Goal: Task Accomplishment & Management: Manage account settings

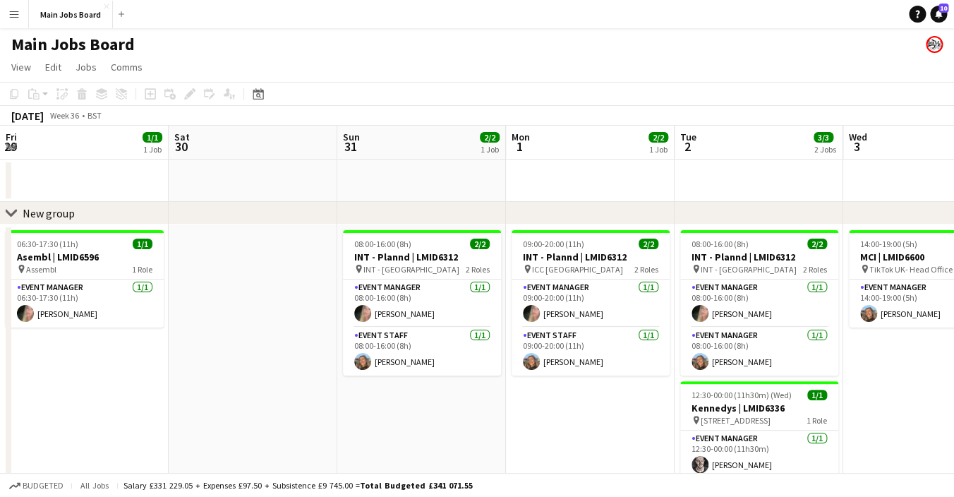
scroll to position [0, 545]
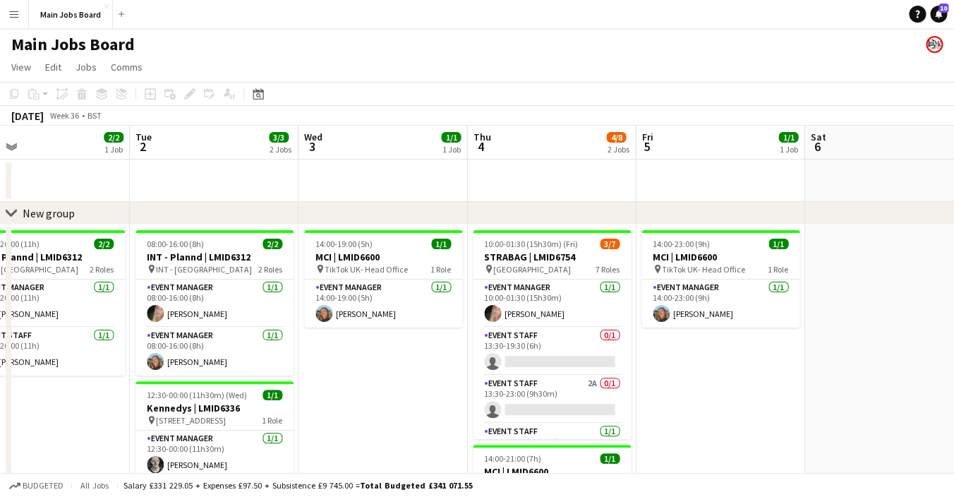
click at [11, 23] on button "Menu" at bounding box center [14, 14] width 28 height 28
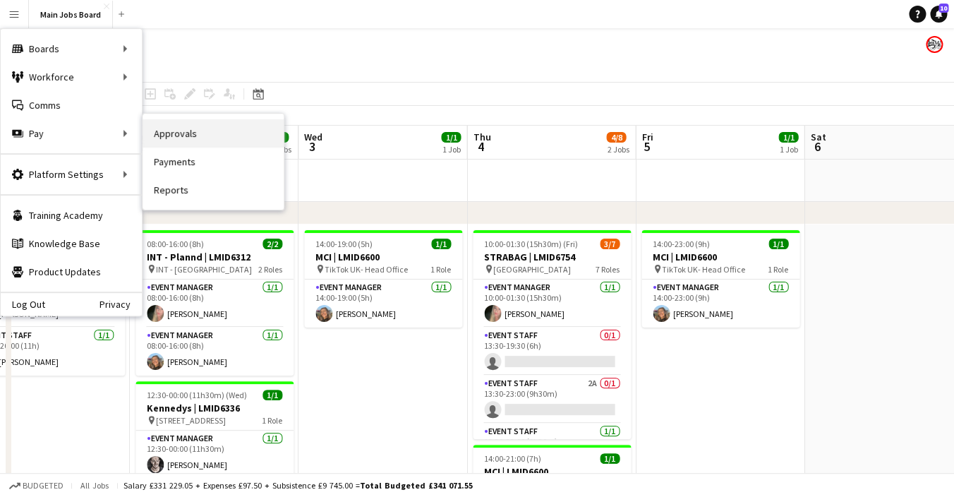
click at [179, 132] on link "Approvals" at bounding box center [213, 133] width 141 height 28
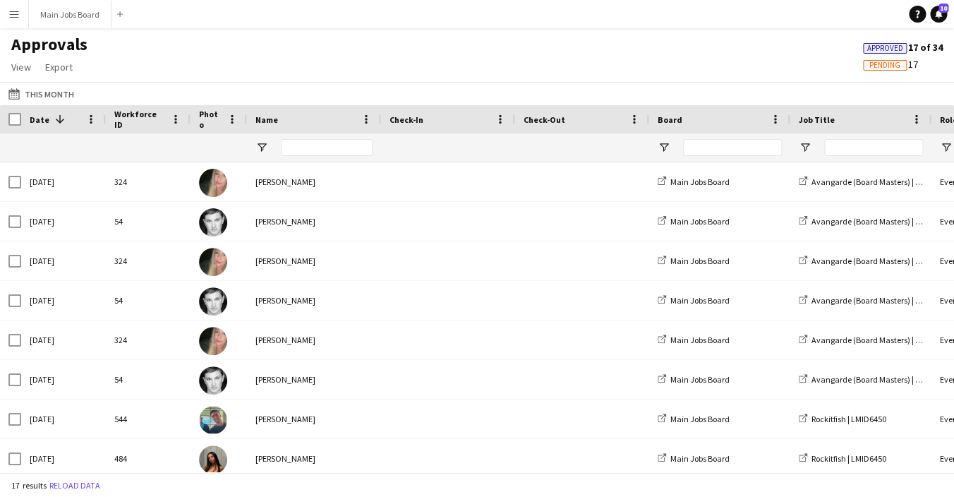
click at [19, 21] on button "Menu" at bounding box center [14, 14] width 28 height 28
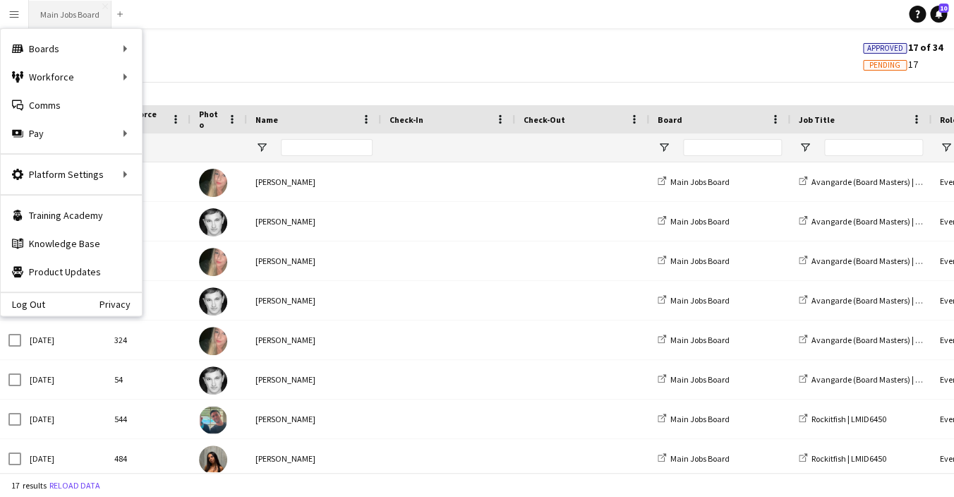
click at [66, 20] on button "Main Jobs Board Close" at bounding box center [70, 15] width 83 height 28
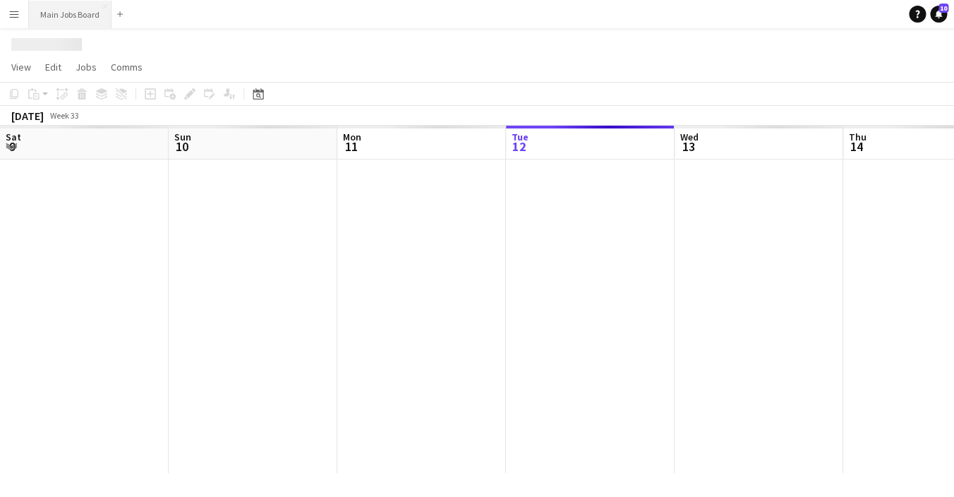
scroll to position [0, 337]
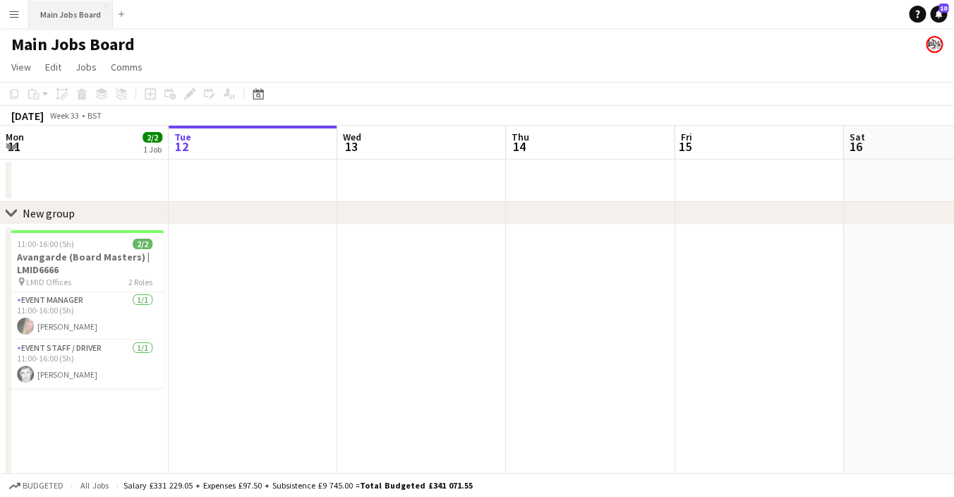
click at [73, 4] on button "Main Jobs Board Close" at bounding box center [71, 15] width 84 height 28
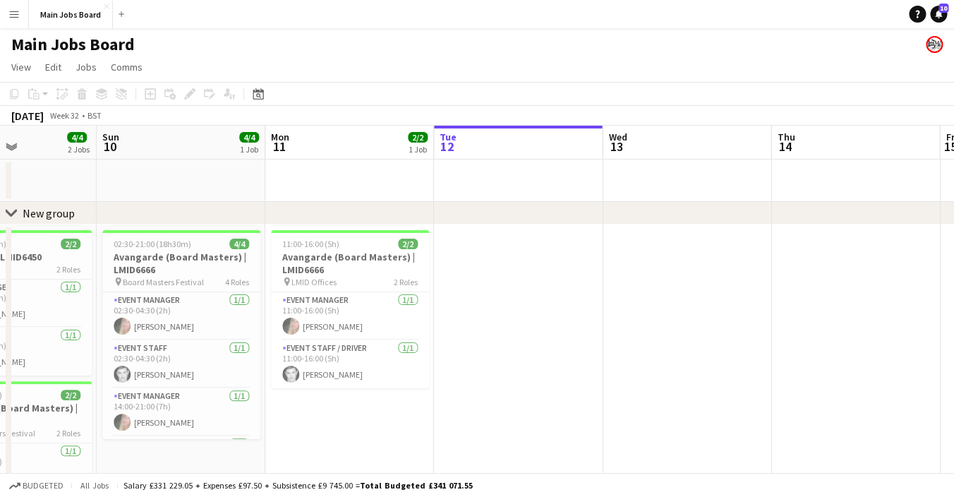
drag, startPoint x: 228, startPoint y: 282, endPoint x: 496, endPoint y: 279, distance: 268.2
click at [496, 282] on app-calendar-viewport "Thu 7 Fri 8 2/2 1 Job Sat 9 4/4 2 Jobs Sun 10 4/4 1 Job Mon 11 2/2 1 Job Tue 12…" at bounding box center [477, 354] width 954 height 457
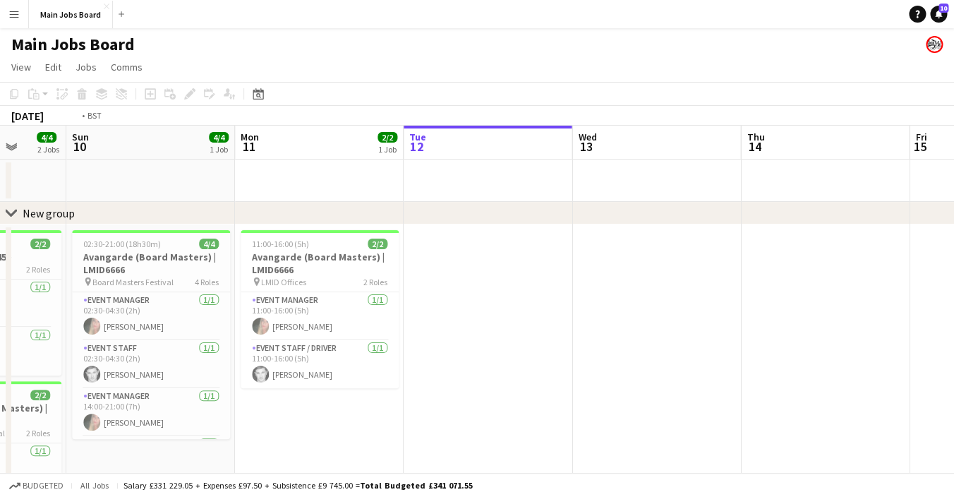
drag, startPoint x: 602, startPoint y: 287, endPoint x: 25, endPoint y: 338, distance: 578.8
click at [25, 338] on app-calendar-viewport "Thu 7 2/2 1 Job Fri 8 2/2 1 Job Sat 9 4/4 2 Jobs Sun 10 4/4 1 Job Mon 11 2/2 1 …" at bounding box center [477, 354] width 954 height 457
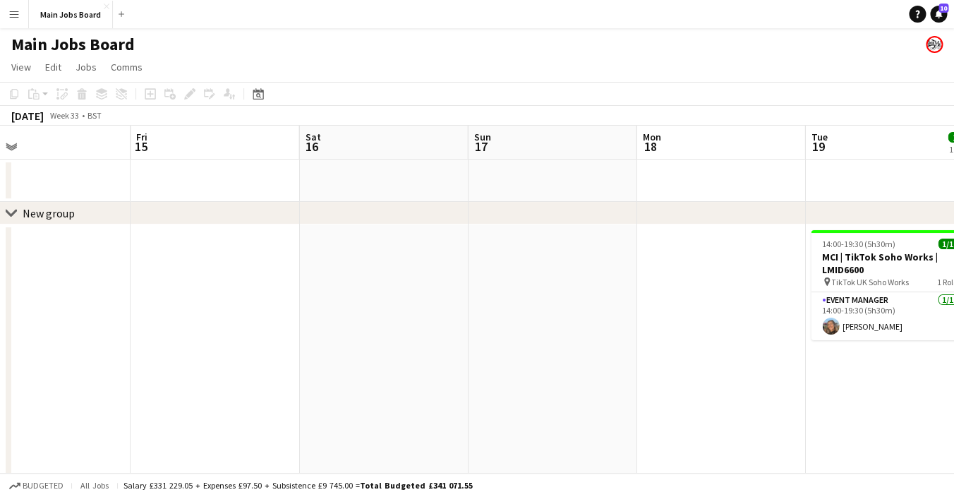
drag, startPoint x: 630, startPoint y: 300, endPoint x: 1, endPoint y: 334, distance: 630.4
click at [1, 334] on app-calendar-viewport "Sun 10 4/4 1 Job Mon 11 2/2 1 Job Tue 12 Wed 13 Thu 14 Fri 15 Sat 16 Sun 17 Mon…" at bounding box center [477, 354] width 954 height 457
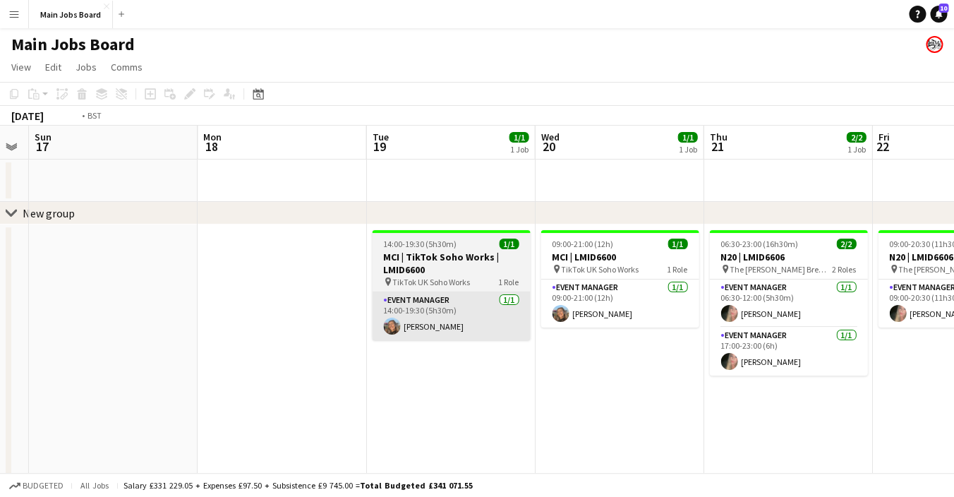
scroll to position [0, 471]
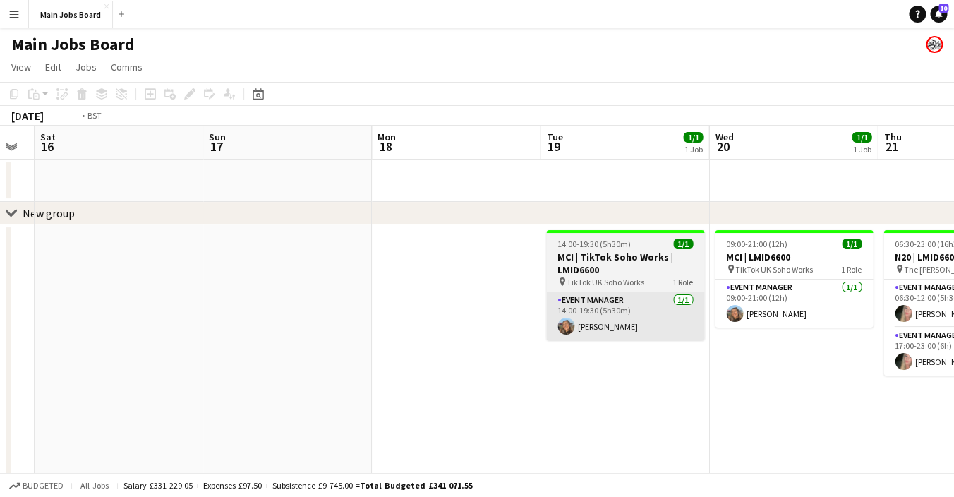
drag, startPoint x: 478, startPoint y: 294, endPoint x: -35, endPoint y: 359, distance: 517.2
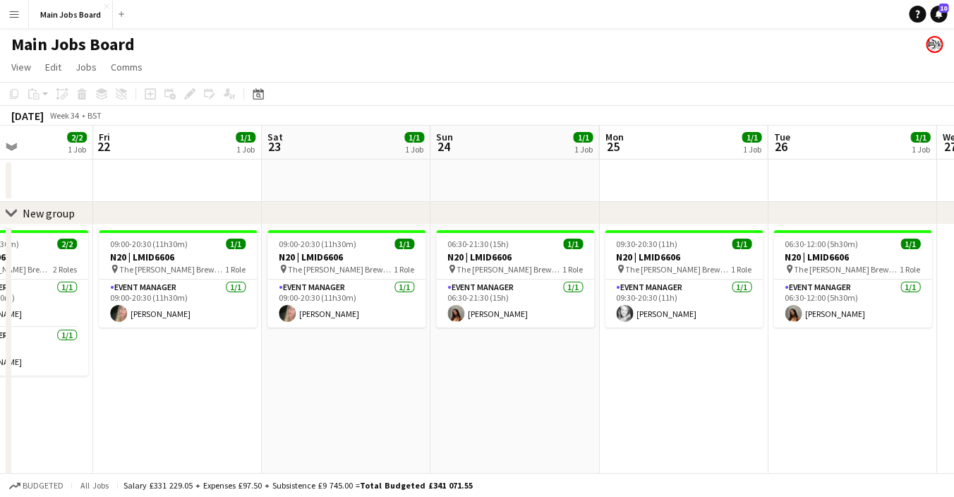
drag, startPoint x: 730, startPoint y: 366, endPoint x: 267, endPoint y: 408, distance: 464.8
click at [267, 408] on app-calendar-viewport "Tue 19 1/1 1 Job Wed 20 1/1 1 Job Thu 21 2/2 1 Job Fri 22 1/1 1 Job Sat 23 1/1 …" at bounding box center [477, 354] width 954 height 457
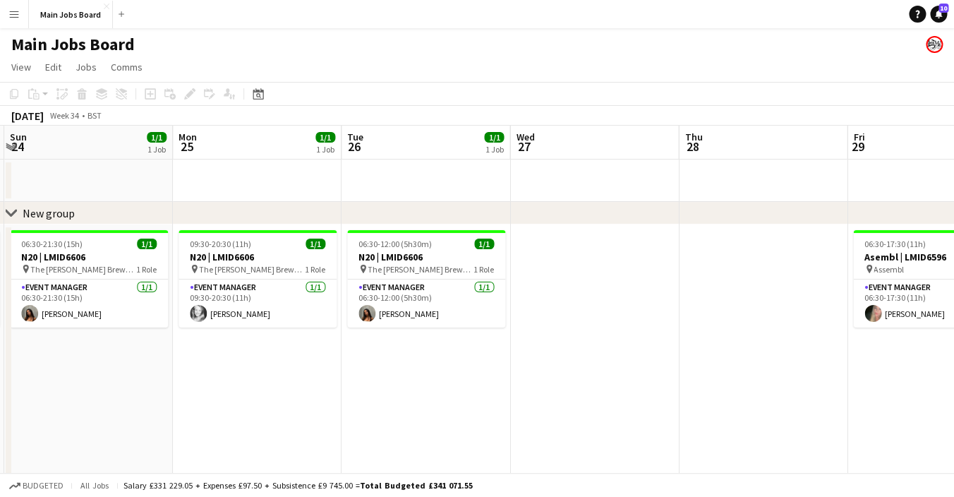
drag, startPoint x: 682, startPoint y: 369, endPoint x: 248, endPoint y: 373, distance: 433.3
click at [263, 373] on app-calendar-viewport "Thu 21 2/2 1 Job Fri 22 1/1 1 Job Sat 23 1/1 1 Job Sun 24 1/1 1 Job Mon 25 1/1 …" at bounding box center [477, 354] width 954 height 457
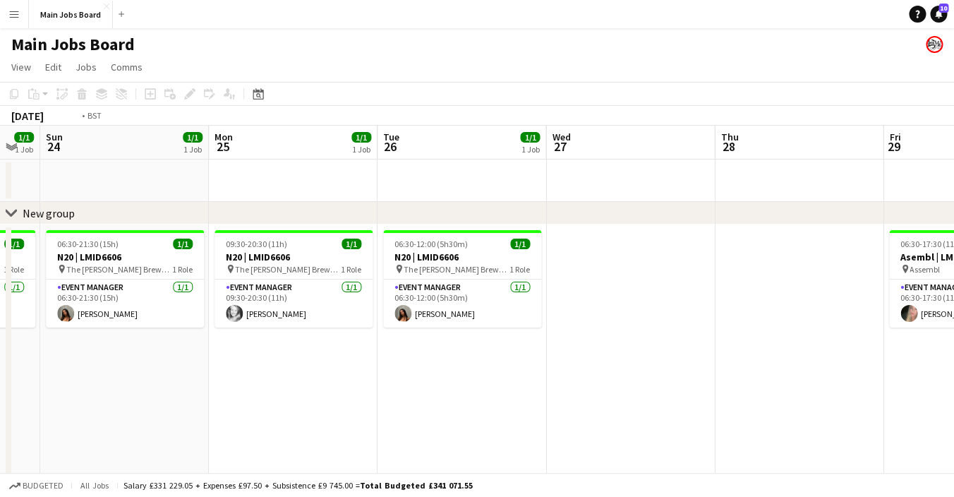
drag, startPoint x: 610, startPoint y: 338, endPoint x: 136, endPoint y: 353, distance: 473.8
click at [136, 353] on app-calendar-viewport "Thu 21 2/2 1 Job Fri 22 1/1 1 Job Sat 23 1/1 1 Job Sun 24 1/1 1 Job Mon 25 1/1 …" at bounding box center [477, 354] width 954 height 457
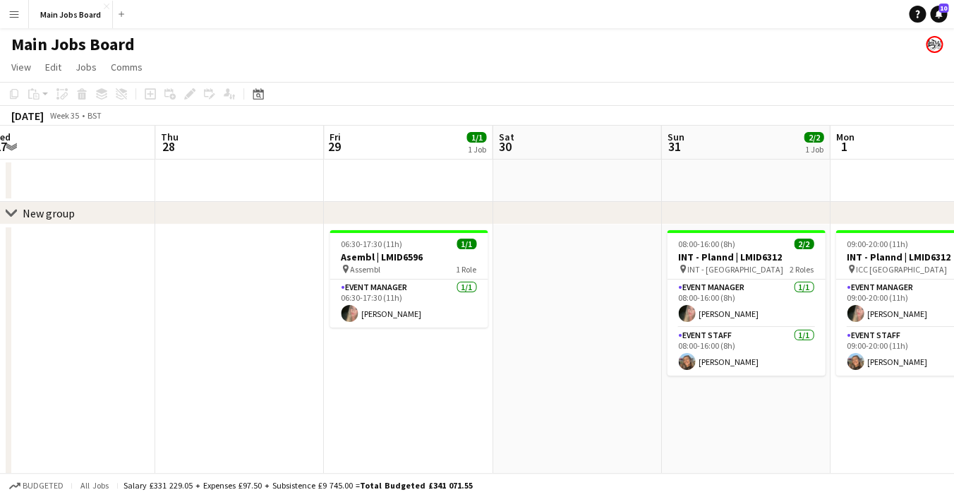
drag, startPoint x: 541, startPoint y: 348, endPoint x: 348, endPoint y: 348, distance: 193.4
click at [348, 348] on app-calendar-viewport "Sun 24 1/1 1 Job Mon 25 1/1 1 Job Tue 26 1/1 1 Job Wed 27 Thu 28 Fri 29 1/1 1 J…" at bounding box center [477, 354] width 954 height 457
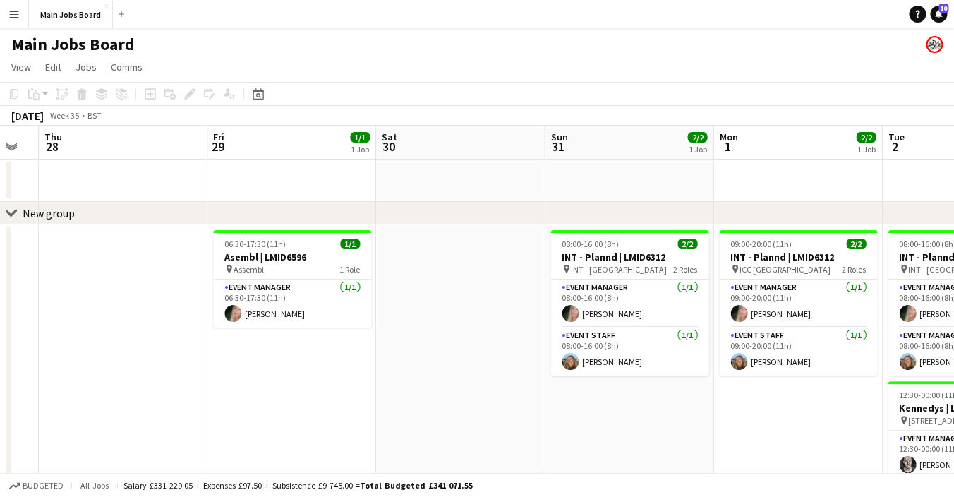
scroll to position [0, 553]
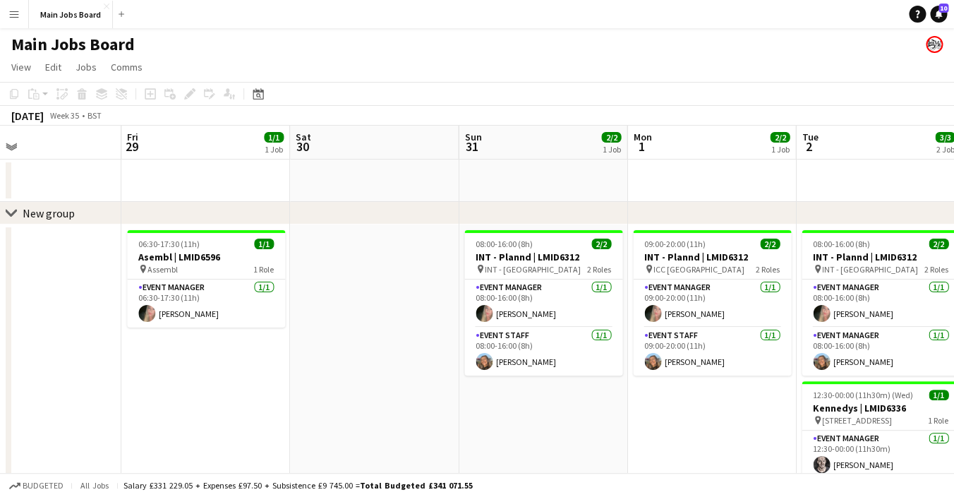
drag, startPoint x: 663, startPoint y: 336, endPoint x: 291, endPoint y: 339, distance: 371.9
click at [292, 339] on app-calendar-viewport "Mon 25 1/1 1 Job Tue 26 1/1 1 Job Wed 27 Thu 28 Fri 29 1/1 1 Job Sat 30 Sun 31 …" at bounding box center [477, 354] width 954 height 457
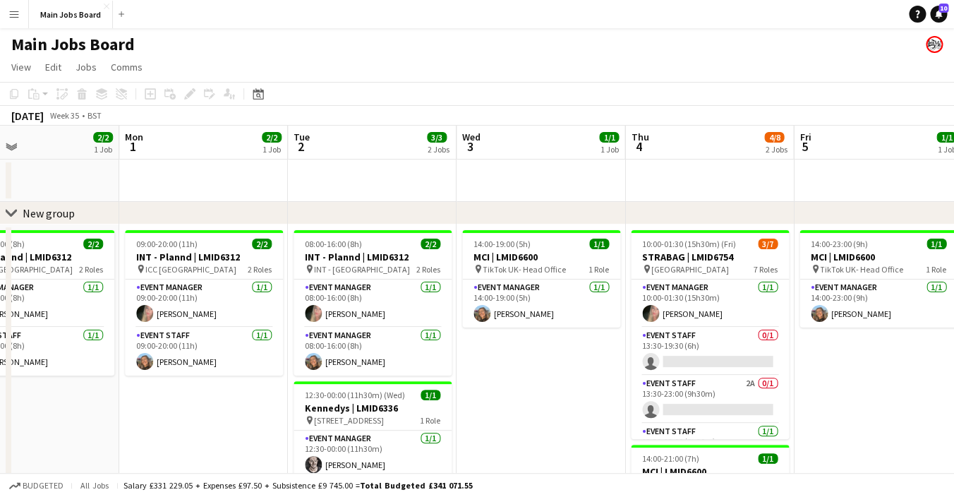
scroll to position [0, 459]
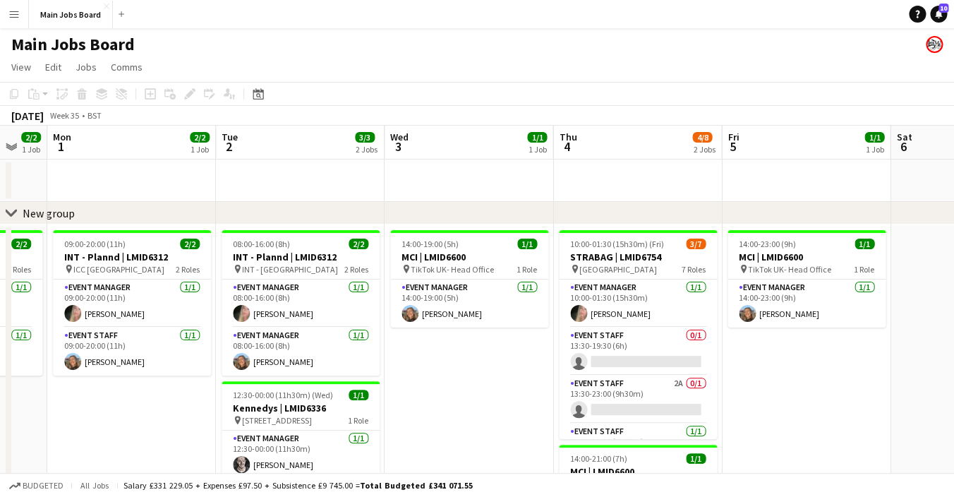
drag, startPoint x: 664, startPoint y: 342, endPoint x: 421, endPoint y: 342, distance: 242.8
click at [421, 342] on app-calendar-viewport "Fri 29 1/1 1 Job Sat 30 Sun 31 2/2 1 Job Mon 1 2/2 1 Job Tue 2 3/3 2 Jobs Wed 3…" at bounding box center [477, 354] width 954 height 457
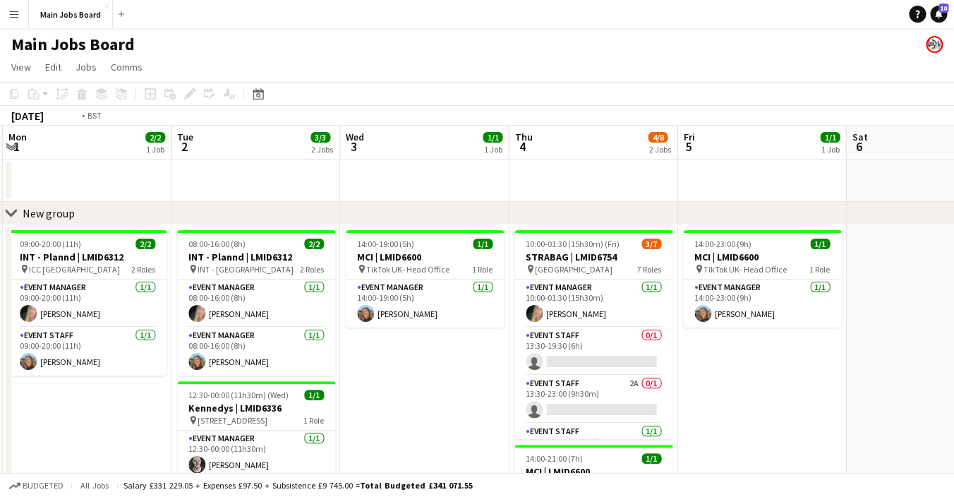
drag, startPoint x: 766, startPoint y: 359, endPoint x: 321, endPoint y: 359, distance: 445.3
click at [323, 359] on app-calendar-viewport "Fri 29 1/1 1 Job Sat 30 Sun 31 2/2 1 Job Mon 1 2/2 1 Job Tue 2 3/3 2 Jobs Wed 3…" at bounding box center [477, 354] width 954 height 457
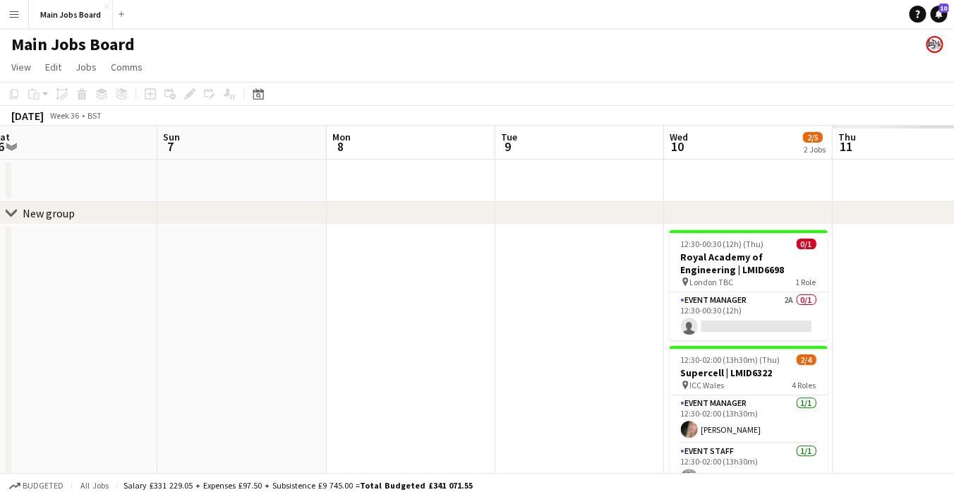
scroll to position [0, 498]
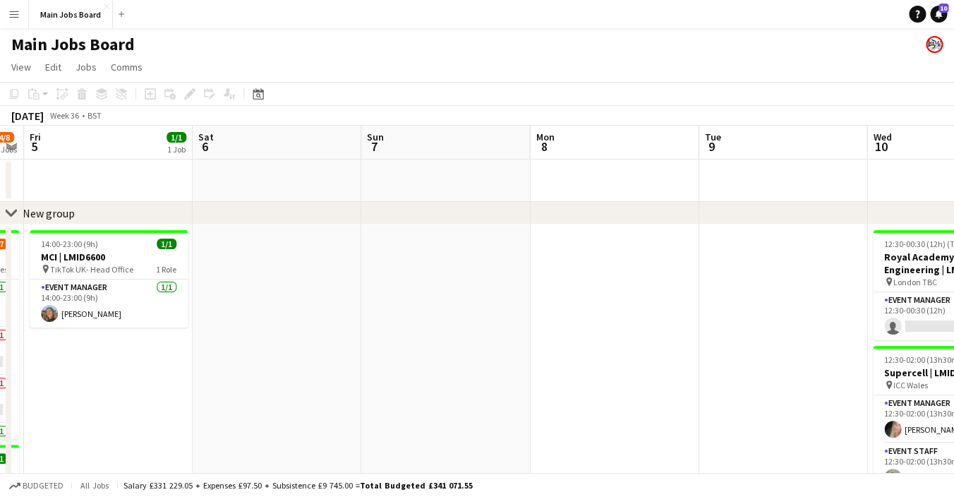
drag, startPoint x: 711, startPoint y: 344, endPoint x: 271, endPoint y: 375, distance: 440.7
click at [271, 375] on app-calendar-viewport "Tue 2 3/3 2 Jobs Wed 3 1/1 1 Job Thu 4 4/8 2 Jobs Fri 5 1/1 1 Job Sat 6 Sun 7 M…" at bounding box center [477, 355] width 954 height 459
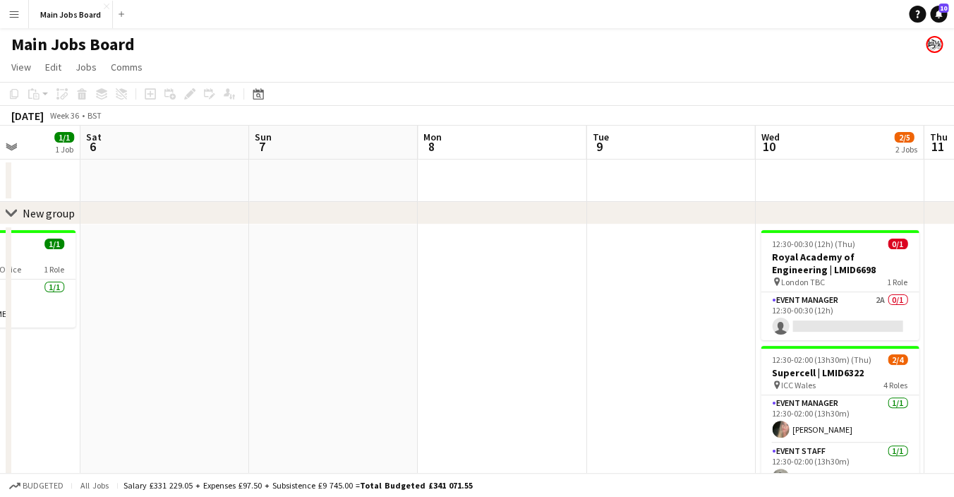
drag, startPoint x: 258, startPoint y: 372, endPoint x: 668, endPoint y: 371, distance: 409.3
click at [668, 371] on app-calendar-viewport "Wed 3 1/1 1 Job Thu 4 4/8 2 Jobs Fri 5 1/1 1 Job Sat 6 Sun 7 Mon 8 Tue 9 Wed 10…" at bounding box center [477, 355] width 954 height 459
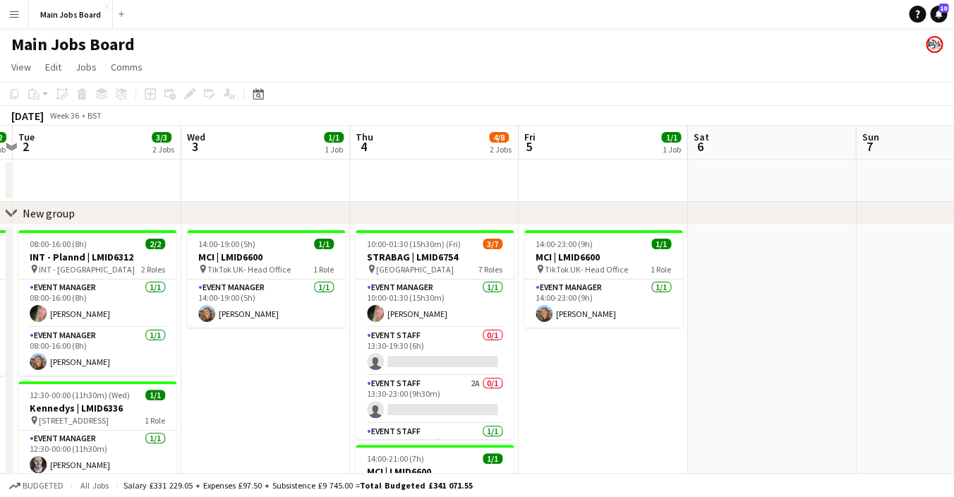
drag, startPoint x: 401, startPoint y: 391, endPoint x: 663, endPoint y: 391, distance: 261.8
click at [663, 391] on app-calendar-viewport "Sun 31 2/2 1 Job Mon 1 2/2 1 Job Tue 2 3/3 2 Jobs Wed 3 1/1 1 Job Thu 4 4/8 2 J…" at bounding box center [477, 355] width 954 height 459
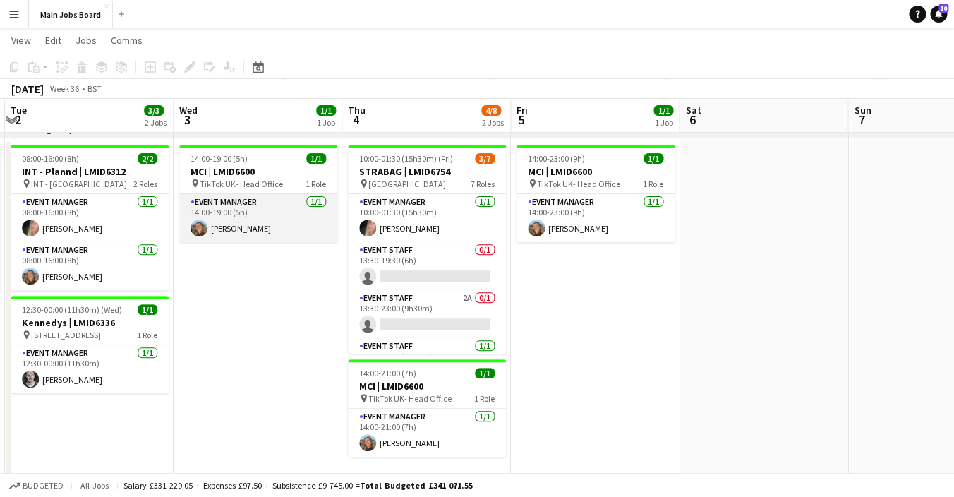
scroll to position [0, 0]
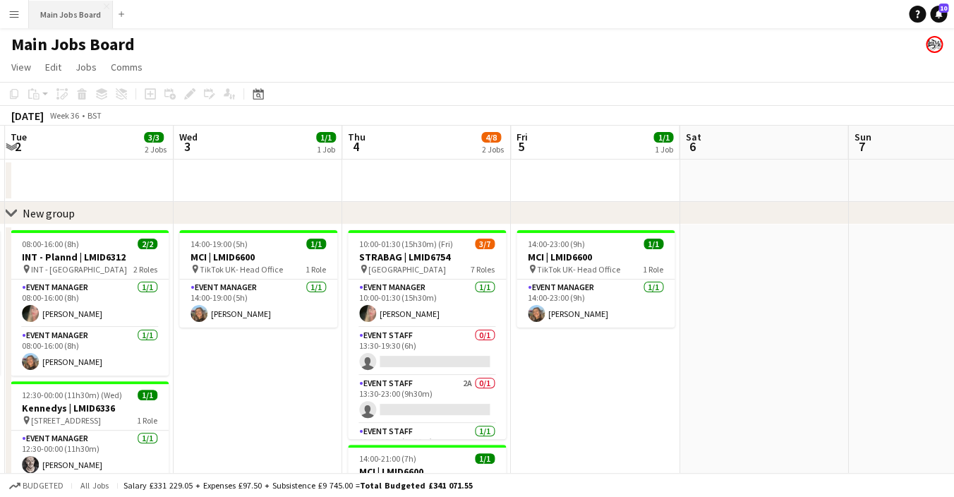
click at [55, 5] on button "Main Jobs Board Close" at bounding box center [71, 15] width 84 height 28
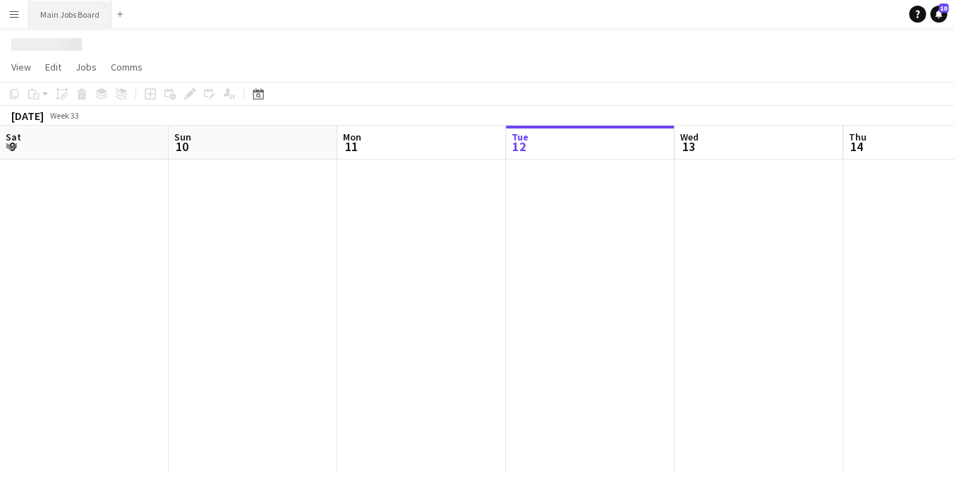
scroll to position [0, 337]
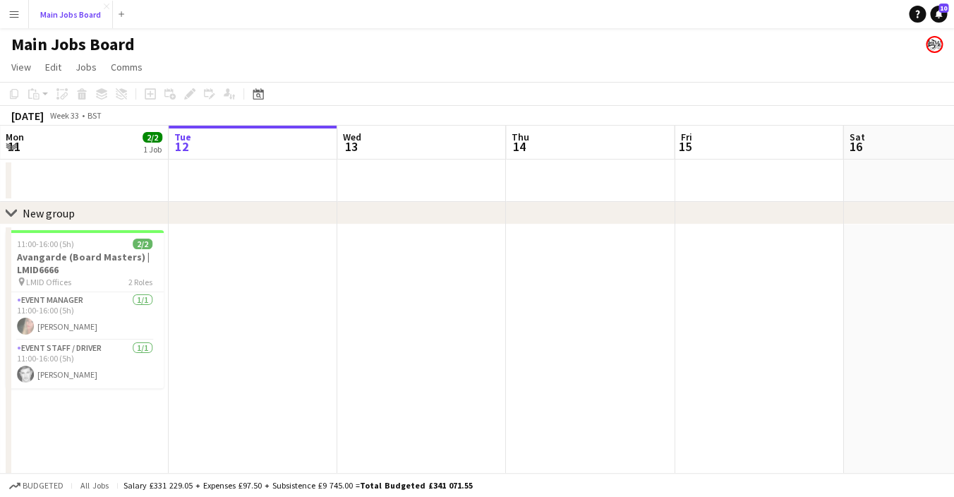
click at [64, 17] on button "Main Jobs Board Close" at bounding box center [71, 15] width 84 height 28
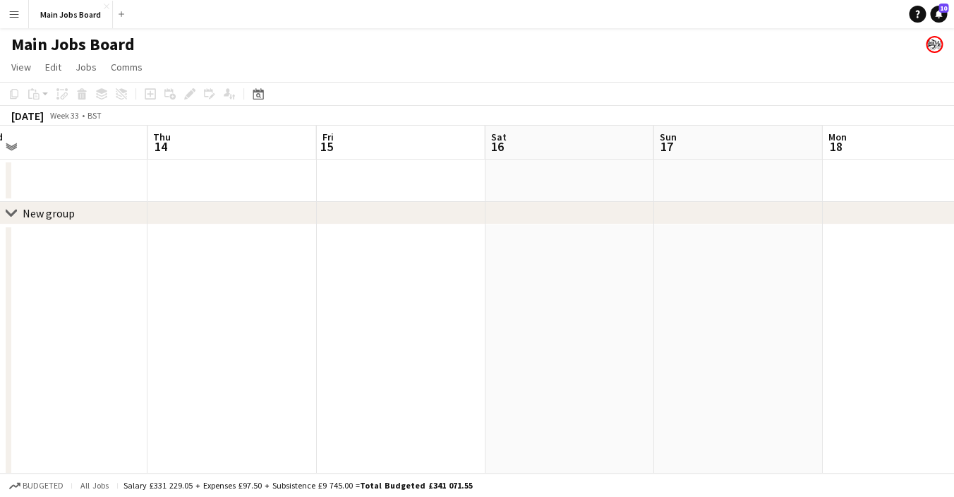
drag, startPoint x: 674, startPoint y: 303, endPoint x: 214, endPoint y: 335, distance: 461.3
click at [214, 335] on app-calendar-viewport "Sat 9 4/4 2 Jobs Sun 10 4/4 1 Job Mon 11 2/2 1 Job Tue 12 Wed 13 Thu 14 Fri 15 …" at bounding box center [477, 354] width 954 height 457
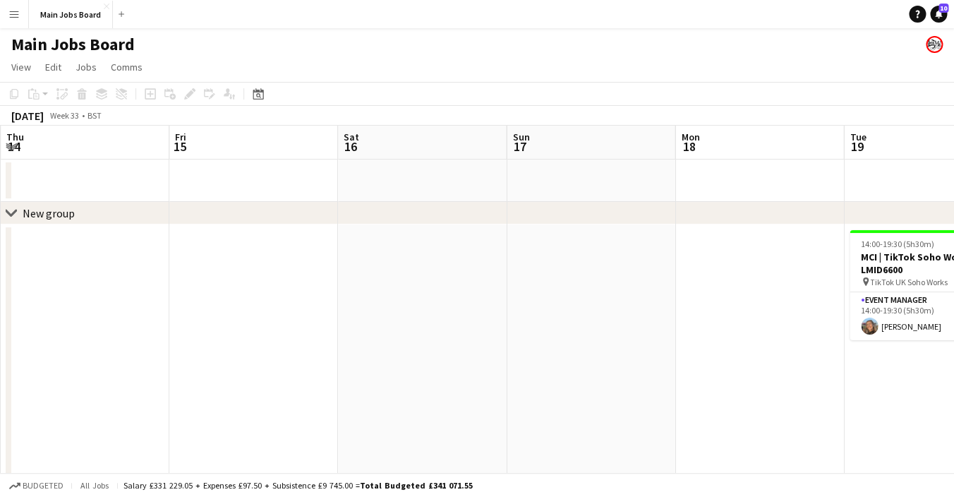
drag, startPoint x: 565, startPoint y: 265, endPoint x: 72, endPoint y: 311, distance: 495.5
click at [72, 311] on app-calendar-viewport "Mon 11 2/2 1 Job Tue 12 Wed 13 Thu 14 Fri 15 Sat 16 Sun 17 Mon 18 Tue 19 1/1 1 …" at bounding box center [477, 354] width 954 height 457
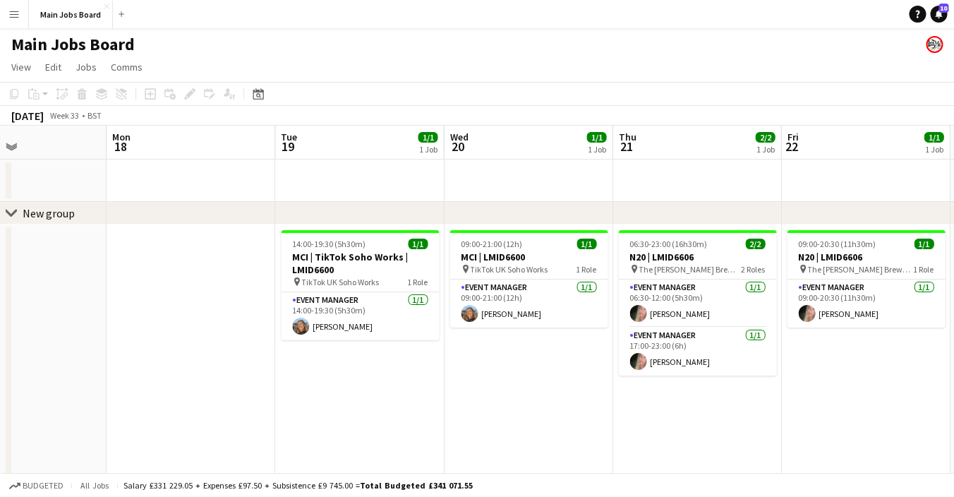
drag, startPoint x: 500, startPoint y: 313, endPoint x: 379, endPoint y: 313, distance: 120.7
click at [379, 313] on app-calendar-viewport "Thu 14 Fri 15 Sat 16 Sun 17 Mon 18 Tue 19 1/1 1 Job Wed 20 1/1 1 Job Thu 21 2/2…" at bounding box center [477, 354] width 954 height 457
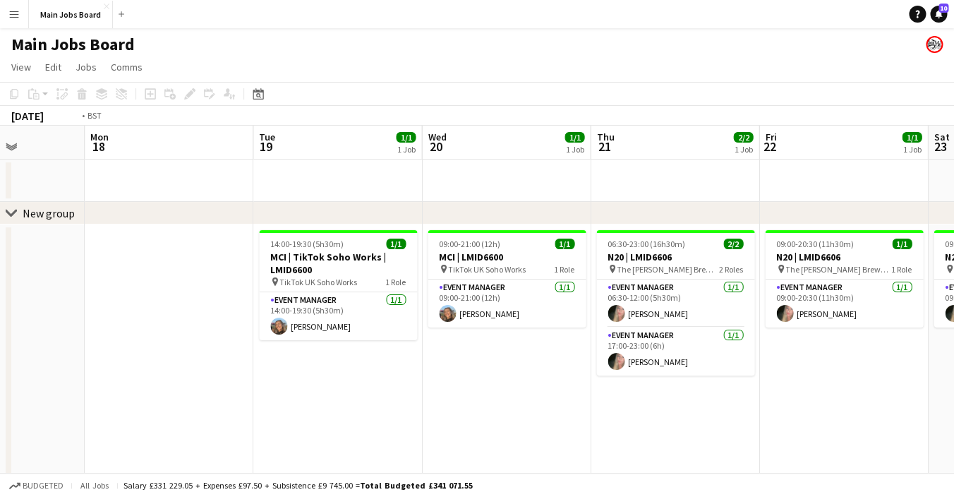
drag, startPoint x: 661, startPoint y: 318, endPoint x: 429, endPoint y: 320, distance: 231.5
click at [429, 320] on app-calendar-viewport "Thu 14 Fri 15 Sat 16 Sun 17 Mon 18 Tue 19 1/1 1 Job Wed 20 1/1 1 Job Thu 21 2/2…" at bounding box center [477, 354] width 954 height 457
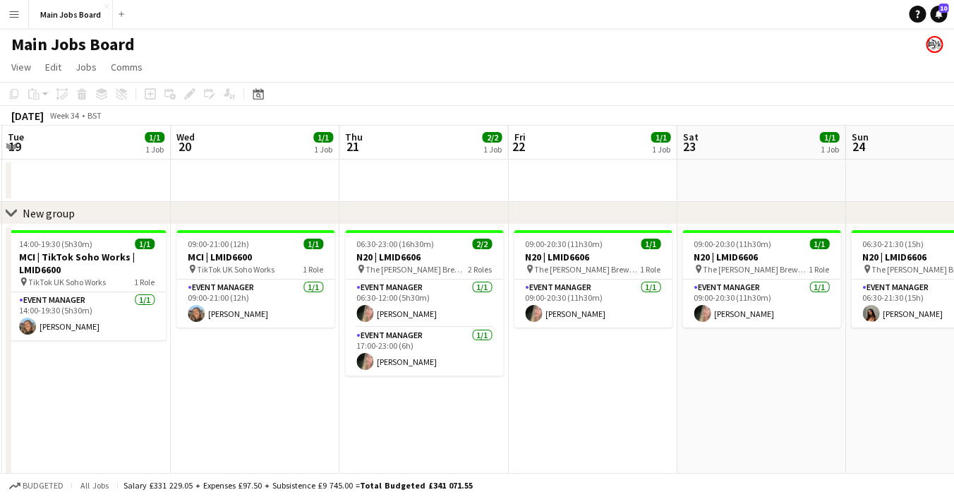
drag, startPoint x: 685, startPoint y: 330, endPoint x: 429, endPoint y: 342, distance: 256.4
click at [429, 342] on app-calendar-viewport "Sat 16 Sun 17 Mon 18 Tue 19 1/1 1 Job Wed 20 1/1 1 Job Thu 21 2/2 1 Job Fri 22 …" at bounding box center [477, 354] width 954 height 457
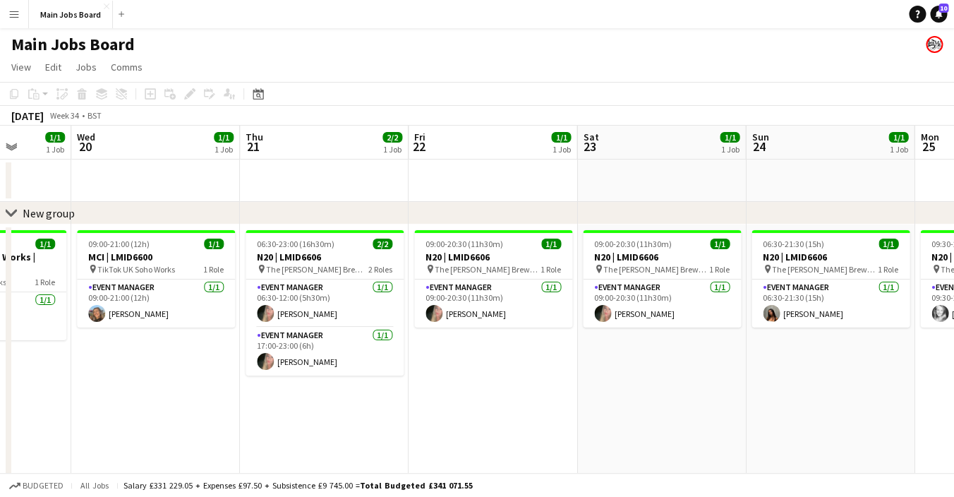
drag, startPoint x: 591, startPoint y: 356, endPoint x: 338, endPoint y: 356, distance: 252.7
click at [339, 356] on app-calendar-viewport "Sun 17 Mon 18 Tue 19 1/1 1 Job Wed 20 1/1 1 Job Thu 21 2/2 1 Job Fri 22 1/1 1 J…" at bounding box center [477, 354] width 954 height 457
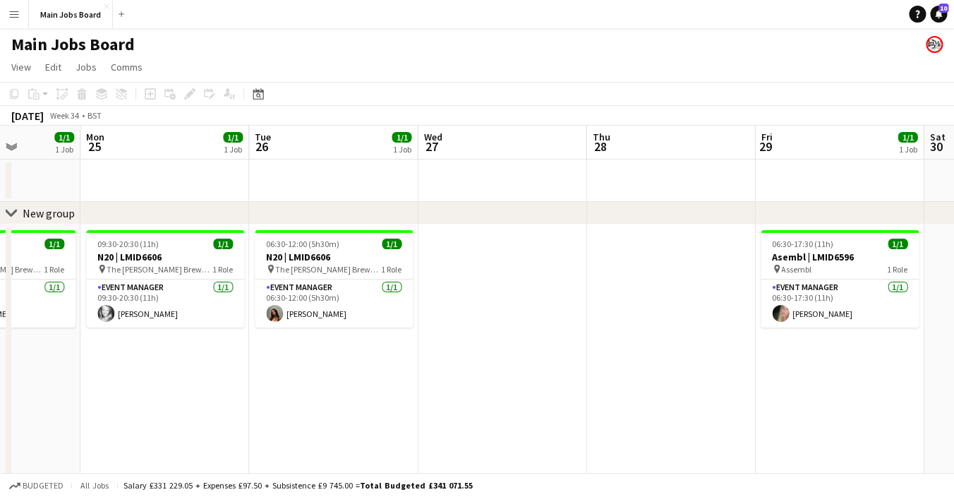
drag, startPoint x: 578, startPoint y: 347, endPoint x: 309, endPoint y: 368, distance: 269.7
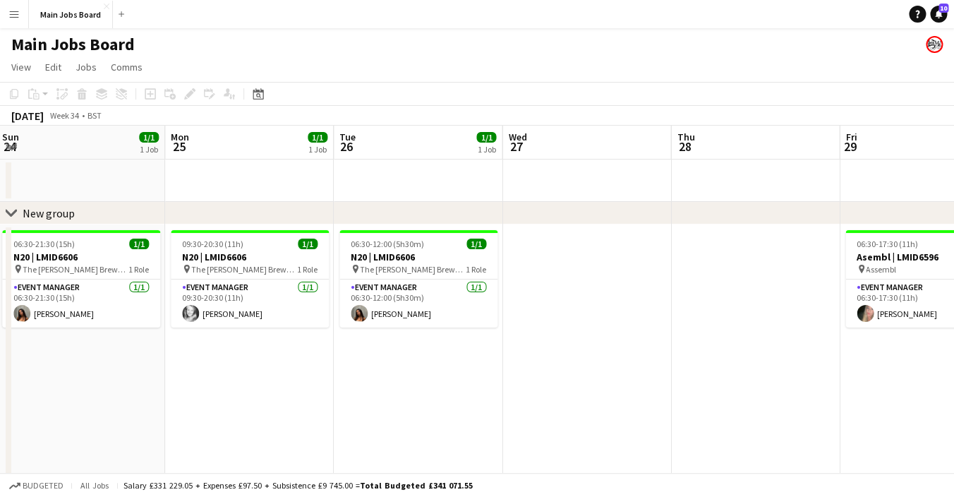
click at [325, 368] on app-calendar-viewport "Thu 21 2/2 1 Job Fri 22 1/1 1 Job Sat 23 1/1 1 Job Sun 24 1/1 1 Job Mon 25 1/1 …" at bounding box center [477, 354] width 954 height 457
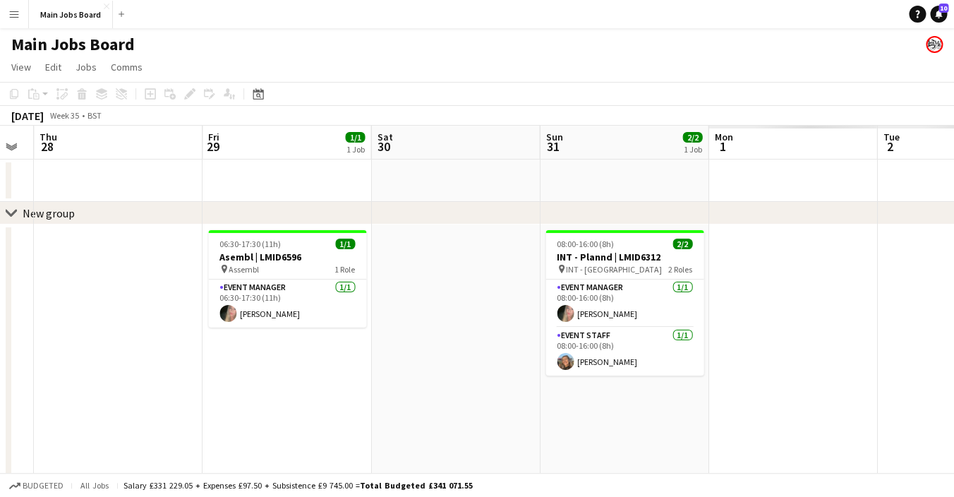
drag, startPoint x: 603, startPoint y: 322, endPoint x: -35, endPoint y: 498, distance: 661.2
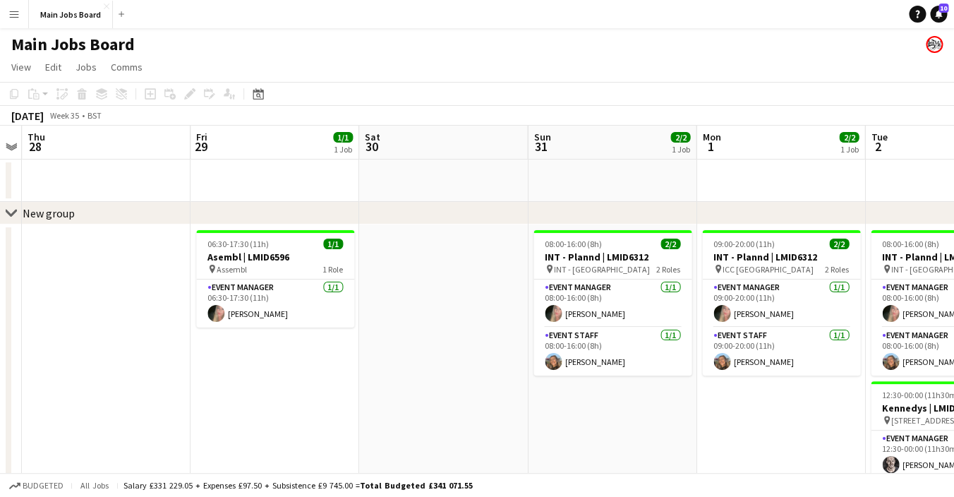
scroll to position [0, 524]
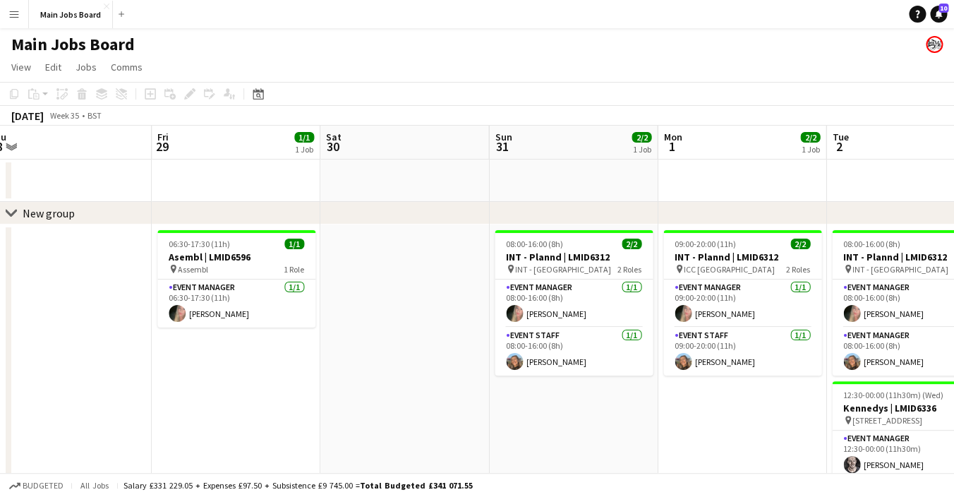
drag, startPoint x: 443, startPoint y: 370, endPoint x: 217, endPoint y: 378, distance: 226.7
click at [217, 378] on app-calendar-viewport "Mon 25 1/1 1 Job Tue 26 1/1 1 Job Wed 27 Thu 28 Fri 29 1/1 1 Job Sat 30 Sun 31 …" at bounding box center [477, 354] width 954 height 457
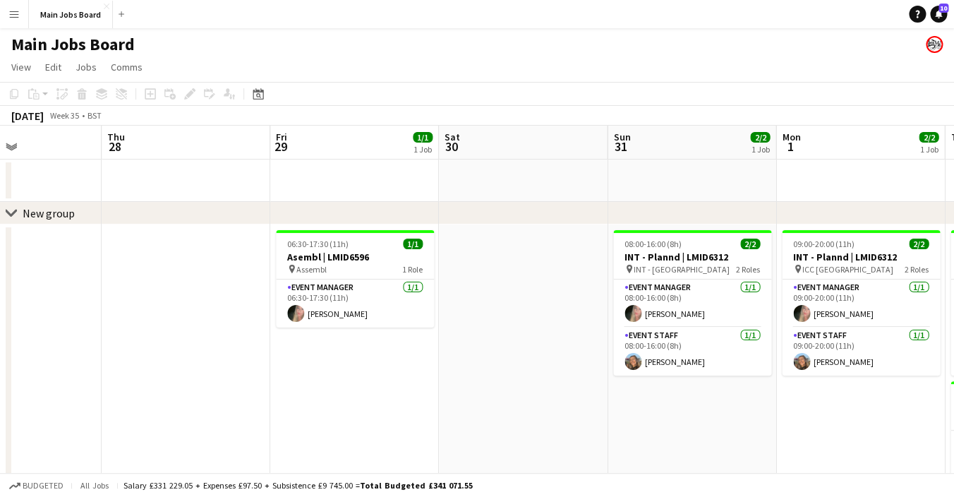
scroll to position [0, 513]
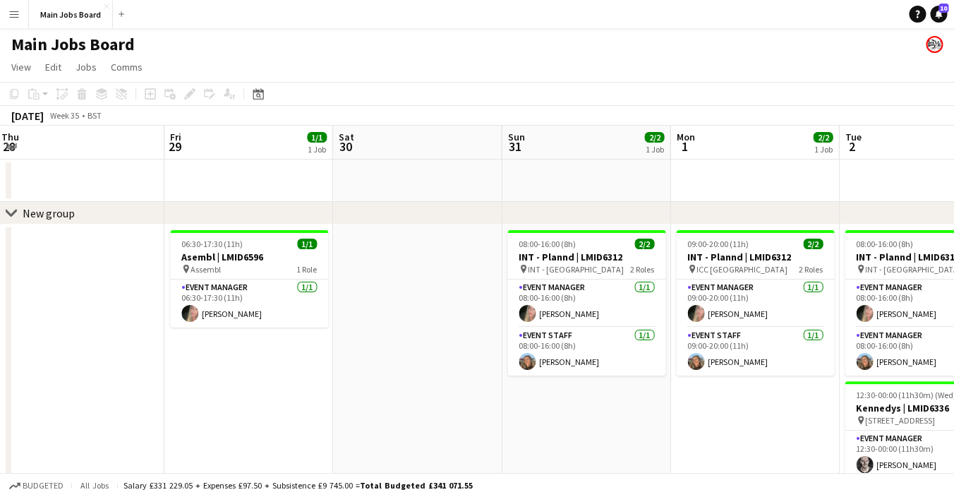
drag, startPoint x: 685, startPoint y: 430, endPoint x: 357, endPoint y: 430, distance: 327.5
click at [358, 430] on app-calendar-viewport "Mon 25 1/1 1 Job Tue 26 1/1 1 Job Wed 27 Thu 28 Fri 29 1/1 1 Job Sat 30 Sun 31 …" at bounding box center [477, 354] width 954 height 457
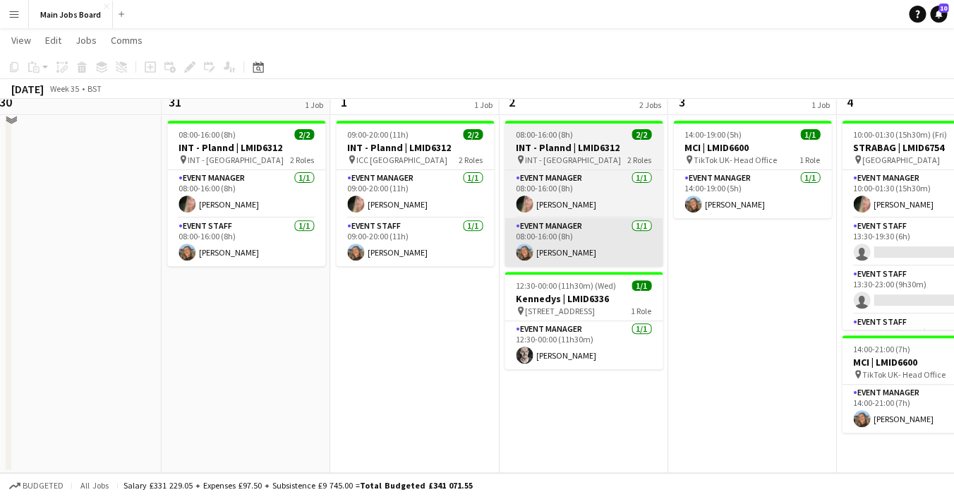
scroll to position [70, 0]
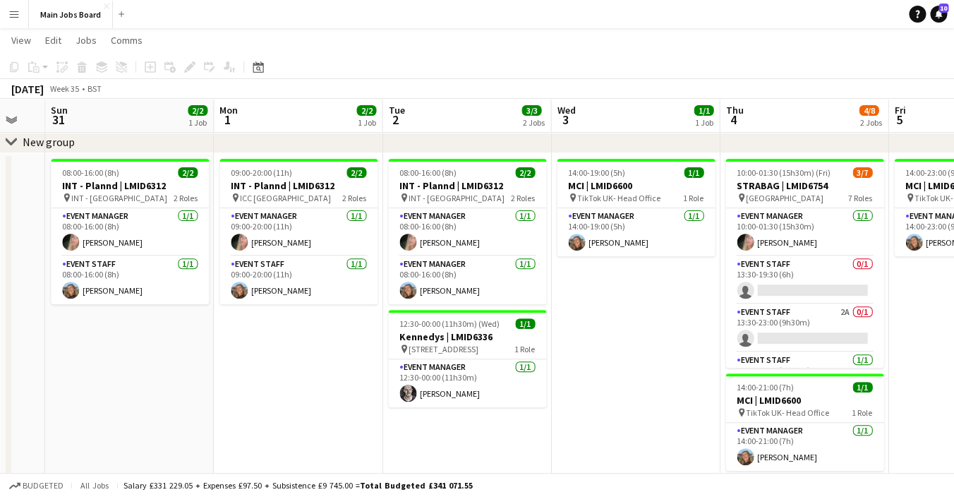
drag, startPoint x: 700, startPoint y: 323, endPoint x: 522, endPoint y: 327, distance: 177.9
click at [522, 327] on app-calendar-viewport "Wed 27 Thu 28 Fri 29 1/1 1 Job Sat 30 Sun 31 2/2 1 Job Mon 1 2/2 1 Job Tue 2 3/…" at bounding box center [477, 248] width 954 height 526
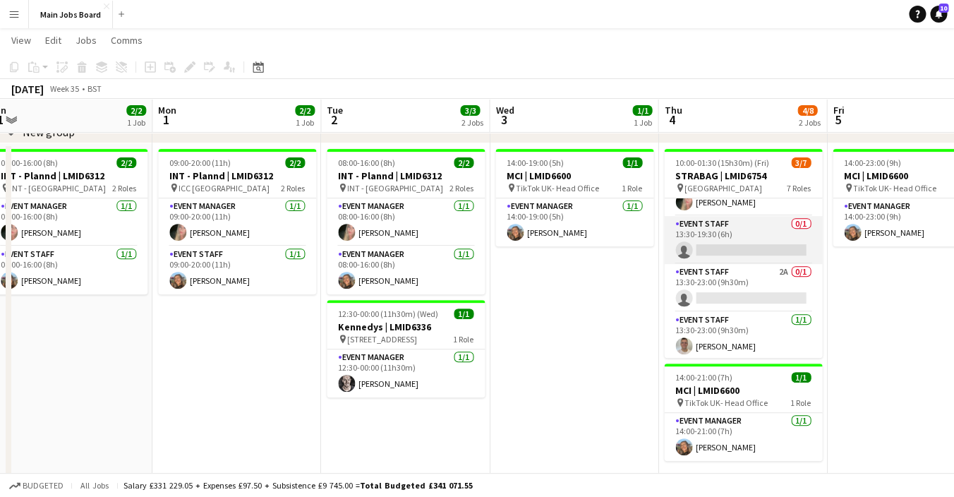
scroll to position [0, 0]
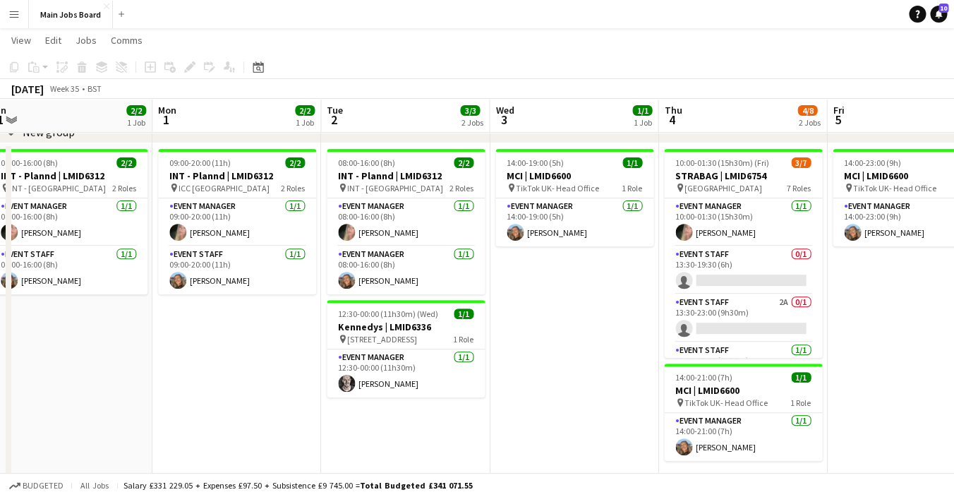
click at [387, 332] on h3 "Kennedys | LMID6336" at bounding box center [406, 326] width 158 height 13
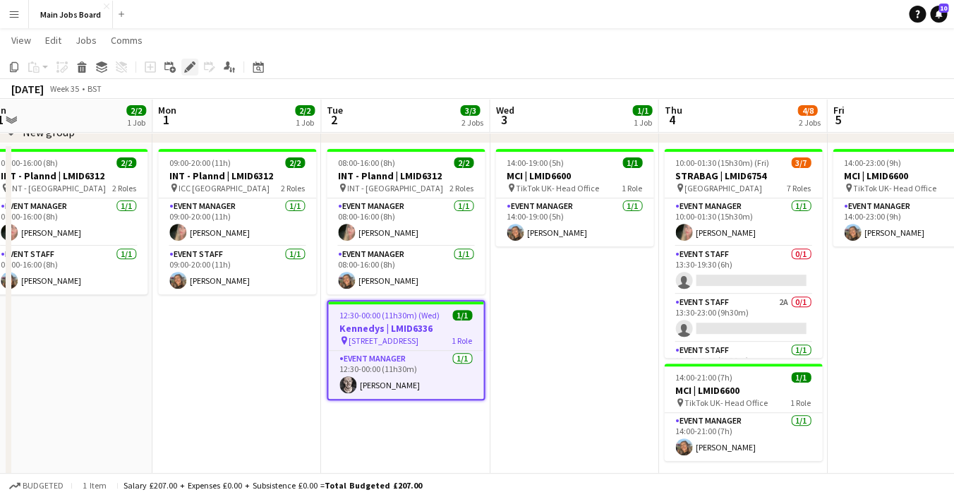
click at [186, 71] on icon at bounding box center [186, 71] width 4 height 4
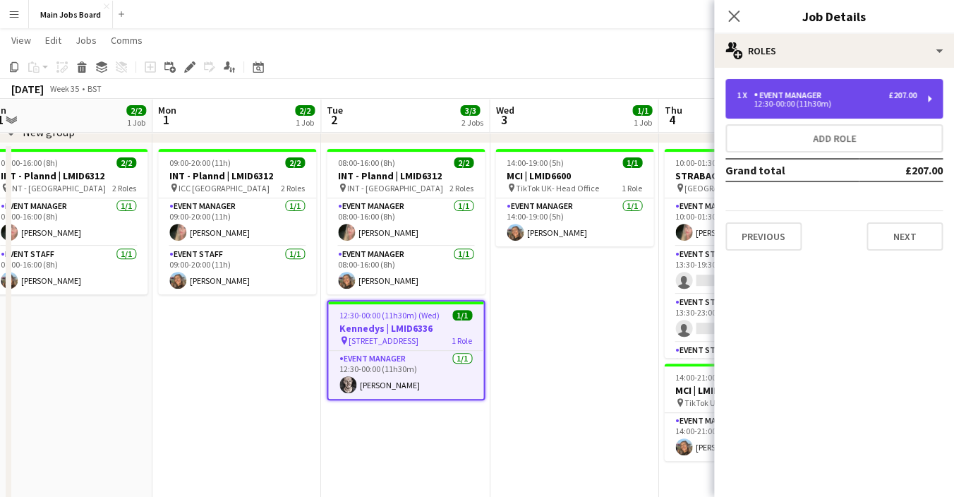
click at [857, 86] on div "1 x Event Manager £207.00 12:30-00:00 (11h30m)" at bounding box center [833, 99] width 217 height 40
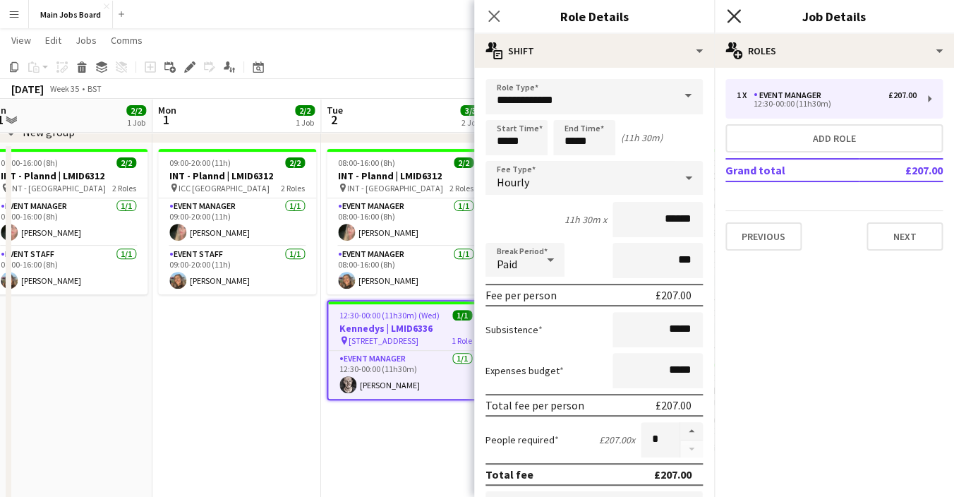
click at [735, 20] on icon "Close pop-in" at bounding box center [733, 15] width 13 height 13
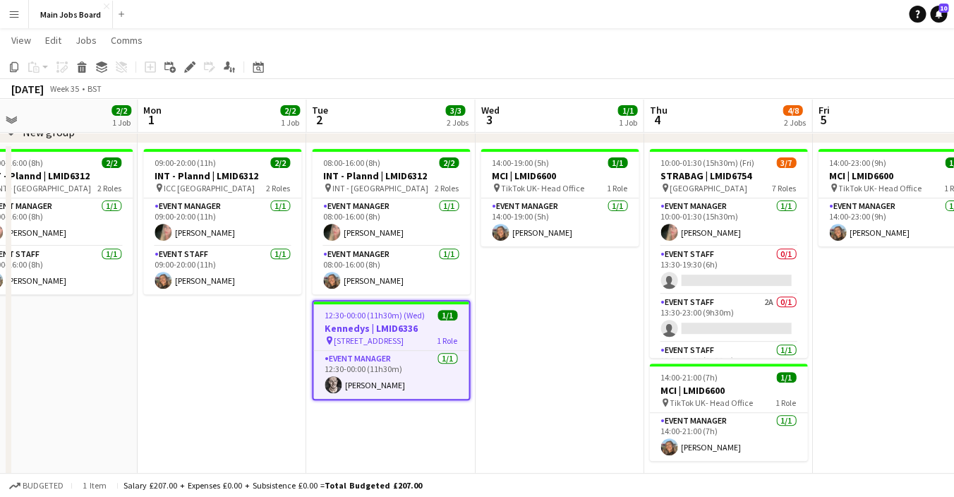
drag, startPoint x: 575, startPoint y: 332, endPoint x: 563, endPoint y: 325, distance: 14.3
click at [562, 327] on app-calendar-viewport "Thu 28 Fri 29 1/1 1 Job Sat 30 Sun 31 2/2 1 Job Mon 1 2/2 1 Job Tue 2 3/3 2 Job…" at bounding box center [477, 238] width 954 height 526
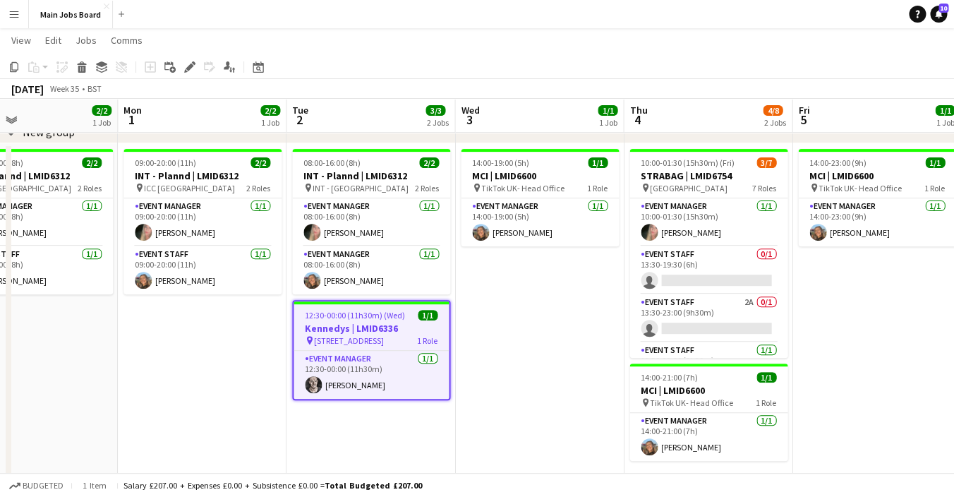
scroll to position [0, 563]
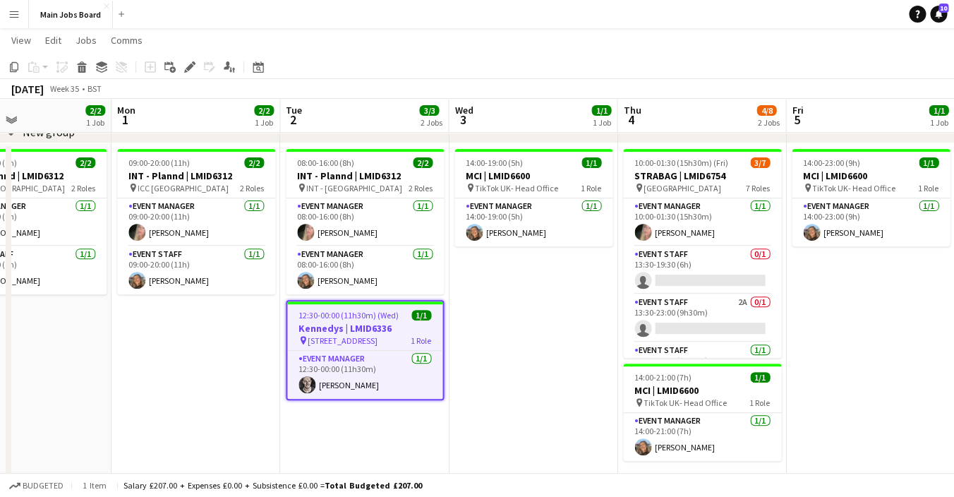
drag, startPoint x: 569, startPoint y: 361, endPoint x: 541, endPoint y: 361, distance: 27.5
click at [541, 361] on app-calendar-viewport "Thu 28 Fri 29 1/1 1 Job Sat 30 Sun 31 2/2 1 Job Mon 1 2/2 1 Job Tue 2 3/3 2 Job…" at bounding box center [477, 238] width 954 height 526
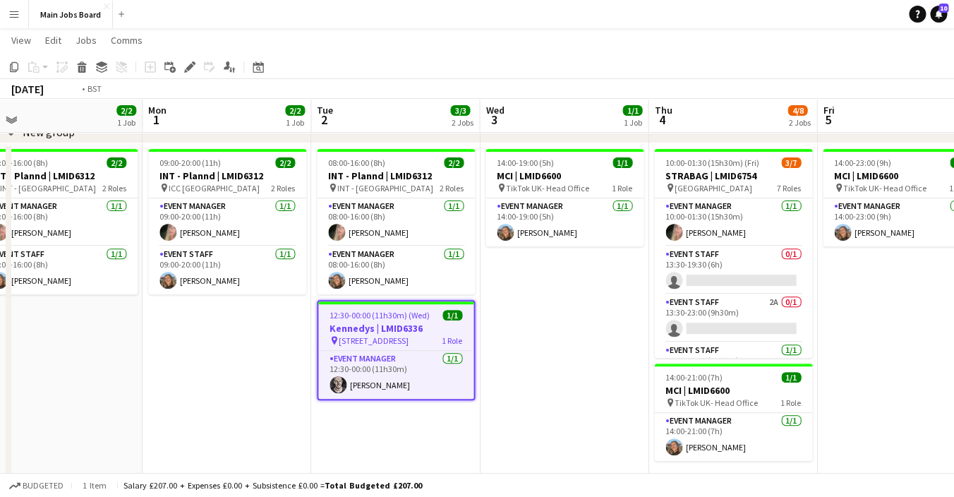
scroll to position [0, 598]
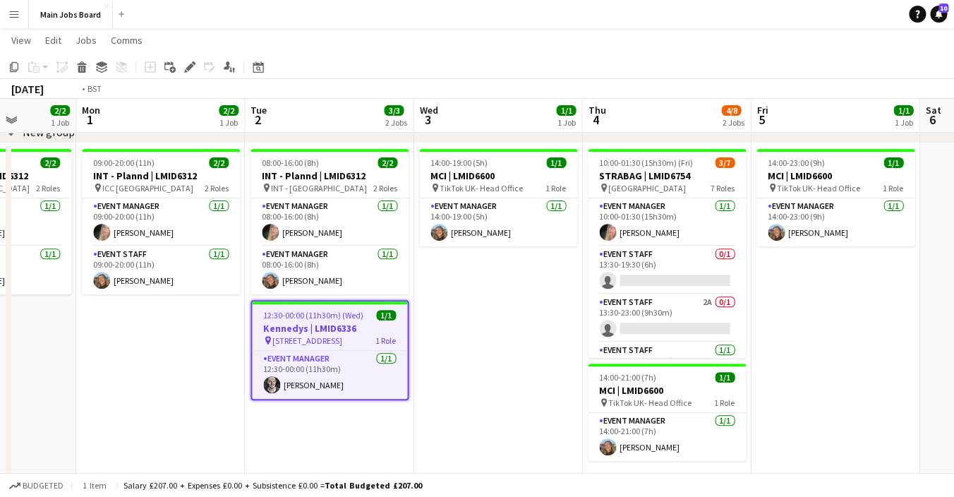
drag, startPoint x: 467, startPoint y: 330, endPoint x: 263, endPoint y: 328, distance: 204.7
click at [263, 330] on app-calendar-viewport "Thu 28 Fri 29 1/1 1 Job Sat 30 Sun 31 2/2 1 Job Mon 1 2/2 1 Job Tue 2 3/3 2 Job…" at bounding box center [477, 238] width 954 height 526
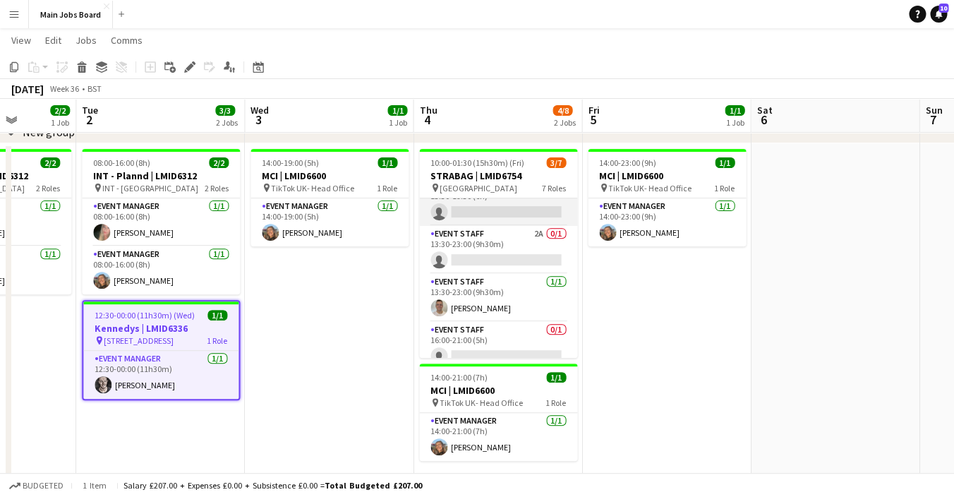
scroll to position [49, 0]
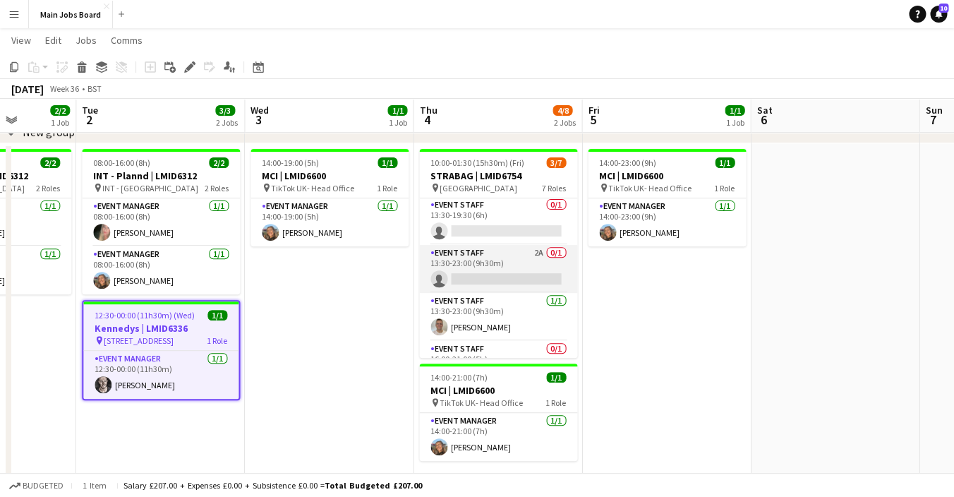
click at [534, 255] on app-card-role "Event Staff 2A 0/1 13:30-23:00 (9h30m) single-neutral-actions" at bounding box center [498, 269] width 158 height 48
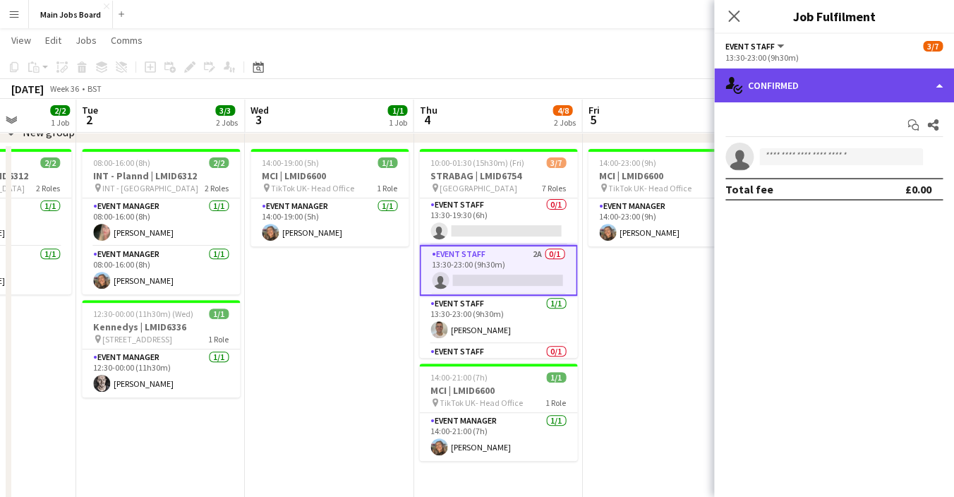
click at [814, 90] on div "single-neutral-actions-check-2 Confirmed" at bounding box center [834, 85] width 240 height 34
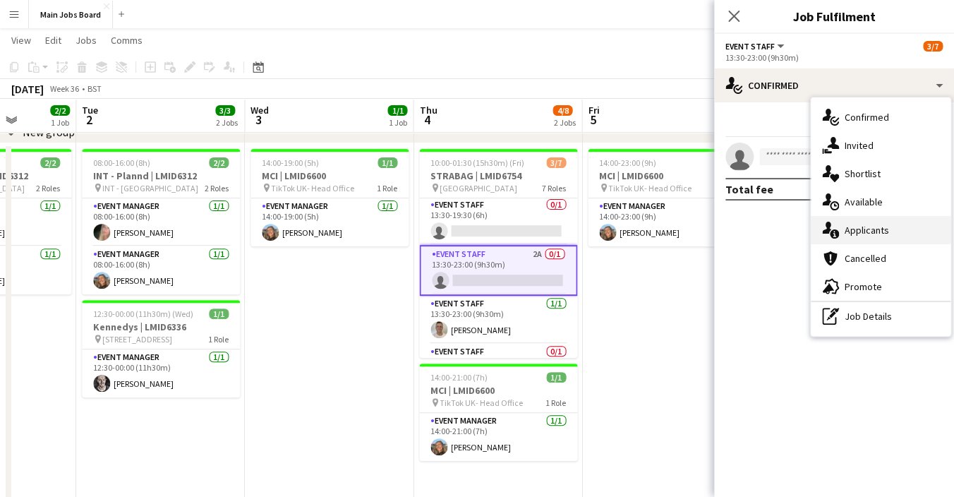
click at [891, 218] on div "single-neutral-actions-information Applicants" at bounding box center [881, 230] width 140 height 28
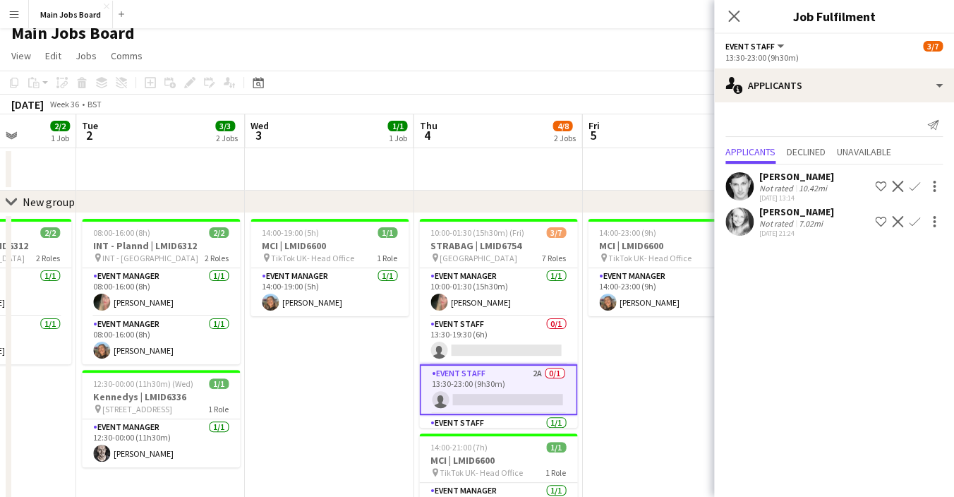
scroll to position [1, 0]
click at [913, 221] on app-icon "Confirm" at bounding box center [914, 221] width 11 height 11
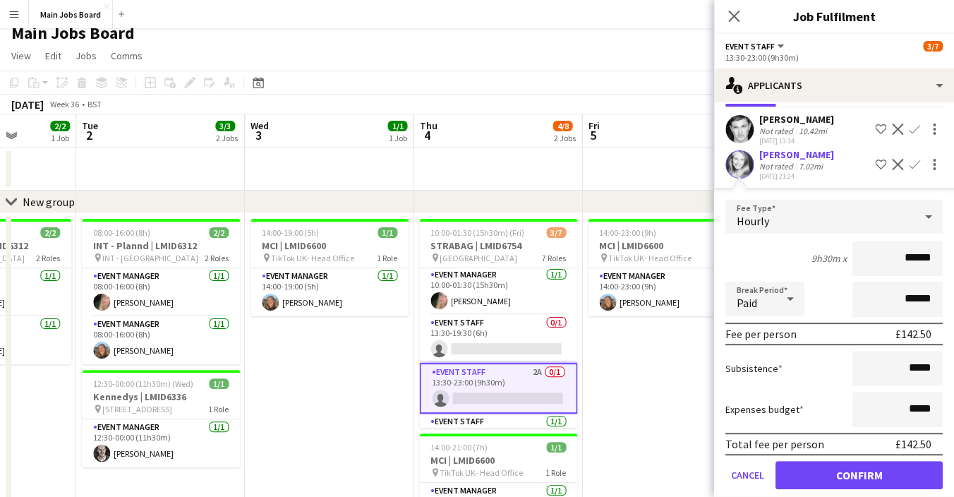
scroll to position [77, 0]
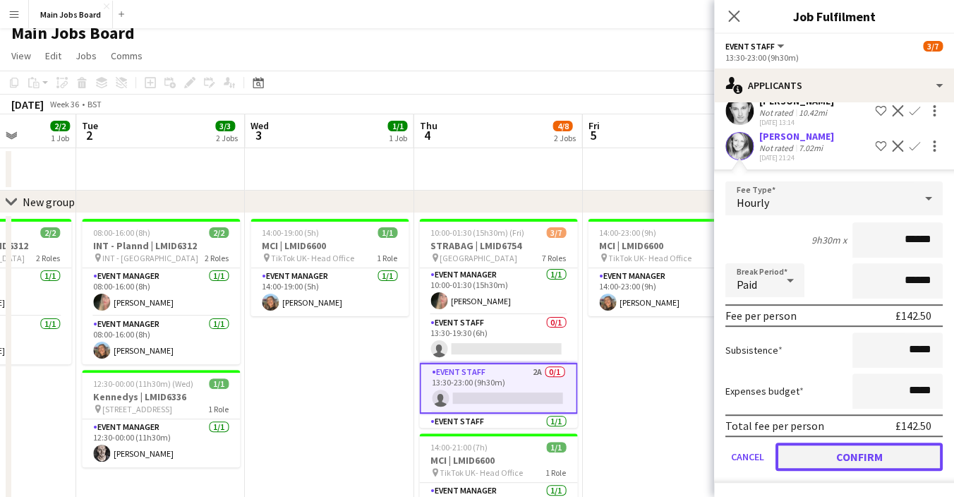
click at [817, 451] on button "Confirm" at bounding box center [859, 456] width 167 height 28
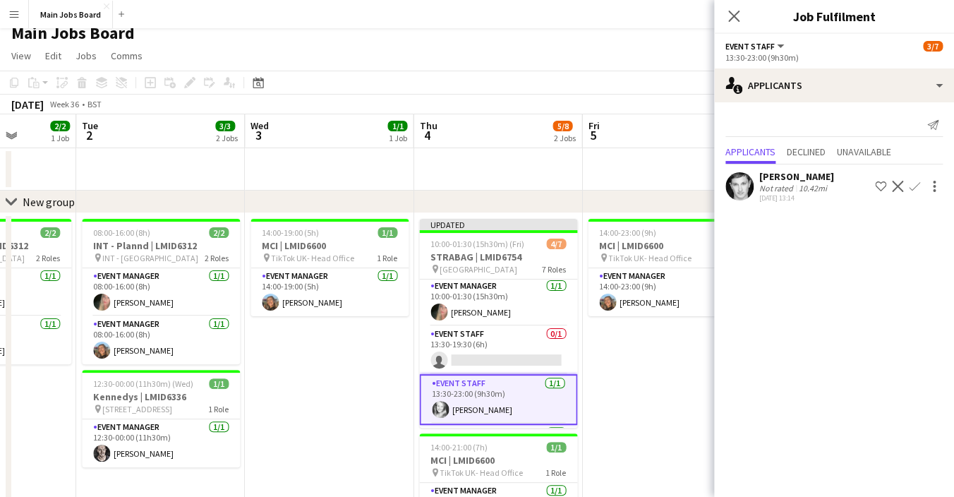
scroll to position [0, 0]
click at [739, 18] on icon "Close pop-in" at bounding box center [733, 15] width 13 height 13
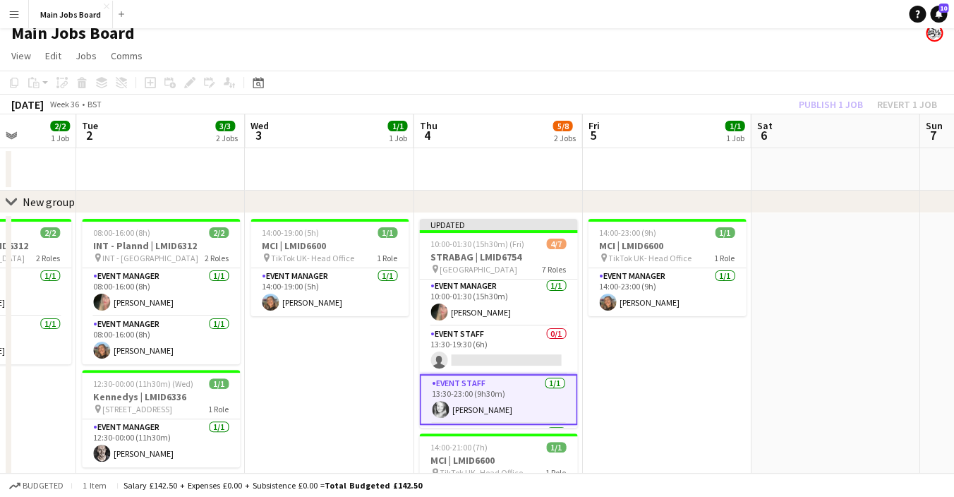
click at [812, 102] on div "Publish 1 job Revert 1 job" at bounding box center [868, 104] width 172 height 18
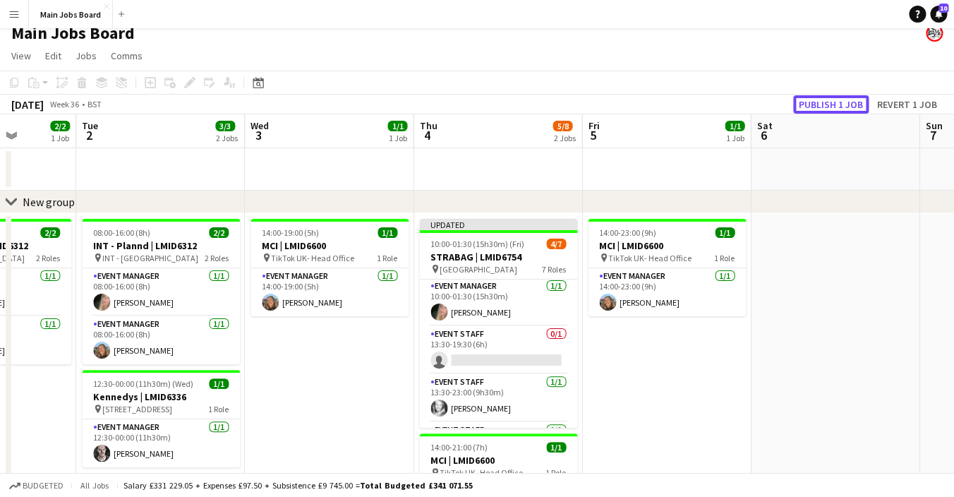
click at [812, 102] on button "Publish 1 job" at bounding box center [831, 104] width 76 height 18
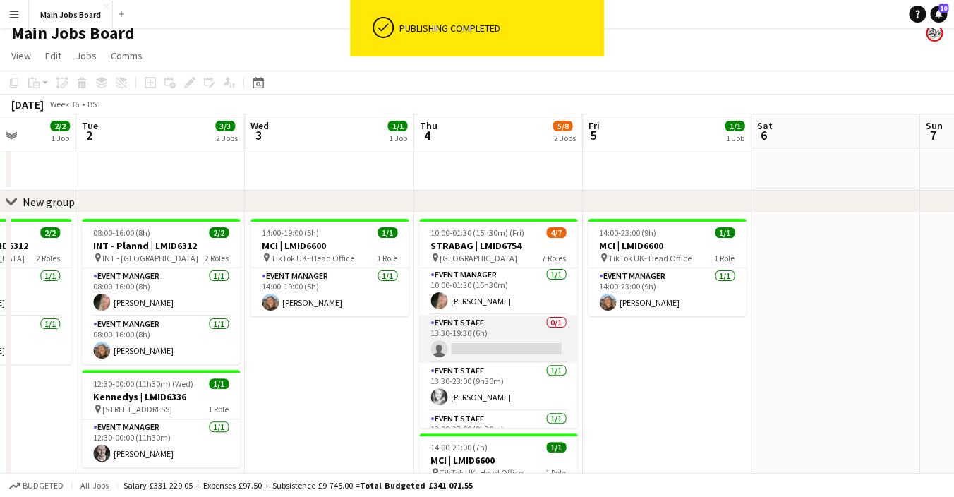
click at [499, 338] on app-card-role "Event Staff 0/1 13:30-19:30 (6h) single-neutral-actions" at bounding box center [498, 339] width 158 height 48
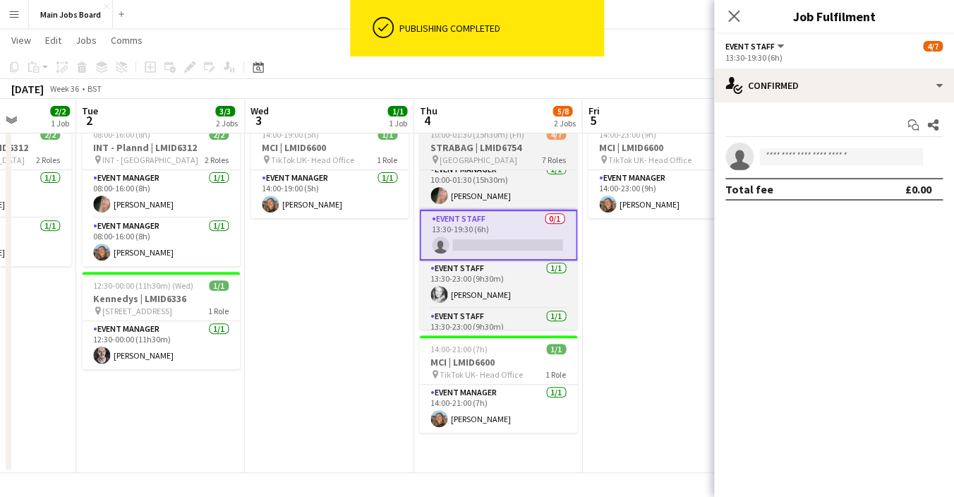
scroll to position [0, 0]
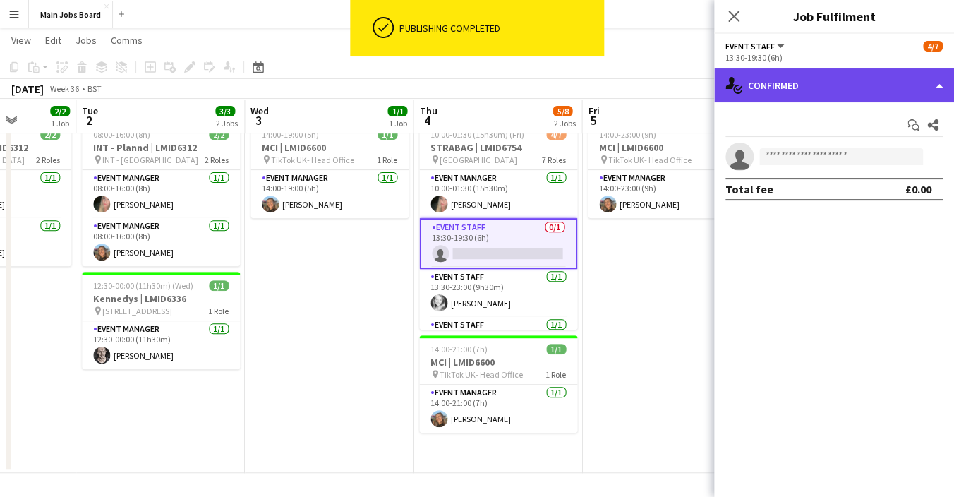
click at [833, 100] on div "single-neutral-actions-check-2 Confirmed" at bounding box center [834, 85] width 240 height 34
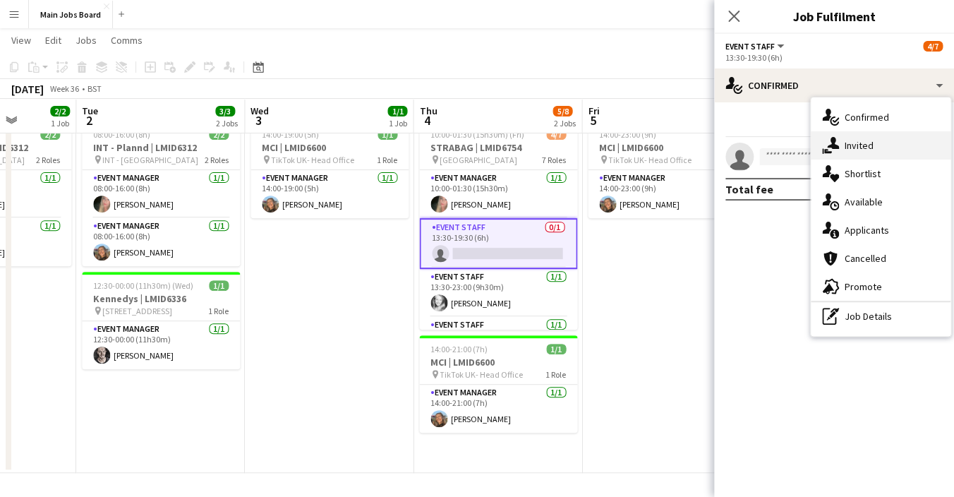
click at [866, 139] on div "single-neutral-actions-share-1 Invited" at bounding box center [881, 145] width 140 height 28
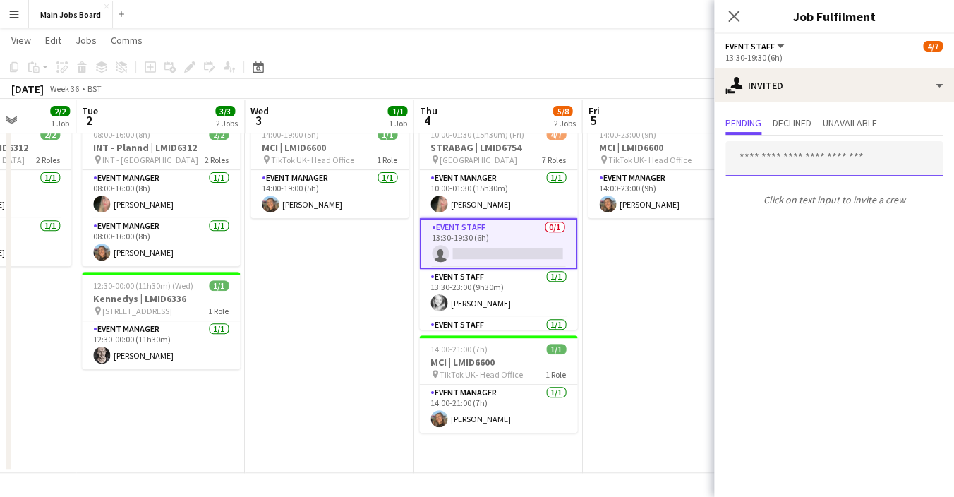
click at [798, 152] on input "text" at bounding box center [833, 158] width 217 height 35
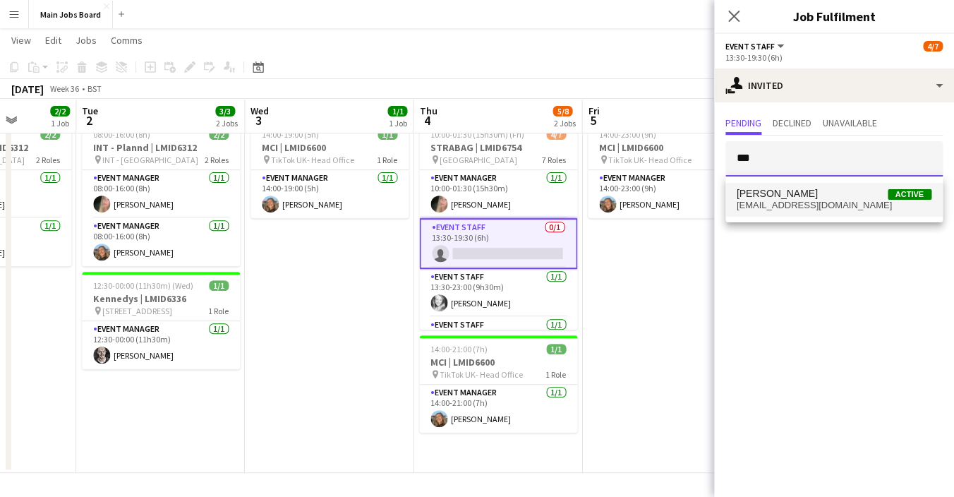
type input "***"
click at [798, 188] on mat-option "[PERSON_NAME] Active [EMAIL_ADDRESS][DOMAIN_NAME]" at bounding box center [833, 200] width 217 height 34
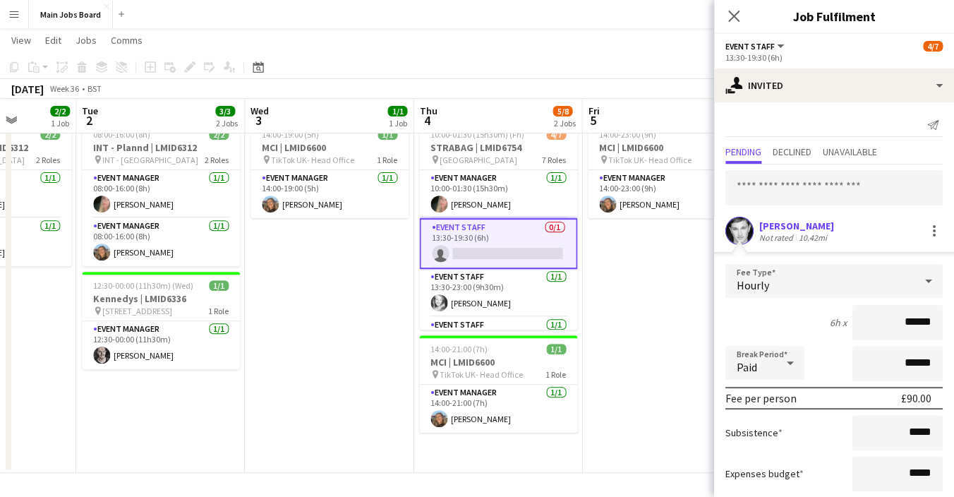
scroll to position [85, 0]
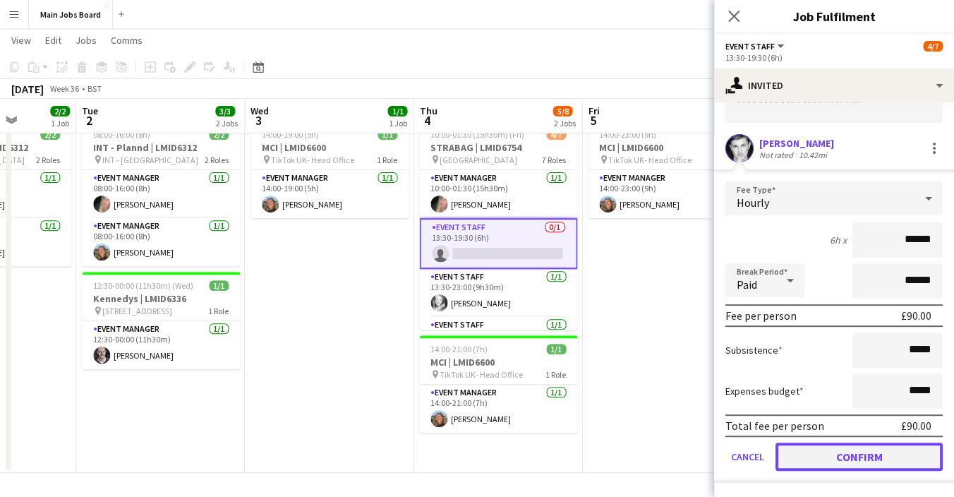
click at [802, 445] on button "Confirm" at bounding box center [859, 456] width 167 height 28
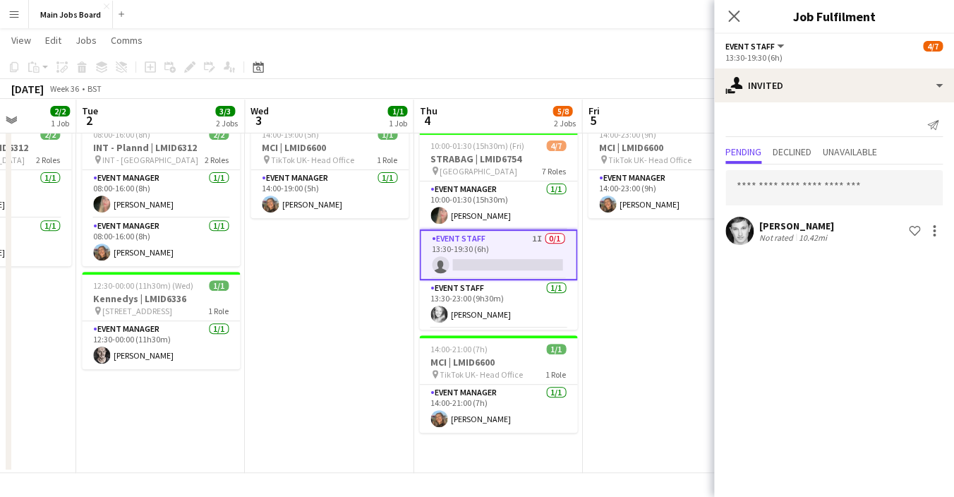
scroll to position [0, 0]
click at [740, 11] on app-icon "Close pop-in" at bounding box center [734, 16] width 20 height 20
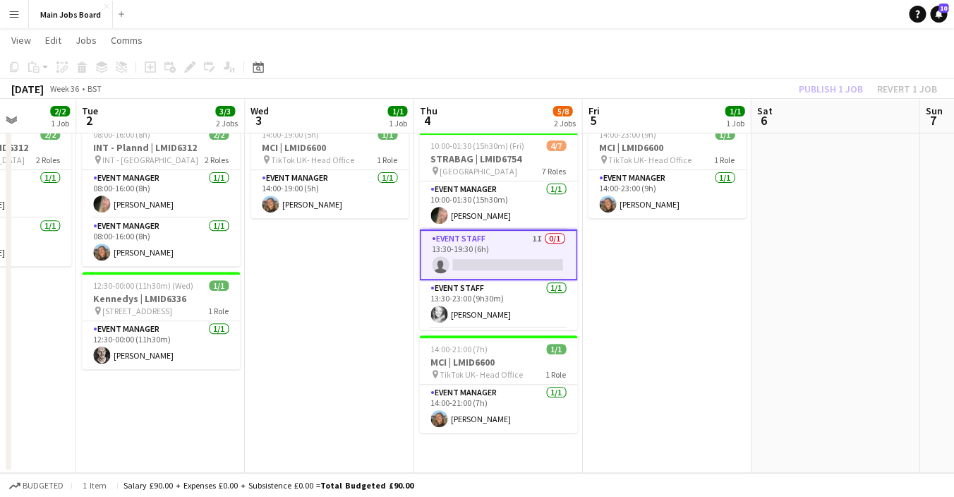
click at [824, 88] on div "Publish 1 job Revert 1 job" at bounding box center [868, 89] width 172 height 18
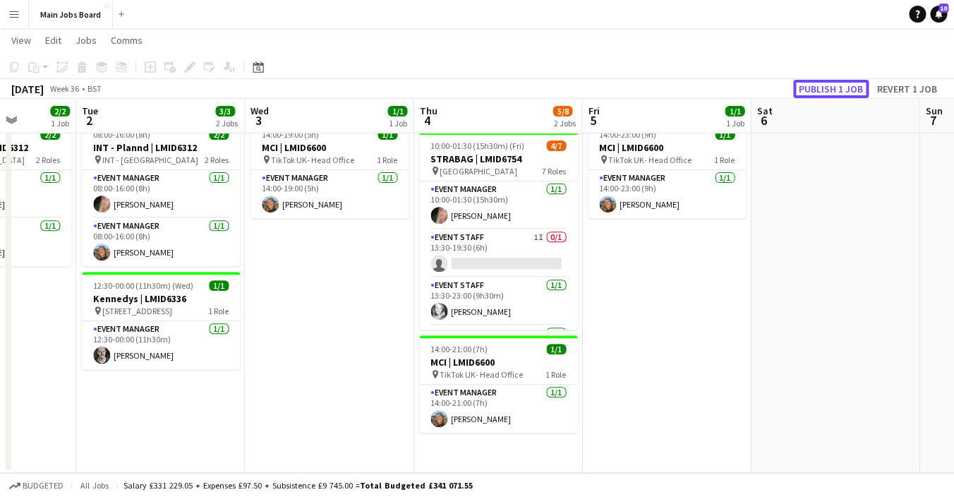
click at [824, 88] on button "Publish 1 job" at bounding box center [831, 89] width 76 height 18
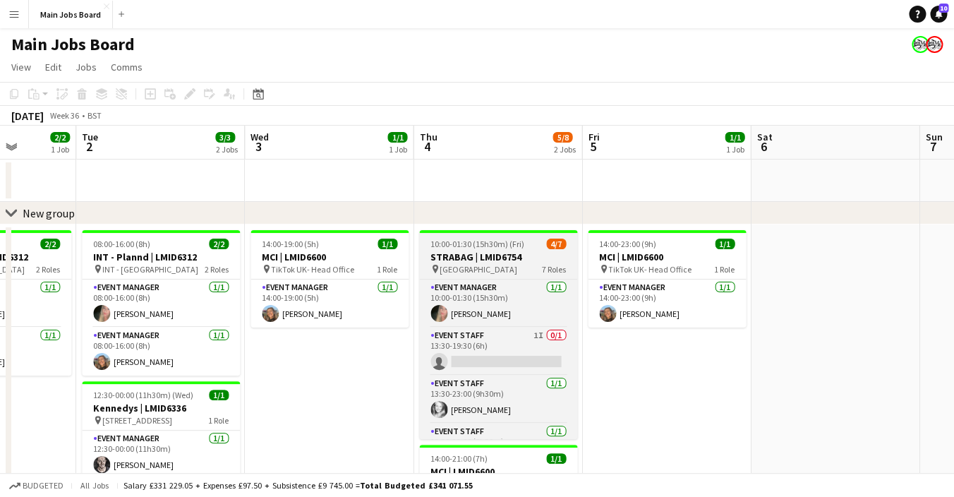
click at [434, 277] on app-job-card "10:00-01:30 (15h30m) (Fri) 4/7 STRABAG | LMID6754 pin [GEOGRAPHIC_DATA] Wharf 7…" at bounding box center [498, 334] width 158 height 209
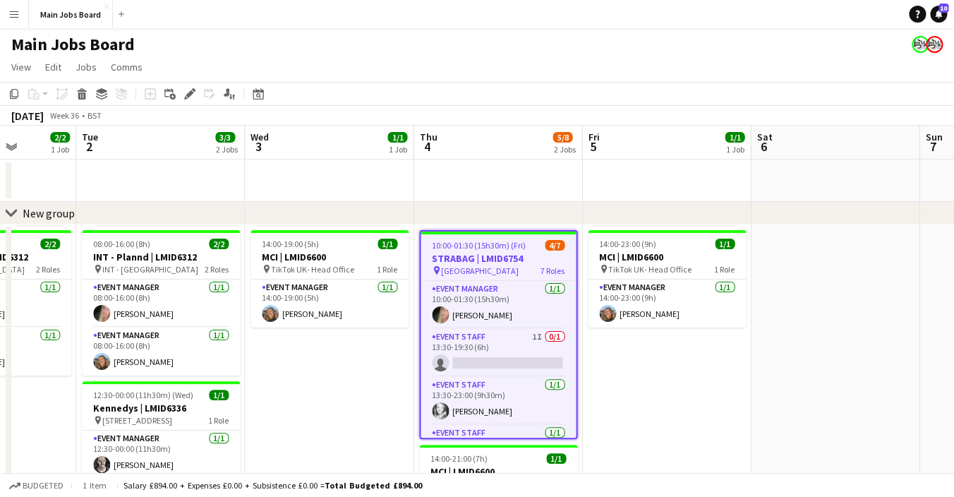
click at [444, 254] on h3 "STRABAG | LMID6754" at bounding box center [498, 258] width 155 height 13
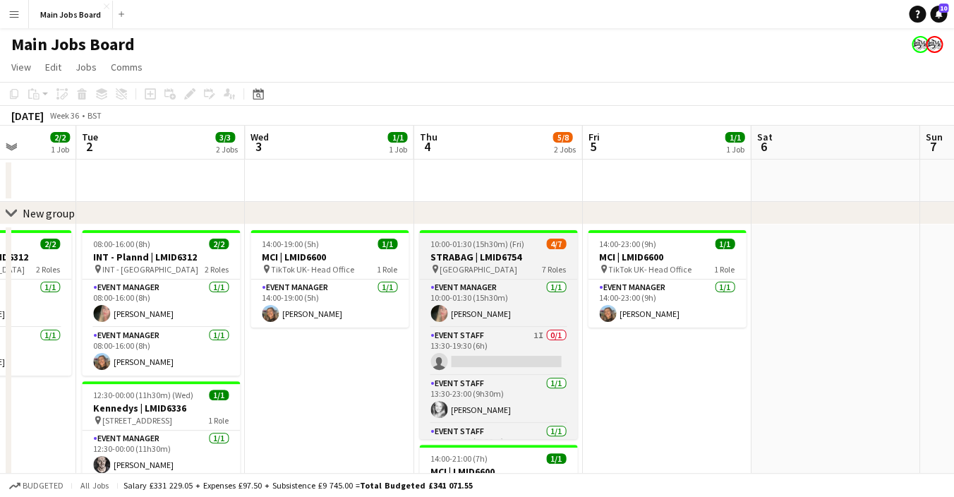
click at [444, 254] on h3 "STRABAG | LMID6754" at bounding box center [498, 257] width 158 height 13
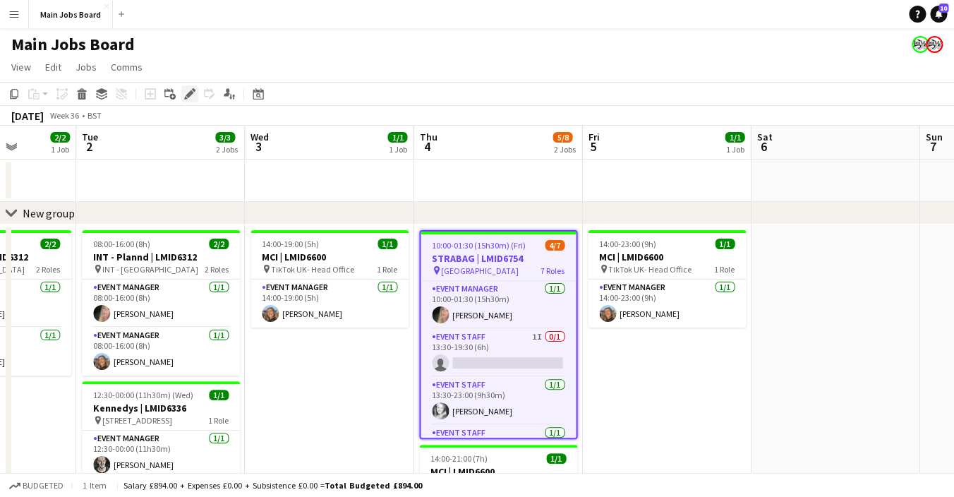
click at [188, 92] on icon "Edit" at bounding box center [189, 93] width 11 height 11
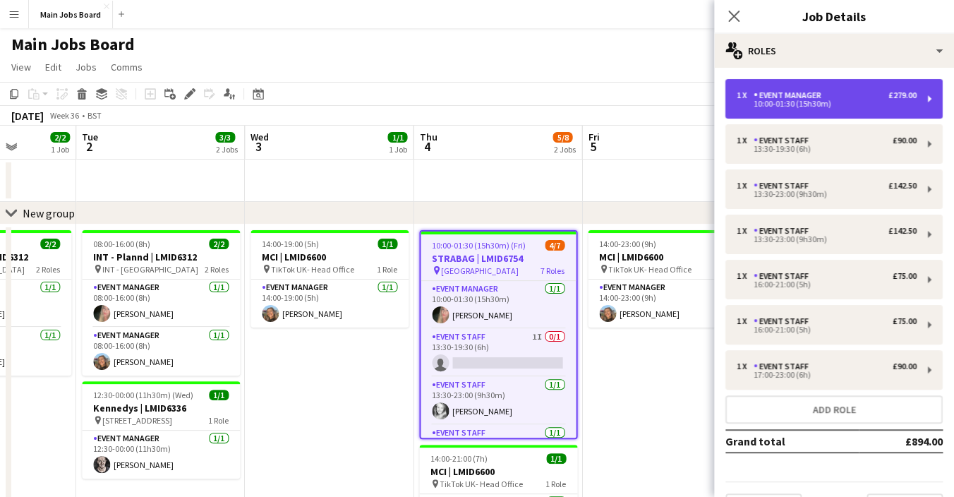
click at [903, 105] on div "10:00-01:30 (15h30m)" at bounding box center [827, 103] width 180 height 7
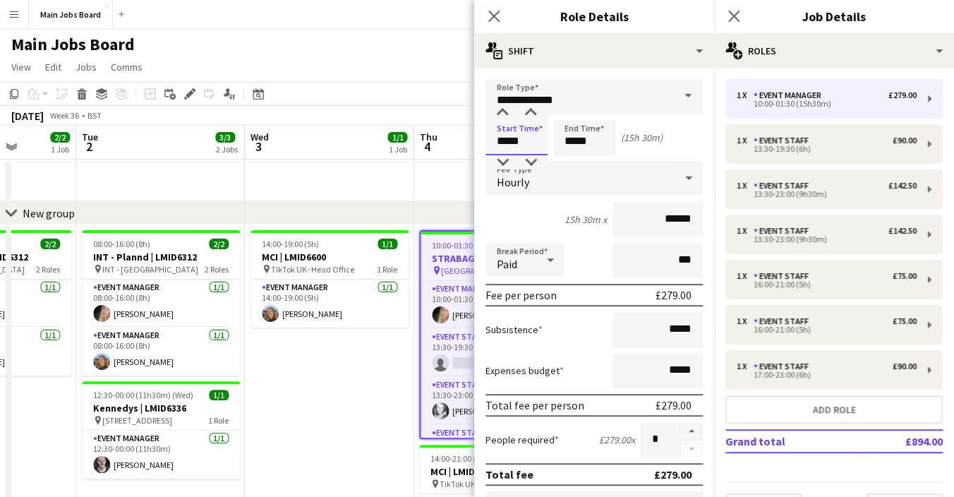
click at [527, 140] on input "*****" at bounding box center [517, 137] width 62 height 35
type input "*****"
click at [742, 24] on app-icon "Close pop-in" at bounding box center [734, 16] width 20 height 20
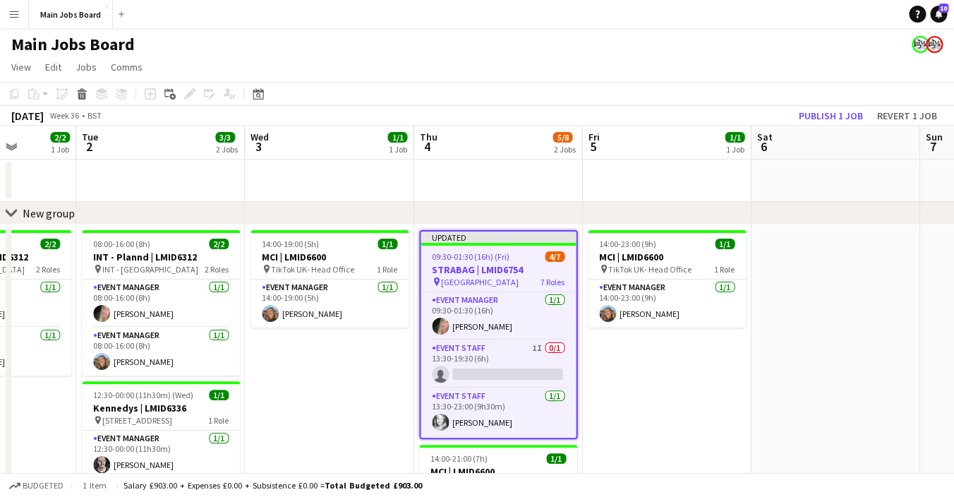
click at [796, 106] on app-toolbar "Copy Paste Paste Command V Paste with crew Command Shift V Paste linked Job [GE…" at bounding box center [477, 94] width 954 height 24
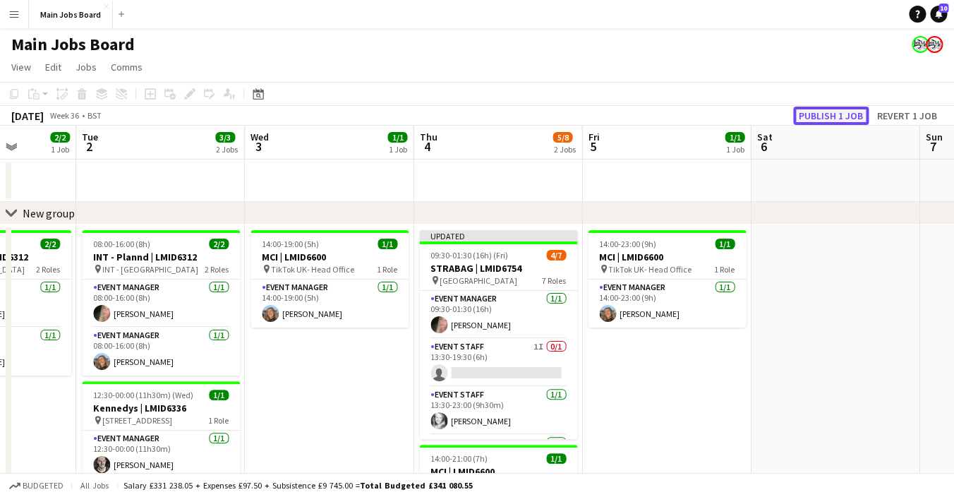
click at [813, 113] on button "Publish 1 job" at bounding box center [831, 116] width 76 height 18
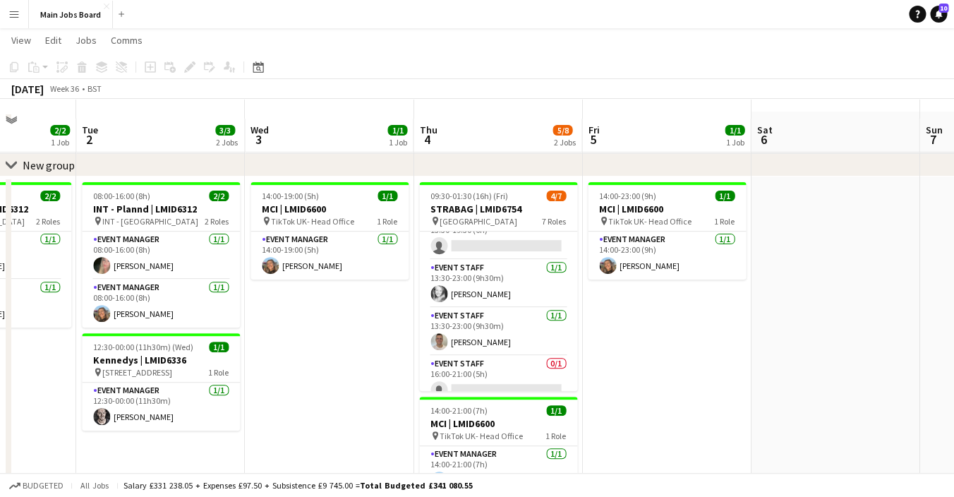
scroll to position [45, 0]
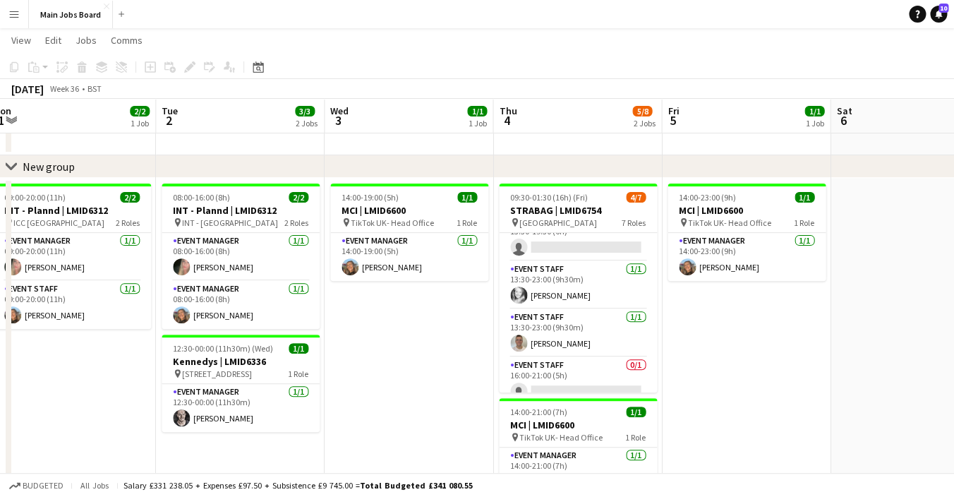
drag, startPoint x: 620, startPoint y: 332, endPoint x: 131, endPoint y: 351, distance: 489.5
click at [131, 351] on app-calendar-viewport "Fri 29 1/1 1 Job Sat 30 Sun 31 2/2 1 Job Mon 1 2/2 1 Job Tue 2 3/3 2 Jobs Wed 3…" at bounding box center [477, 273] width 954 height 526
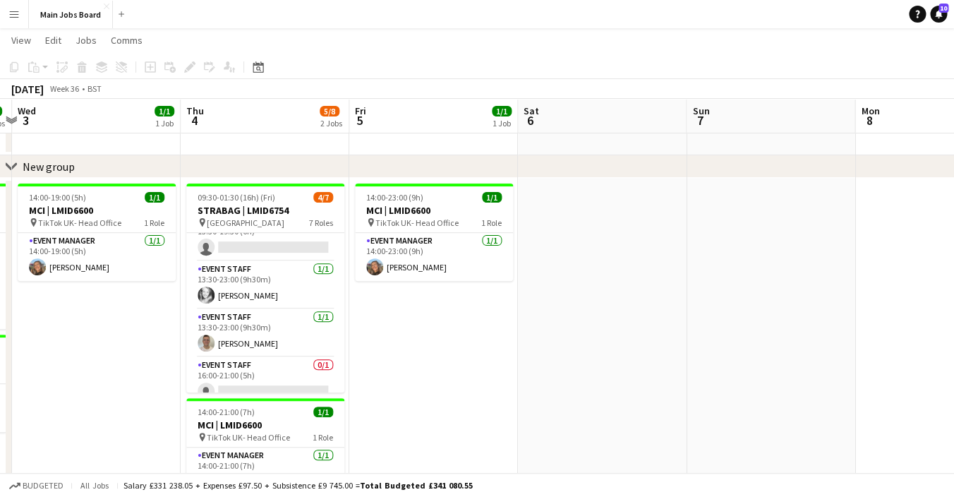
drag, startPoint x: 169, startPoint y: 352, endPoint x: 595, endPoint y: 352, distance: 426.3
click at [595, 352] on app-calendar-viewport "Mon 1 2/2 1 Job Tue 2 3/3 2 Jobs Wed 3 1/1 1 Job Thu 4 5/8 2 Jobs Fri 5 1/1 1 J…" at bounding box center [477, 274] width 954 height 528
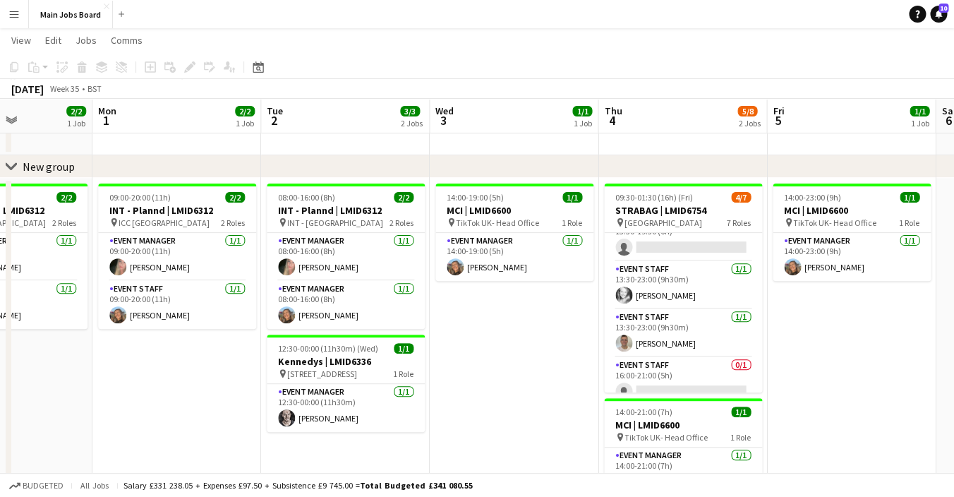
scroll to position [0, 380]
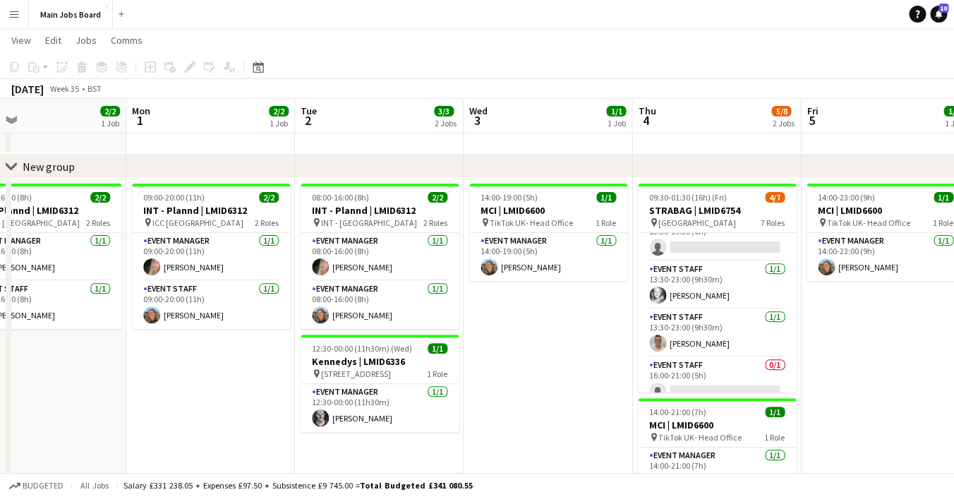
drag, startPoint x: 313, startPoint y: 349, endPoint x: 595, endPoint y: 349, distance: 281.6
click at [595, 349] on app-calendar-viewport "Fri 29 1/1 1 Job Sat 30 Sun 31 2/2 1 Job Mon 1 2/2 1 Job Tue 2 3/3 2 Jobs Wed 3…" at bounding box center [477, 274] width 954 height 528
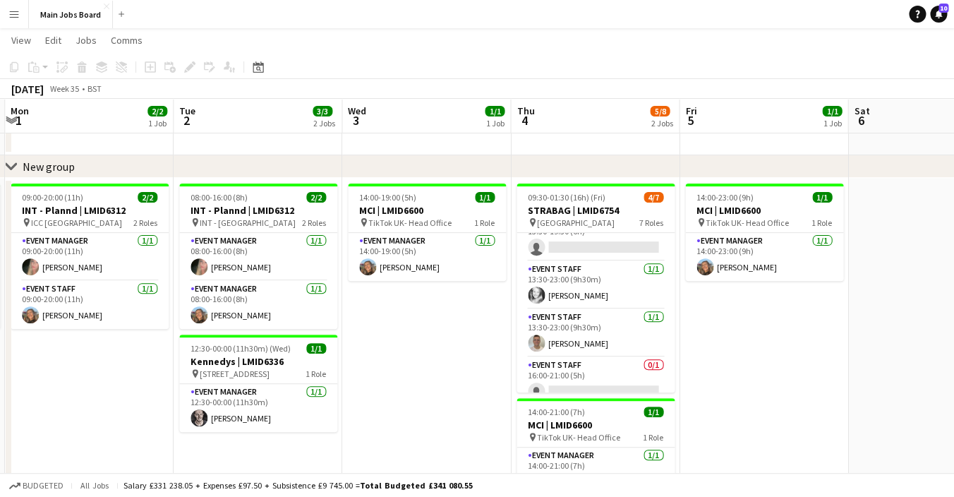
scroll to position [0, 503]
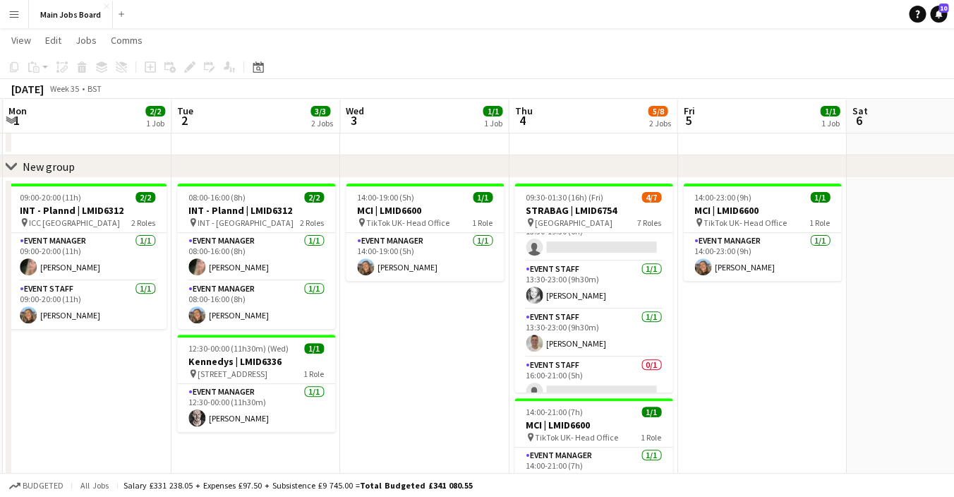
drag, startPoint x: 577, startPoint y: 349, endPoint x: 454, endPoint y: 349, distance: 122.8
click at [454, 350] on app-calendar-viewport "Fri 29 1/1 1 Job Sat 30 Sun 31 2/2 1 Job Mon 1 2/2 1 Job Tue 2 3/3 2 Jobs Wed 3…" at bounding box center [477, 274] width 954 height 528
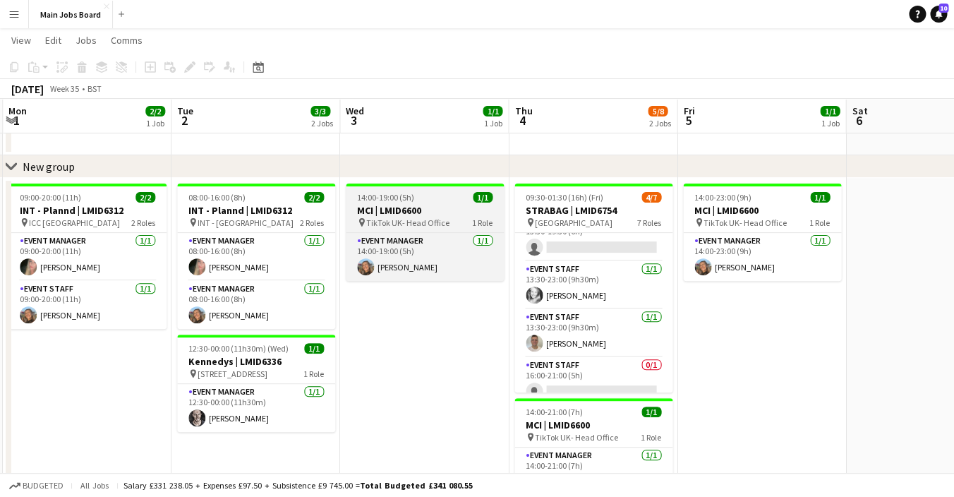
click at [398, 205] on h3 "MCI | LMID6600" at bounding box center [425, 210] width 158 height 13
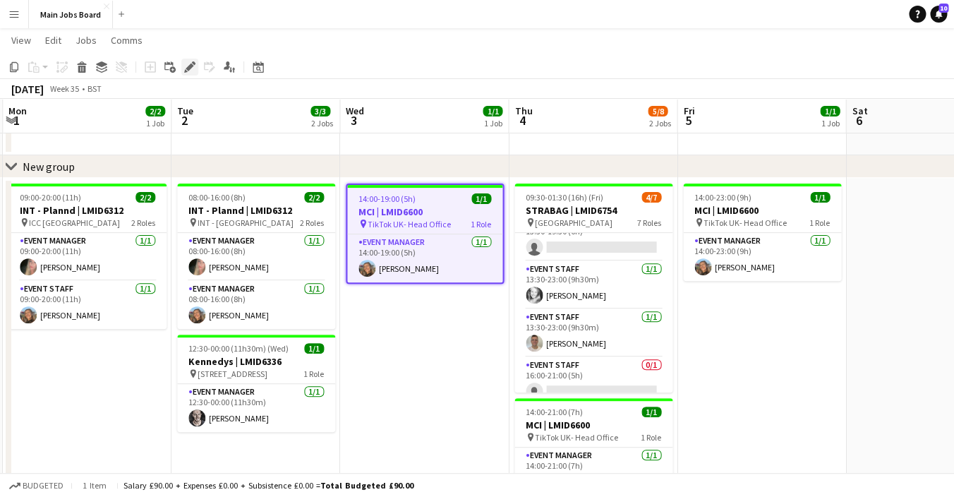
click at [190, 73] on icon "Edit" at bounding box center [189, 66] width 11 height 11
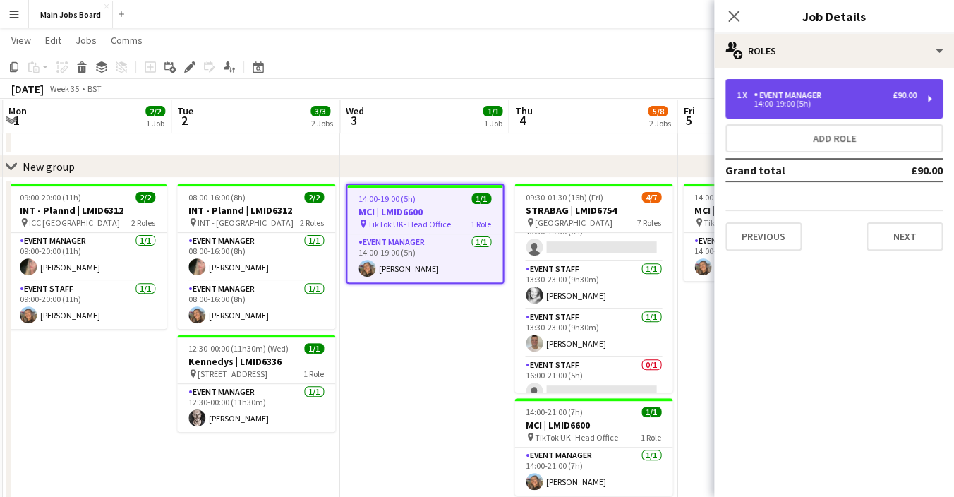
click at [835, 112] on div "1 x Event Manager £90.00 14:00-19:00 (5h)" at bounding box center [833, 99] width 217 height 40
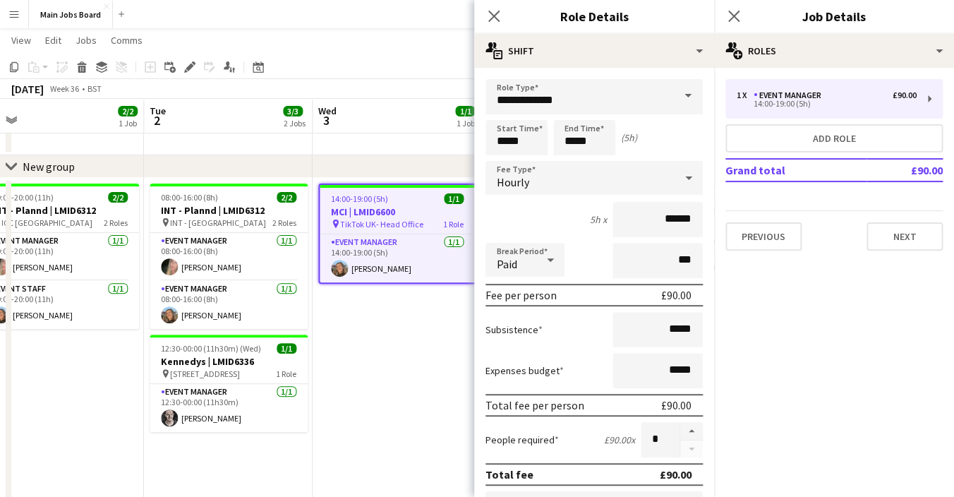
scroll to position [0, 542]
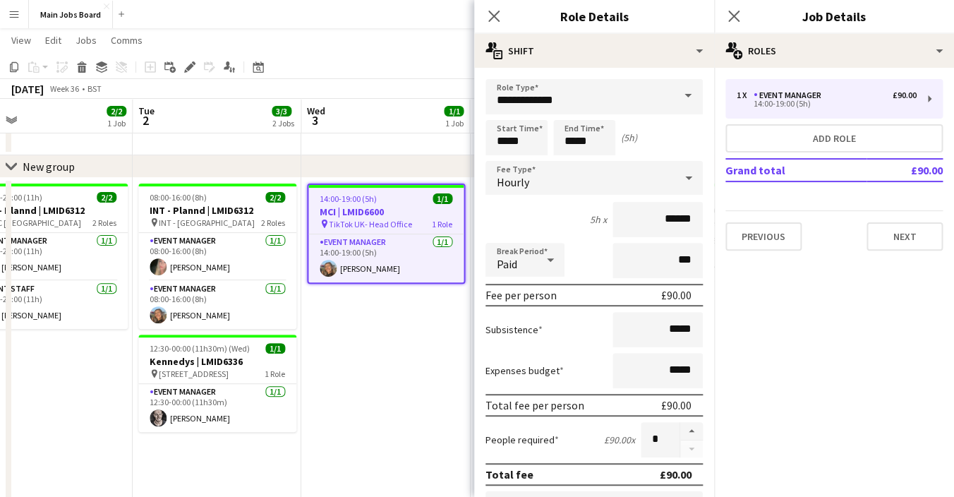
drag, startPoint x: 414, startPoint y: 366, endPoint x: 376, endPoint y: 366, distance: 38.1
click at [375, 366] on app-calendar-viewport "Fri 29 1/1 1 Job Sat 30 Sun 31 2/2 1 Job Mon 1 2/2 1 Job Tue 2 3/3 2 Jobs Wed 3…" at bounding box center [477, 274] width 954 height 528
click at [690, 330] on input "*****" at bounding box center [658, 329] width 90 height 35
type input "**"
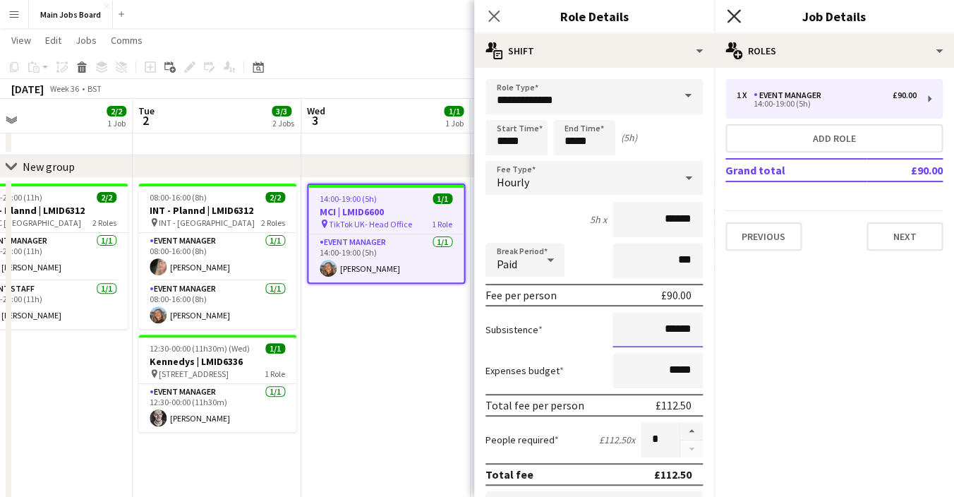
type input "******"
click at [733, 21] on icon "Close pop-in" at bounding box center [733, 15] width 13 height 13
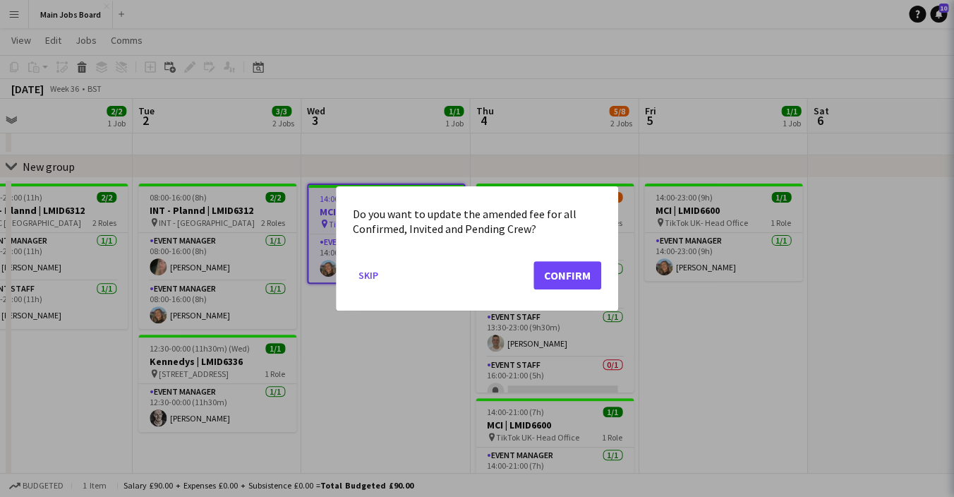
scroll to position [0, 0]
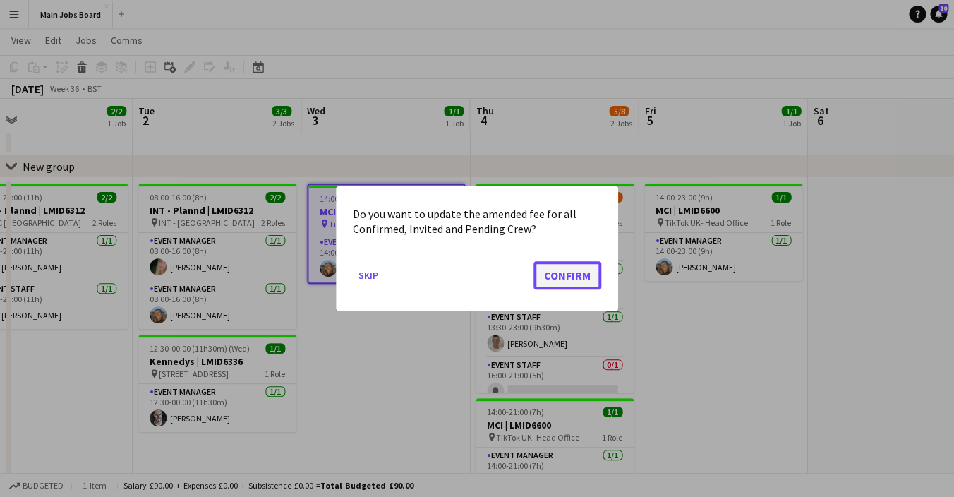
click at [565, 277] on button "Confirm" at bounding box center [568, 275] width 68 height 28
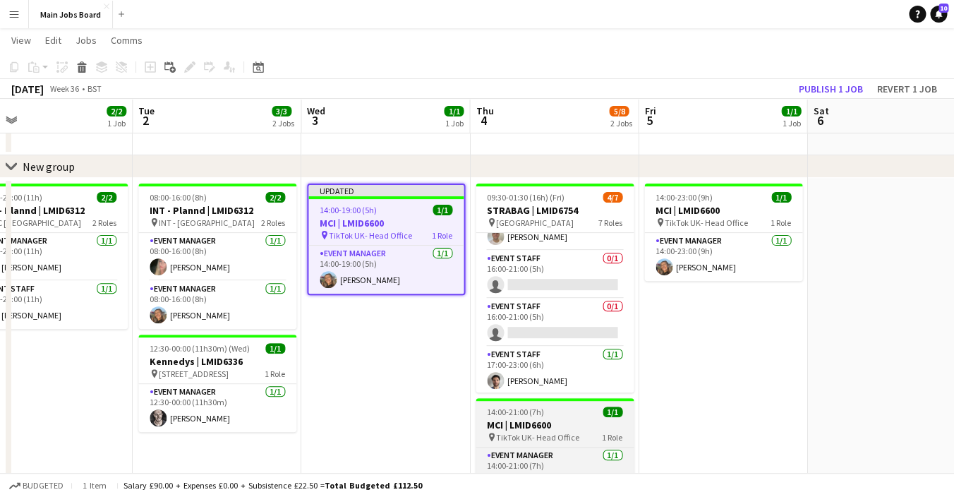
scroll to position [176, 0]
click at [526, 423] on h3 "MCI | LMID6600" at bounding box center [555, 424] width 158 height 13
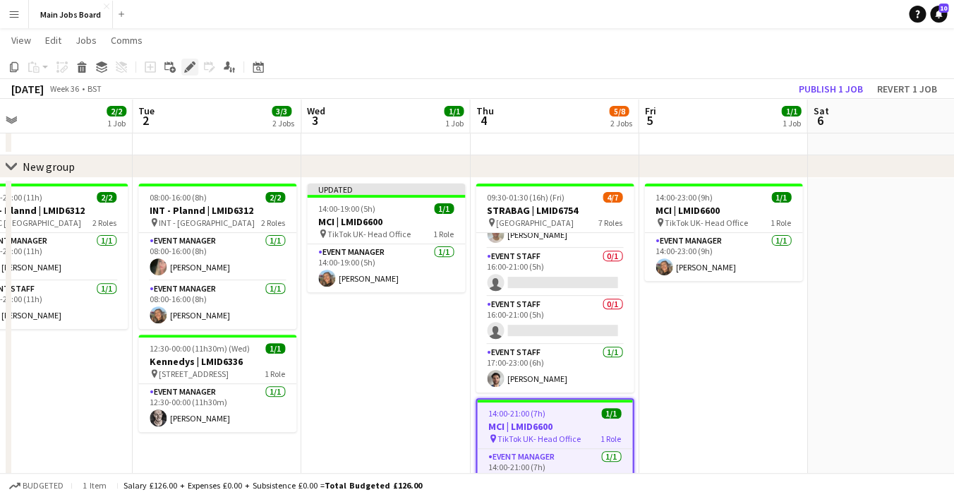
click at [191, 69] on icon "Edit" at bounding box center [189, 66] width 11 height 11
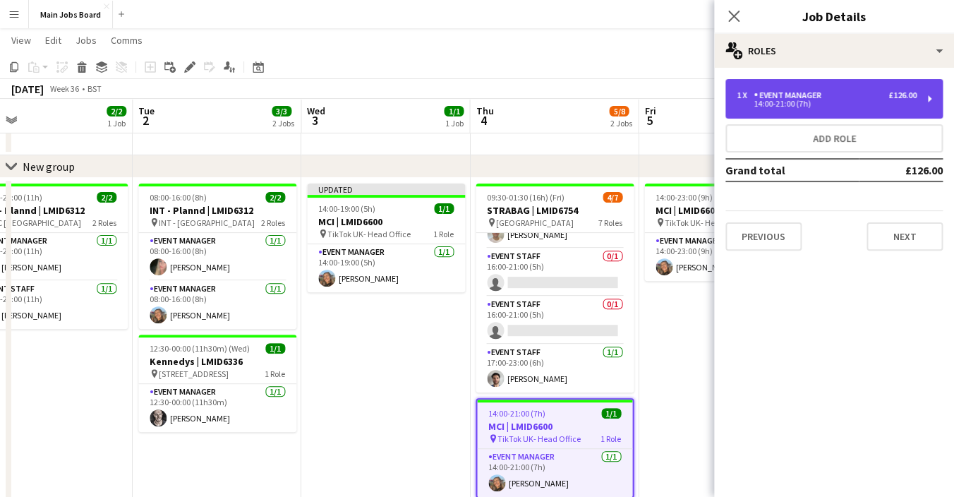
click at [783, 95] on div "Event Manager" at bounding box center [790, 95] width 73 height 10
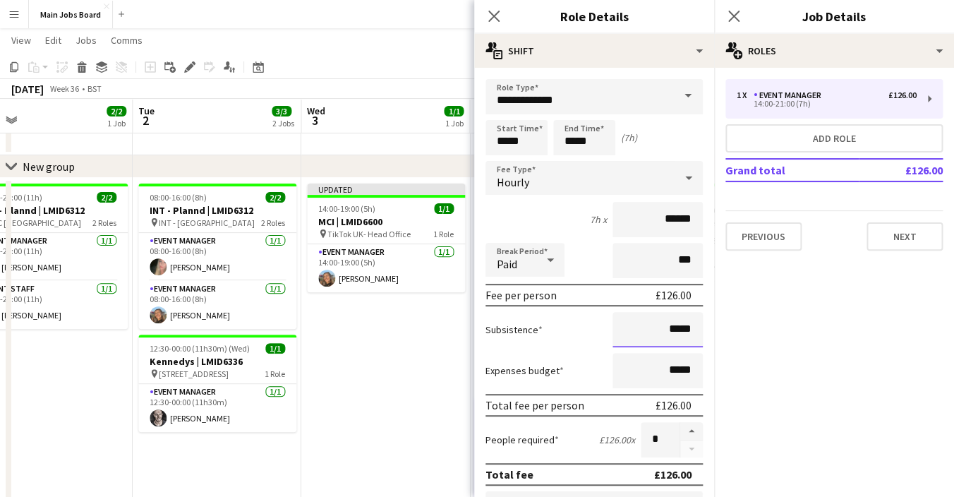
click at [698, 333] on input "*****" at bounding box center [658, 329] width 90 height 35
type input "**"
type input "******"
click at [734, 16] on icon at bounding box center [733, 15] width 13 height 13
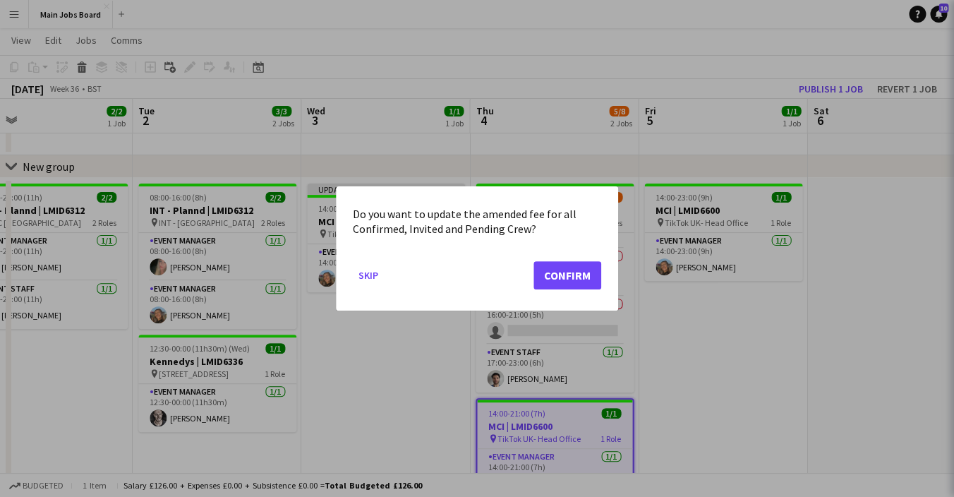
scroll to position [0, 542]
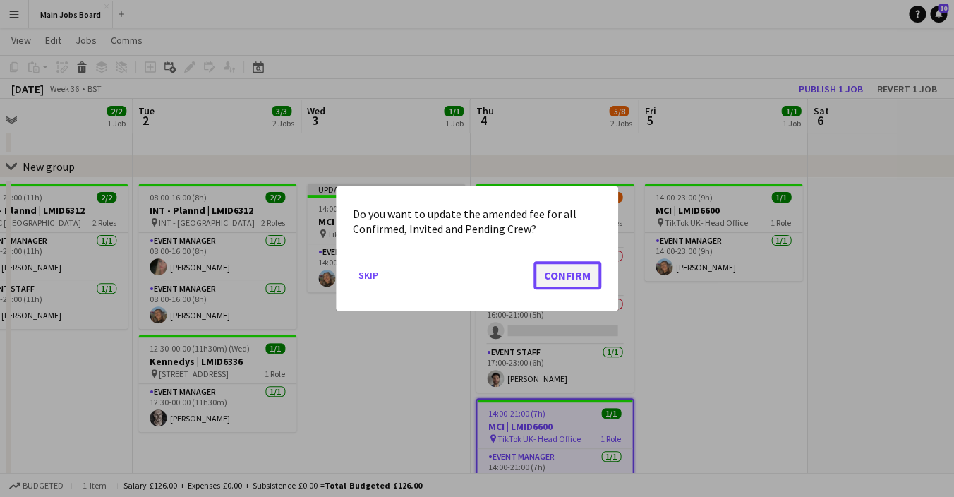
click at [571, 271] on button "Confirm" at bounding box center [568, 275] width 68 height 28
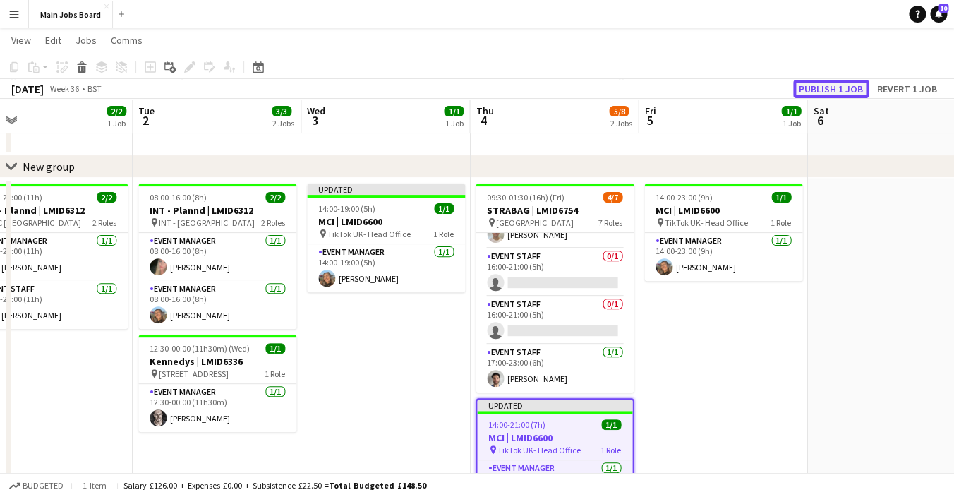
click at [830, 86] on button "Publish 1 job" at bounding box center [831, 89] width 76 height 18
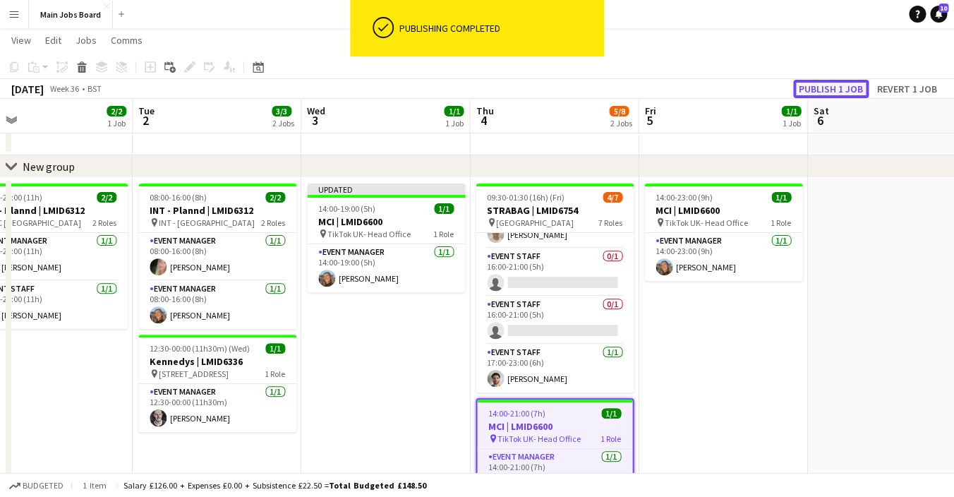
click at [816, 91] on button "Publish 1 job" at bounding box center [831, 89] width 76 height 18
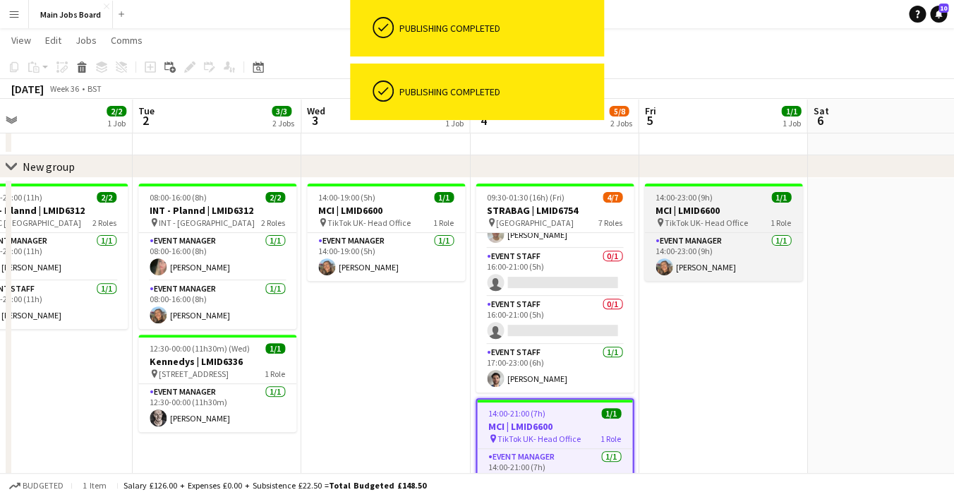
click at [696, 202] on span "14:00-23:00 (9h)" at bounding box center [684, 197] width 57 height 11
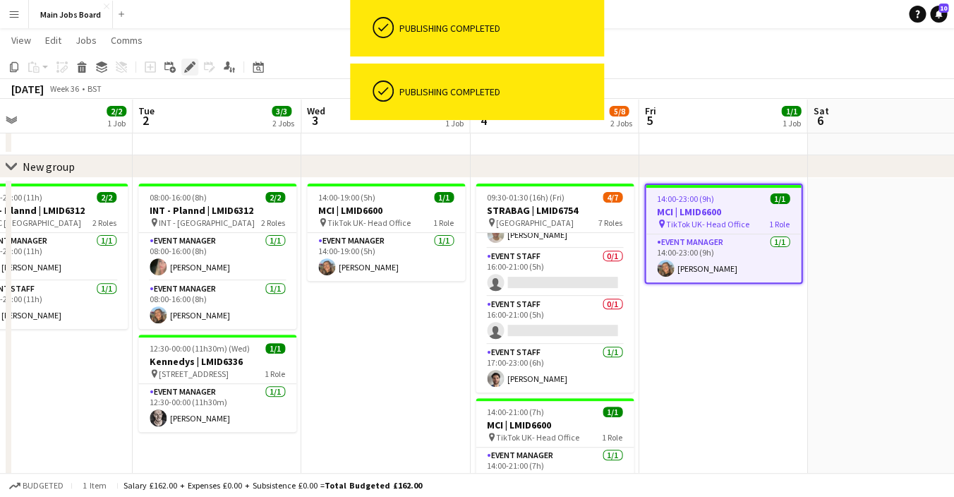
click at [183, 73] on div "Edit" at bounding box center [189, 67] width 17 height 17
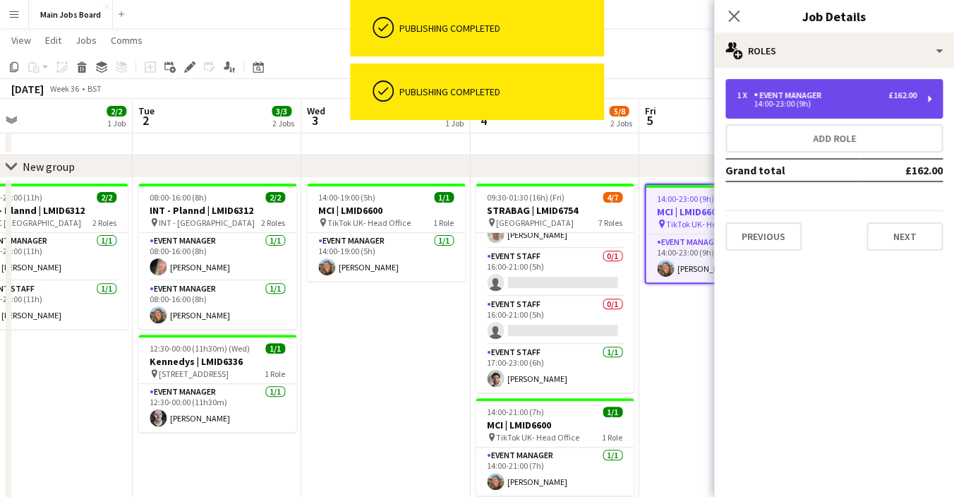
click at [764, 104] on div "14:00-23:00 (9h)" at bounding box center [827, 103] width 180 height 7
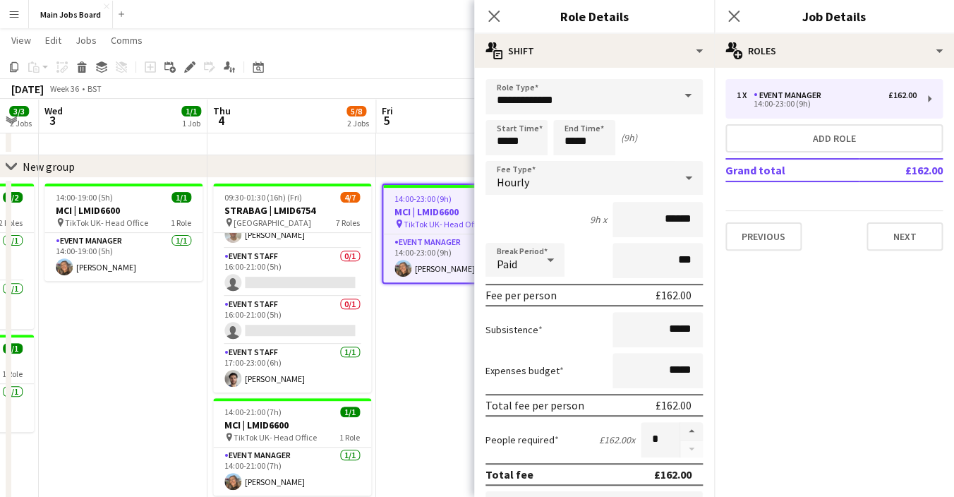
scroll to position [0, 479]
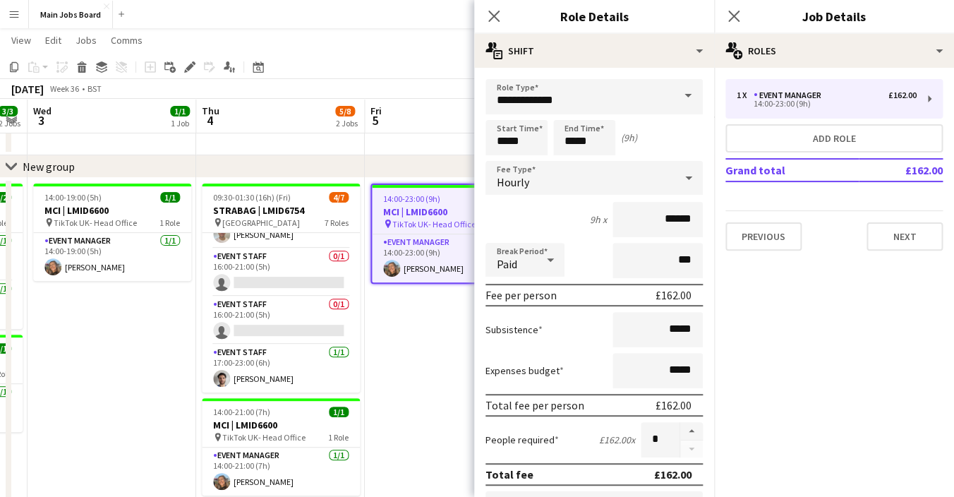
drag, startPoint x: 429, startPoint y: 366, endPoint x: 155, endPoint y: 373, distance: 274.6
click at [155, 374] on app-calendar-viewport "Sun 31 2/2 1 Job Mon 1 2/2 1 Job Tue 2 3/3 2 Jobs Wed 3 1/1 1 Job Thu 4 5/8 2 J…" at bounding box center [477, 274] width 954 height 528
click at [688, 327] on input "*****" at bounding box center [658, 329] width 90 height 35
type input "**"
type input "******"
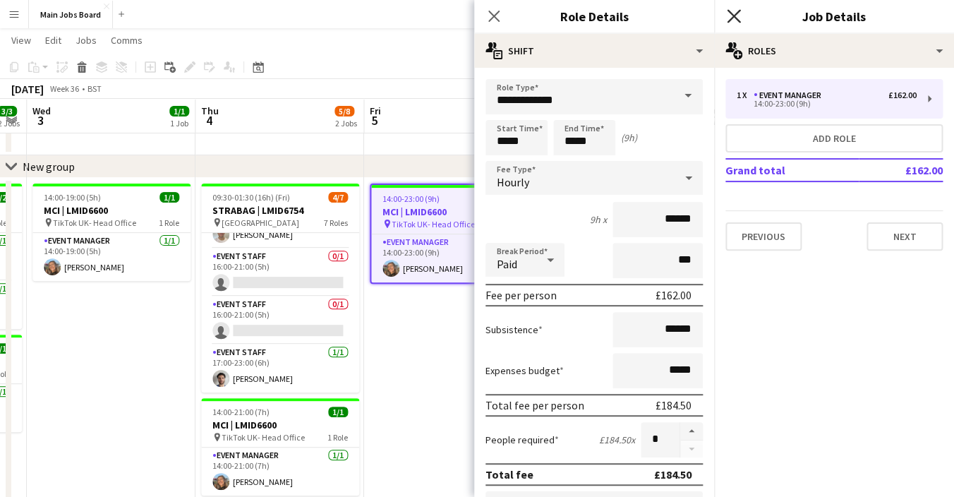
click at [735, 15] on icon at bounding box center [733, 15] width 13 height 13
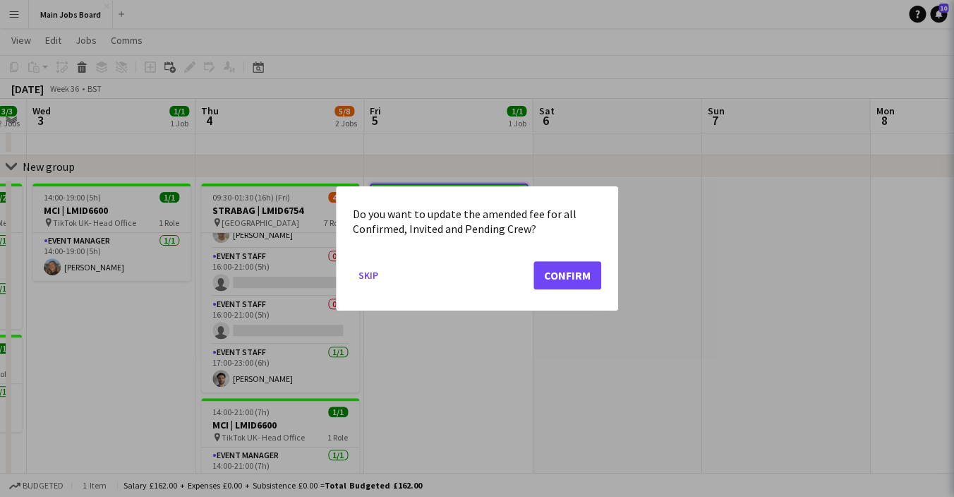
scroll to position [0, 0]
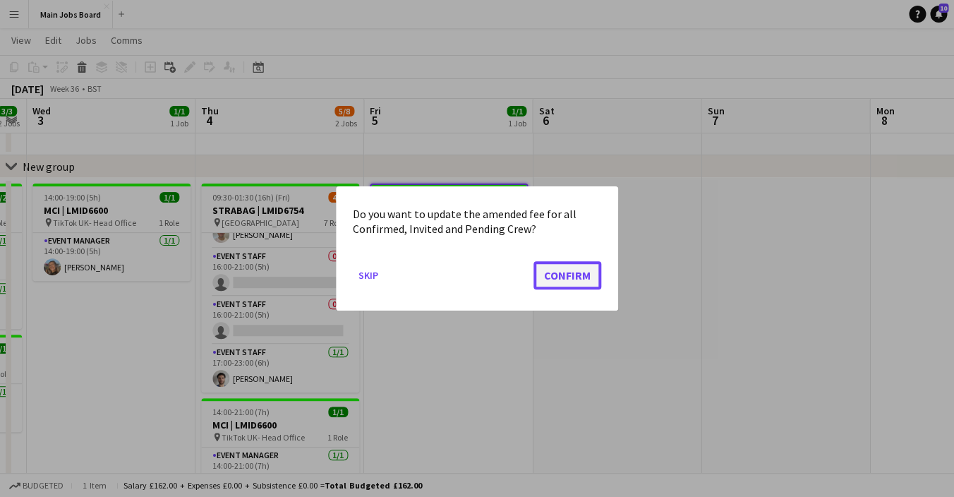
click at [582, 266] on button "Confirm" at bounding box center [568, 275] width 68 height 28
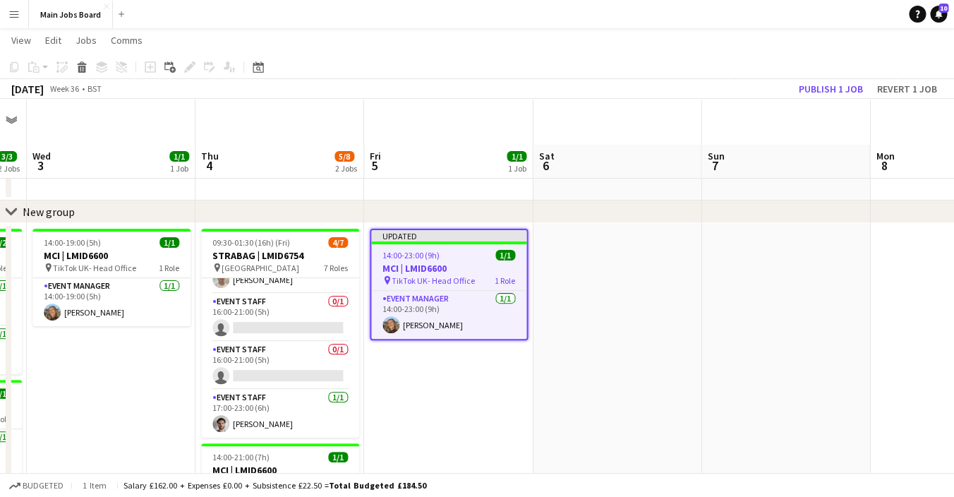
scroll to position [0, 479]
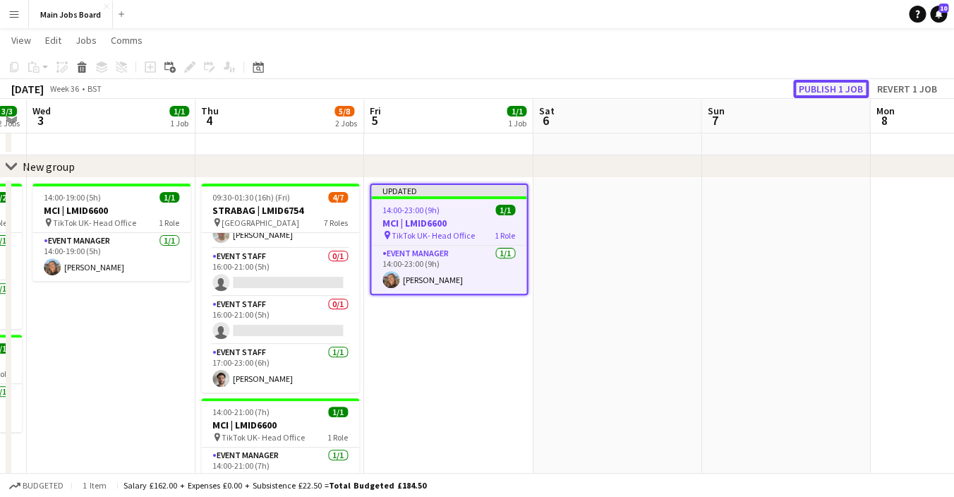
click at [826, 85] on button "Publish 1 job" at bounding box center [831, 89] width 76 height 18
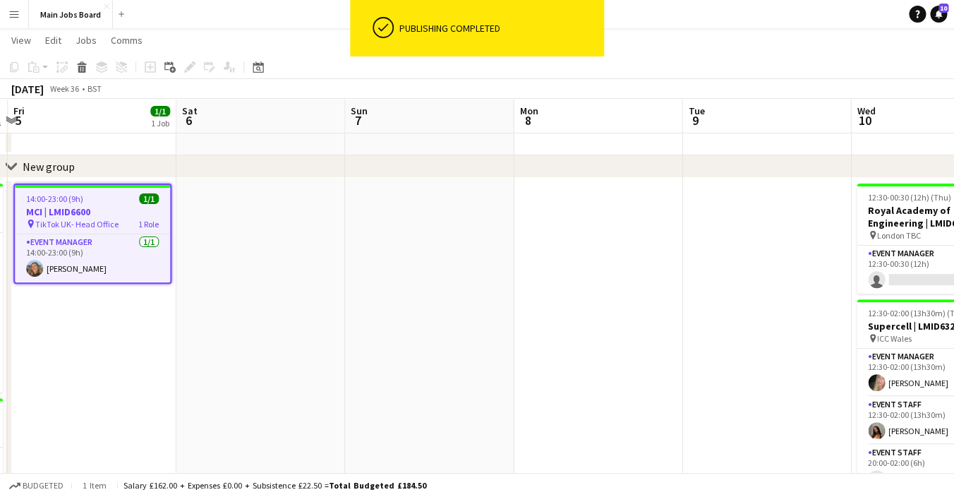
drag, startPoint x: 653, startPoint y: 320, endPoint x: 289, endPoint y: 354, distance: 365.7
click at [289, 354] on app-calendar-viewport "Tue 2 3/3 2 Jobs Wed 3 1/1 1 Job Thu 4 5/8 2 Jobs Fri 5 1/1 1 Job Sat 6 Sun 7 M…" at bounding box center [477, 274] width 954 height 528
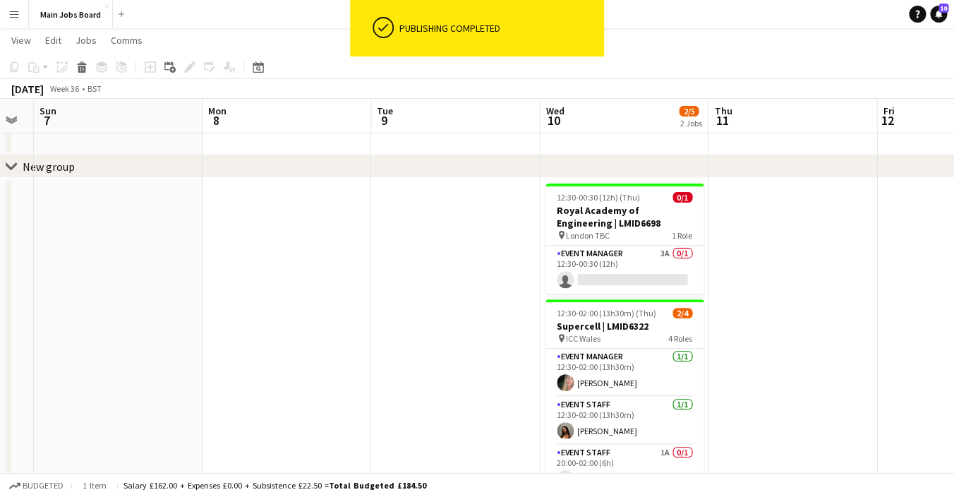
drag, startPoint x: 625, startPoint y: 354, endPoint x: 321, endPoint y: 360, distance: 304.2
click at [321, 360] on app-calendar-viewport "Thu 4 5/8 2 Jobs Fri 5 1/1 1 Job Sat 6 Sun 7 Mon 8 Tue 9 Wed 10 2/5 2 Jobs Thu …" at bounding box center [477, 274] width 954 height 528
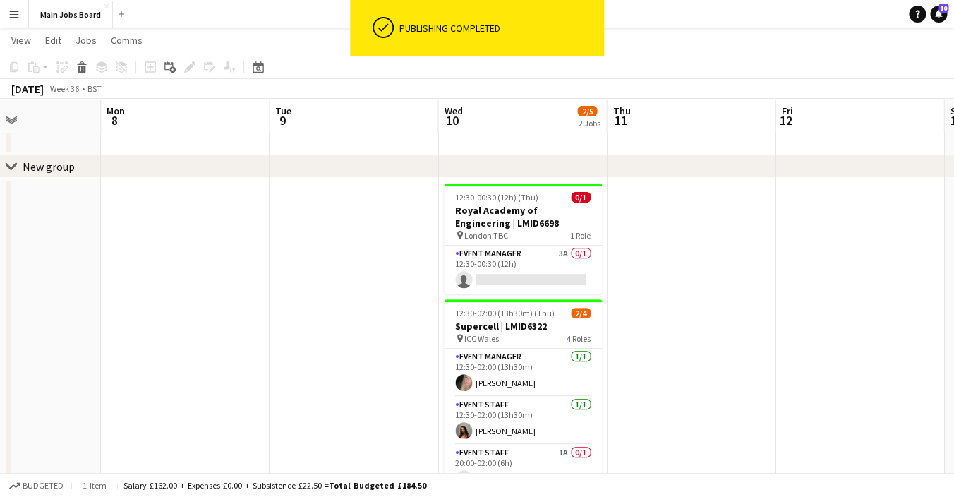
scroll to position [0, 593]
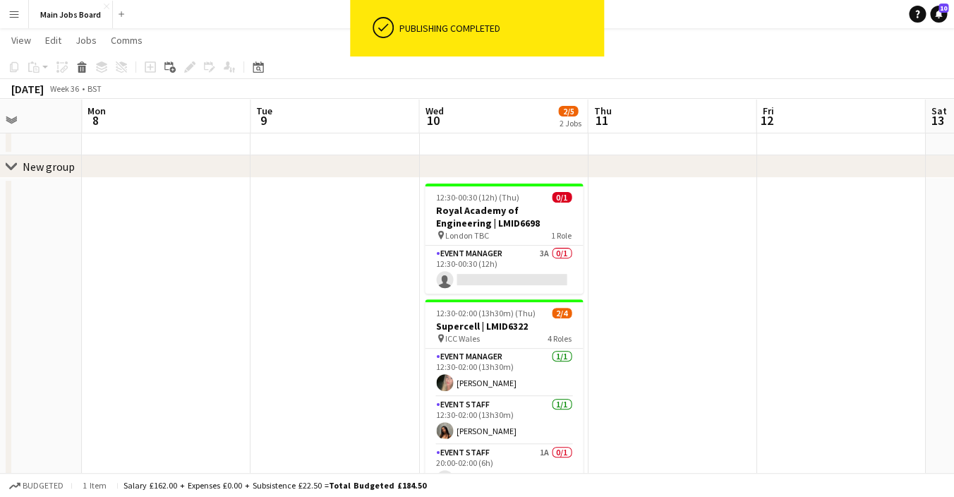
drag, startPoint x: 422, startPoint y: 357, endPoint x: 301, endPoint y: 357, distance: 120.7
click at [301, 357] on app-calendar-viewport "Thu 4 5/8 2 Jobs Fri 5 1/1 1 Job Sat 6 Sun 7 Mon 8 Tue 9 Wed 10 2/5 2 Jobs Thu …" at bounding box center [477, 274] width 954 height 528
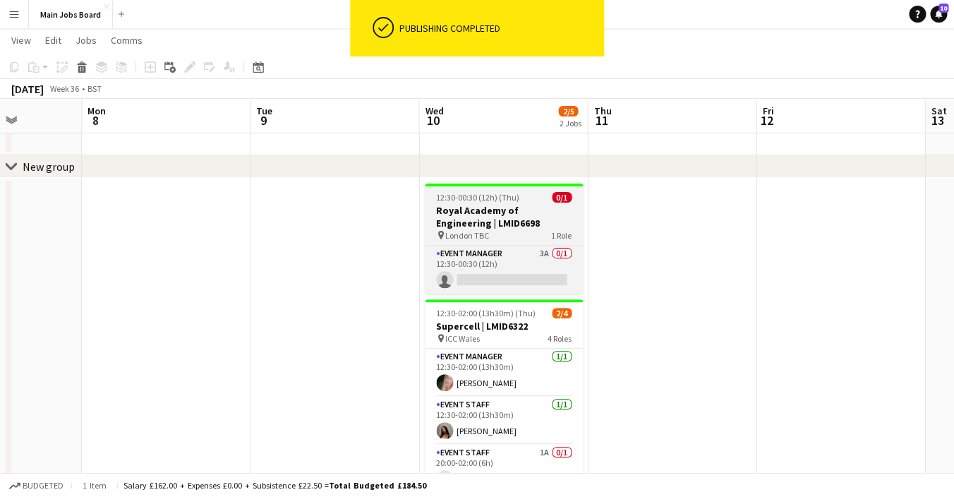
click at [517, 207] on h3 "Royal Academy of Engineering | LMID6698" at bounding box center [504, 216] width 158 height 25
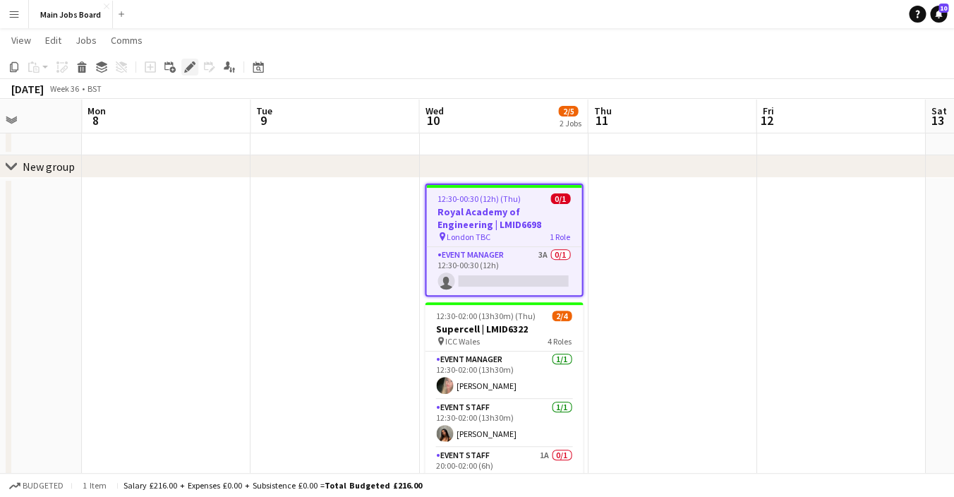
click at [184, 61] on div "Edit" at bounding box center [189, 67] width 17 height 17
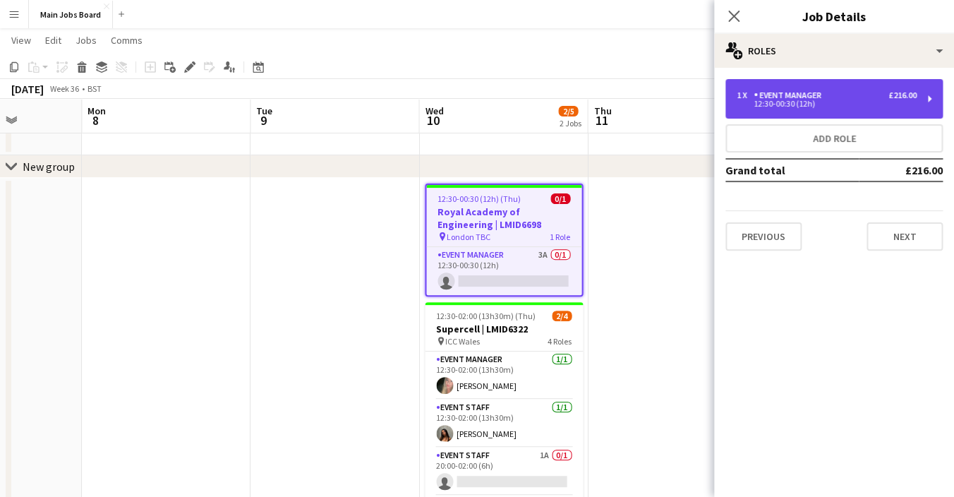
click at [837, 104] on div "12:30-00:30 (12h)" at bounding box center [827, 103] width 180 height 7
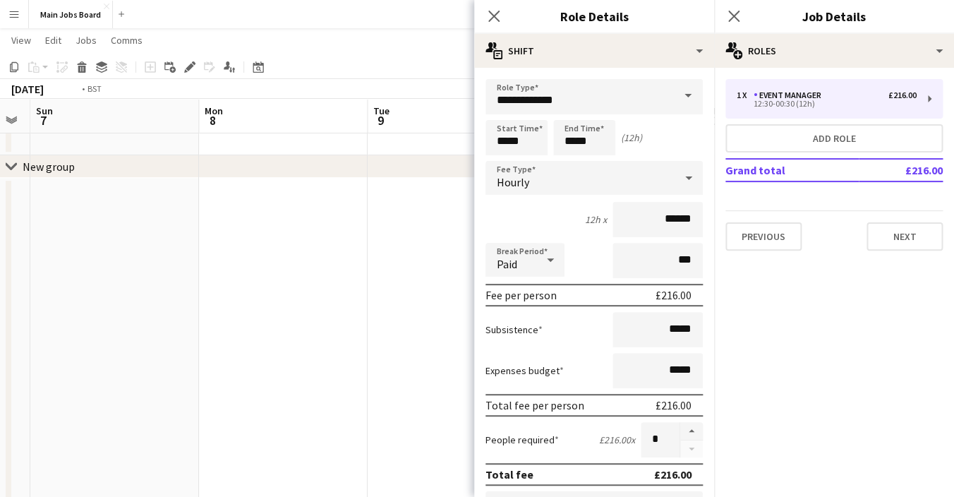
drag, startPoint x: 281, startPoint y: 328, endPoint x: 45, endPoint y: 328, distance: 235.7
click at [47, 328] on app-calendar-viewport "Thu 4 5/8 2 Jobs Fri 5 1/1 1 Job Sat 6 Sun 7 Mon 8 Tue 9 Wed 10 2/5 2 Jobs Thu …" at bounding box center [477, 274] width 954 height 528
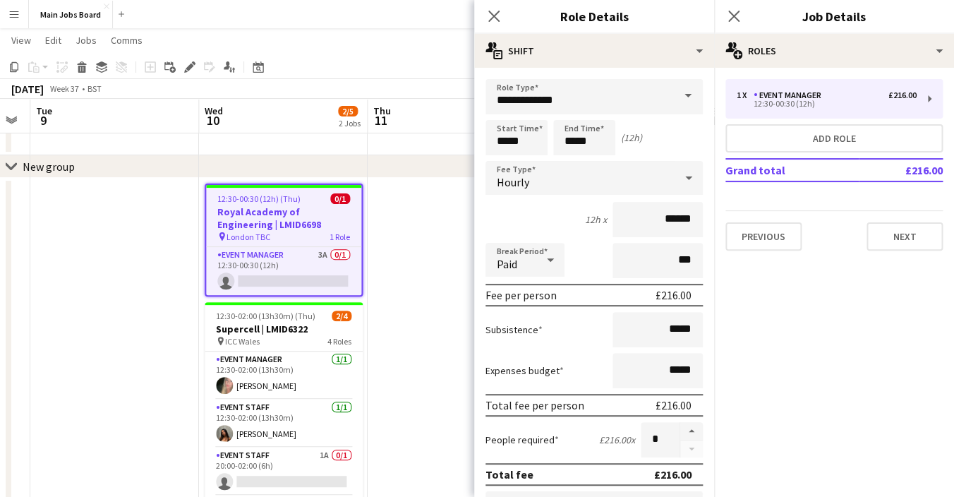
scroll to position [0, 489]
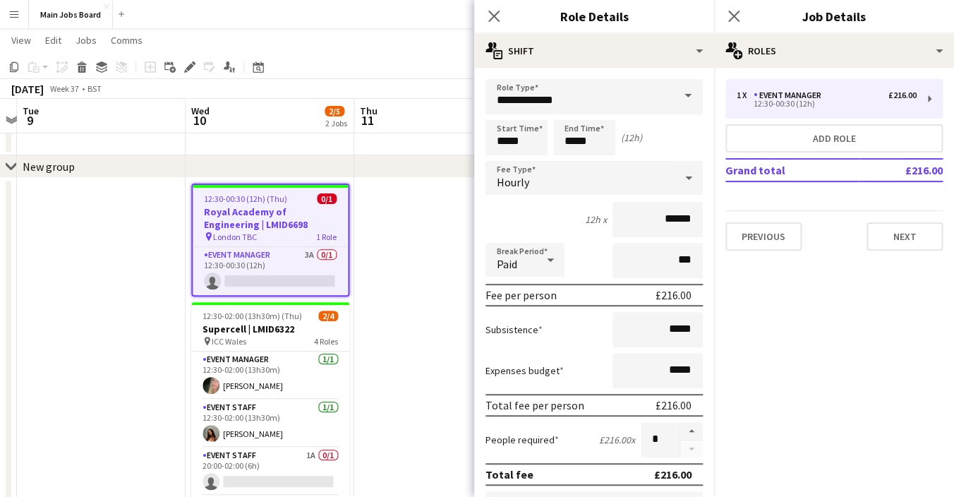
click at [433, 265] on app-date-cell at bounding box center [438, 358] width 169 height 360
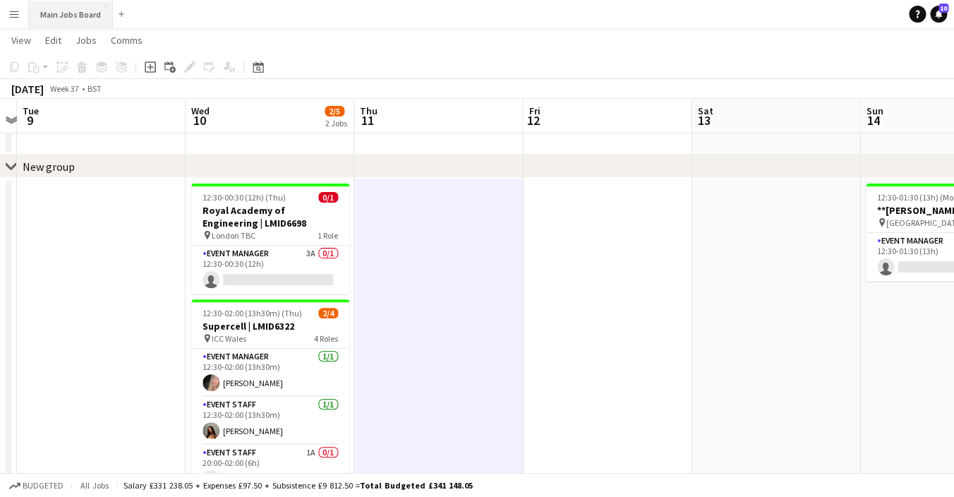
click at [86, 18] on button "Main Jobs Board Close" at bounding box center [71, 15] width 84 height 28
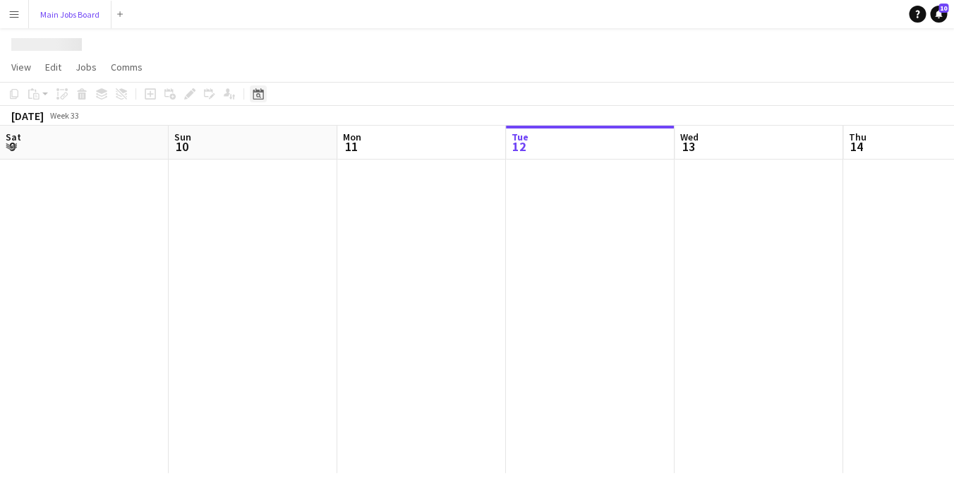
scroll to position [0, 337]
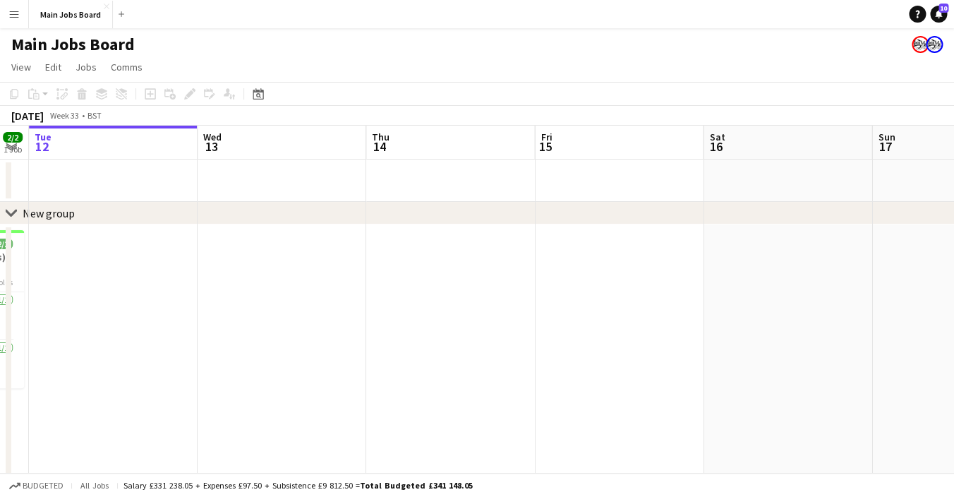
drag, startPoint x: 795, startPoint y: 399, endPoint x: 313, endPoint y: 398, distance: 482.0
click at [315, 398] on app-calendar-viewport "Sat 9 4/4 2 Jobs Sun 10 4/4 1 Job Mon 11 2/2 1 Job Tue 12 Wed 13 Thu 14 Fri 15 …" at bounding box center [477, 354] width 954 height 457
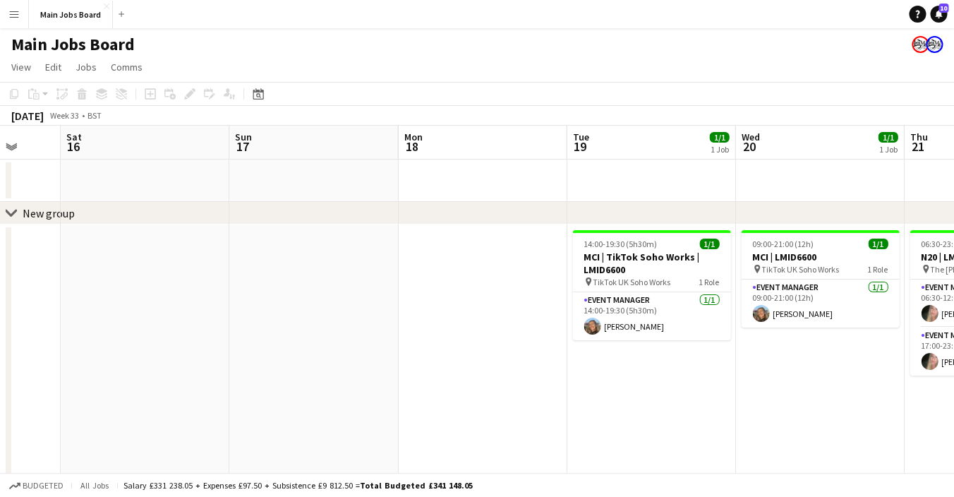
drag, startPoint x: 732, startPoint y: 416, endPoint x: 420, endPoint y: 414, distance: 311.9
click at [421, 416] on app-calendar-viewport "Tue 12 Wed 13 Thu 14 Fri 15 Sat 16 Sun 17 Mon 18 Tue 19 1/1 1 Job Wed 20 1/1 1 …" at bounding box center [477, 354] width 954 height 457
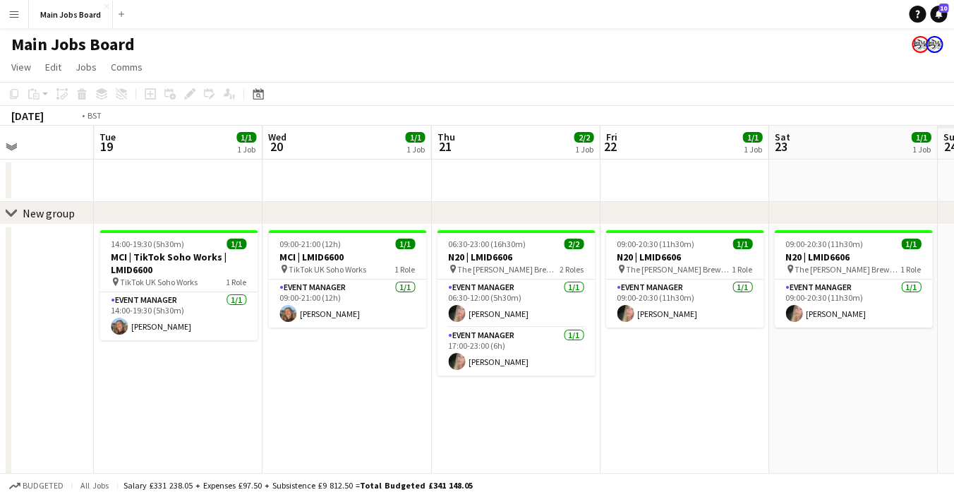
drag, startPoint x: 749, startPoint y: 341, endPoint x: 285, endPoint y: 344, distance: 463.7
click at [285, 345] on app-calendar-viewport "Fri 15 Sat 16 Sun 17 Mon 18 Tue 19 1/1 1 Job Wed 20 1/1 1 Job Thu 21 2/2 1 Job …" at bounding box center [477, 354] width 954 height 457
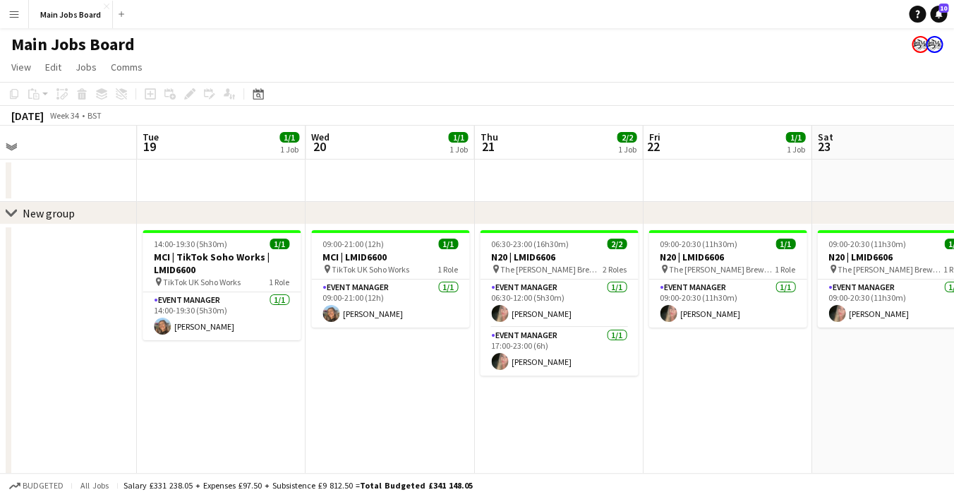
drag, startPoint x: 489, startPoint y: 363, endPoint x: 357, endPoint y: 363, distance: 132.0
click at [357, 363] on app-calendar-viewport "Fri 15 Sat 16 Sun 17 Mon 18 Tue 19 1/1 1 Job Wed 20 1/1 1 Job Thu 21 2/2 1 Job …" at bounding box center [477, 354] width 954 height 457
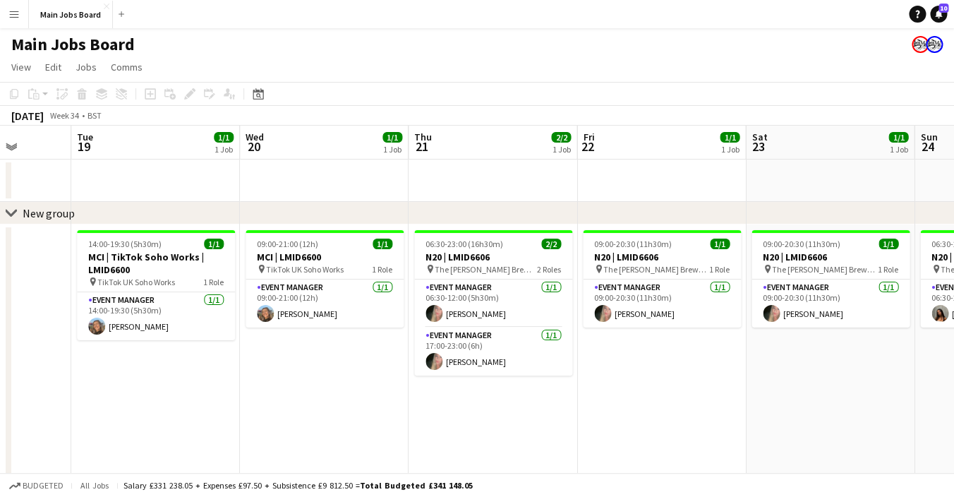
scroll to position [0, 435]
drag, startPoint x: 215, startPoint y: 364, endPoint x: 324, endPoint y: 362, distance: 108.7
click at [325, 362] on app-calendar-viewport "Sat 16 Sun 17 Mon 18 Tue 19 1/1 1 Job Wed 20 1/1 1 Job Thu 21 2/2 1 Job Fri 22 …" at bounding box center [477, 354] width 954 height 457
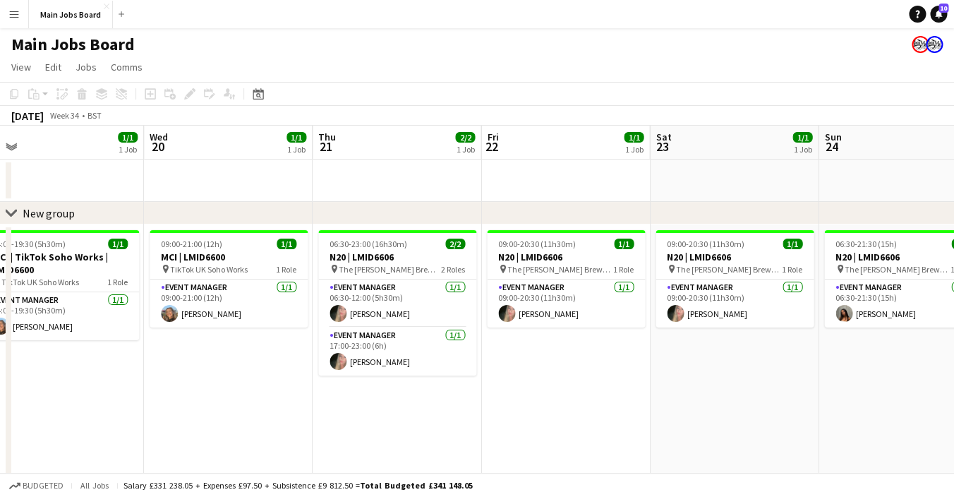
drag, startPoint x: 546, startPoint y: 428, endPoint x: 449, endPoint y: 429, distance: 97.4
click at [449, 429] on app-calendar-viewport "Sat 16 Sun 17 Mon 18 Tue 19 1/1 1 Job Wed 20 1/1 1 Job Thu 21 2/2 1 Job Fri 22 …" at bounding box center [477, 354] width 954 height 457
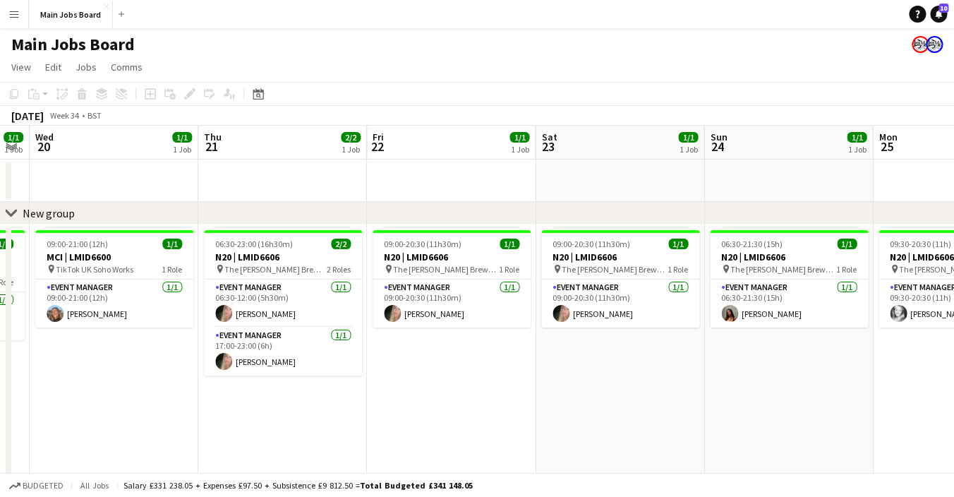
scroll to position [0, 478]
drag, startPoint x: 518, startPoint y: 407, endPoint x: 405, endPoint y: 408, distance: 112.9
click at [404, 407] on app-calendar-viewport "Sun 17 Mon 18 Tue 19 1/1 1 Job Wed 20 1/1 1 Job Thu 21 2/2 1 Job Fri 22 1/1 1 J…" at bounding box center [477, 354] width 954 height 457
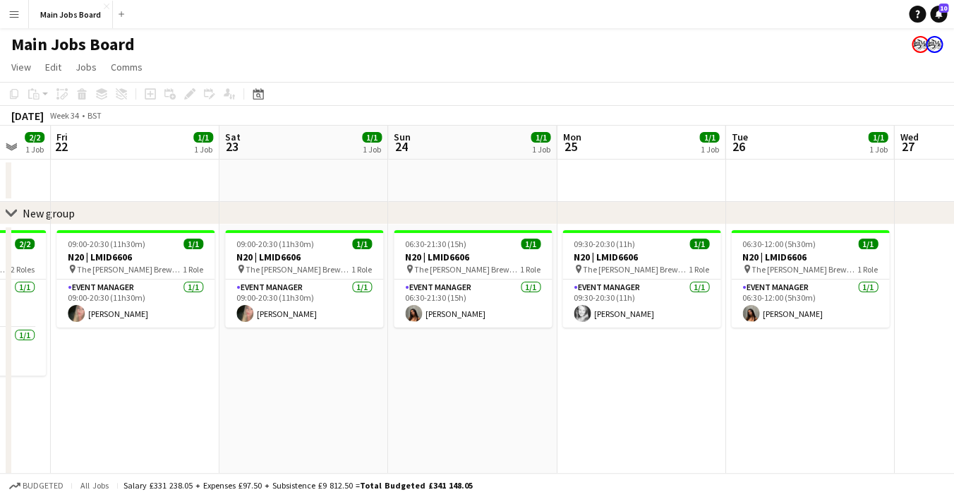
drag, startPoint x: 637, startPoint y: 407, endPoint x: 324, endPoint y: 409, distance: 312.7
click at [322, 409] on app-calendar-viewport "Tue 19 1/1 1 Job Wed 20 1/1 1 Job Thu 21 2/2 1 Job Fri 22 1/1 1 Job Sat 23 1/1 …" at bounding box center [477, 354] width 954 height 457
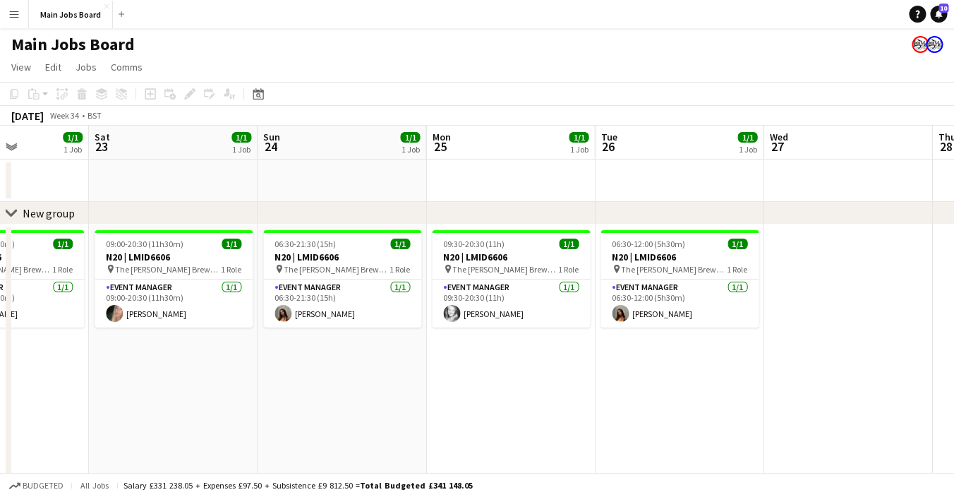
drag, startPoint x: 740, startPoint y: 367, endPoint x: 608, endPoint y: 366, distance: 132.0
click at [608, 367] on app-calendar-viewport "Tue 19 1/1 1 Job Wed 20 1/1 1 Job Thu 21 2/2 1 Job Fri 22 1/1 1 Job Sat 23 1/1 …" at bounding box center [477, 354] width 954 height 457
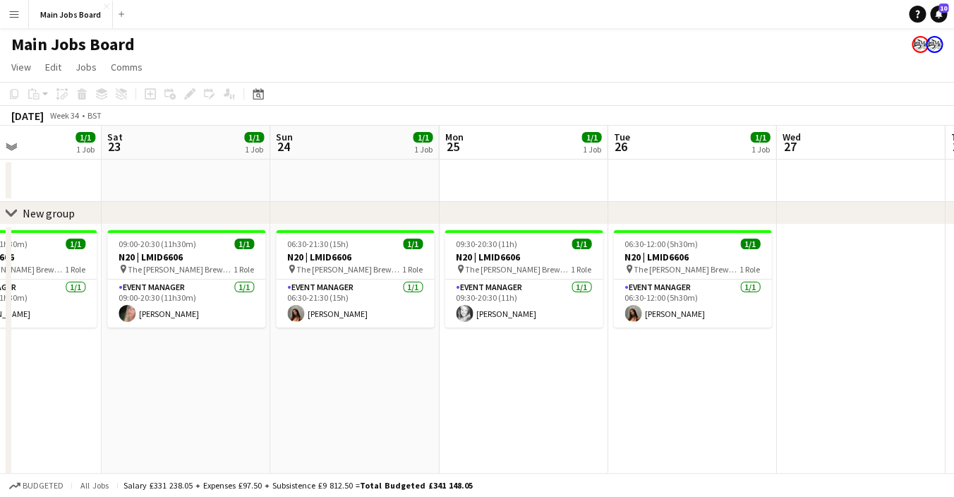
scroll to position [0, 567]
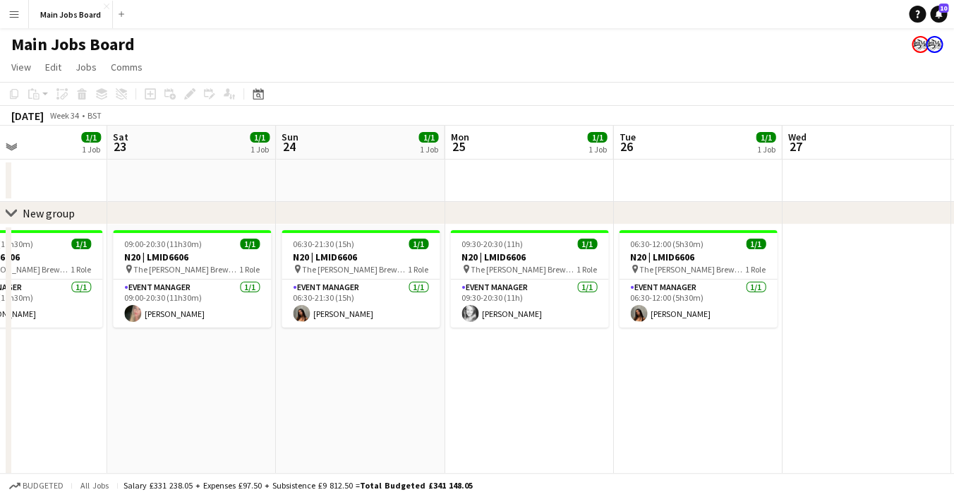
drag, startPoint x: 551, startPoint y: 362, endPoint x: 571, endPoint y: 362, distance: 19.8
click at [571, 362] on app-calendar-viewport "Tue 19 1/1 1 Job Wed 20 1/1 1 Job Thu 21 2/2 1 Job Fri 22 1/1 1 Job Sat 23 1/1 …" at bounding box center [477, 354] width 954 height 457
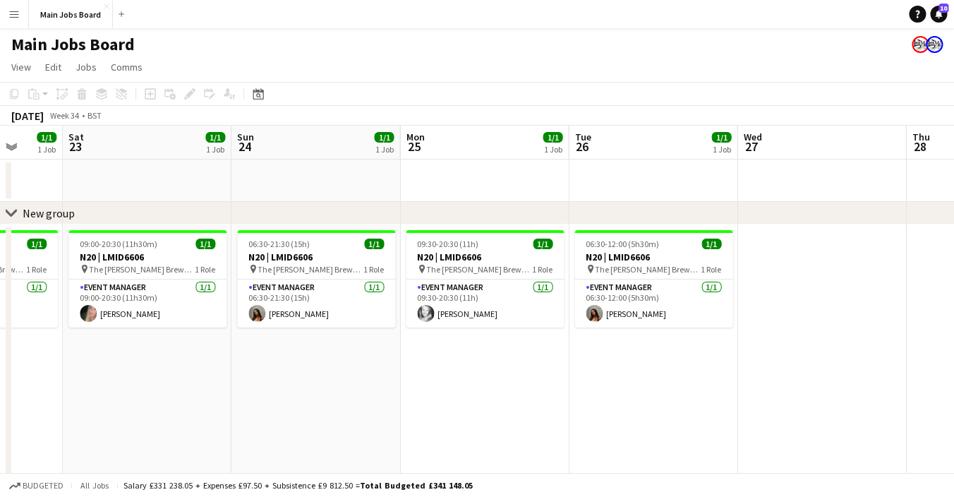
scroll to position [0, 614]
drag, startPoint x: 571, startPoint y: 362, endPoint x: 524, endPoint y: 373, distance: 47.8
click at [524, 373] on app-calendar-viewport "Tue 19 1/1 1 Job Wed 20 1/1 1 Job Thu 21 2/2 1 Job Fri 22 1/1 1 Job Sat 23 1/1 …" at bounding box center [477, 354] width 954 height 457
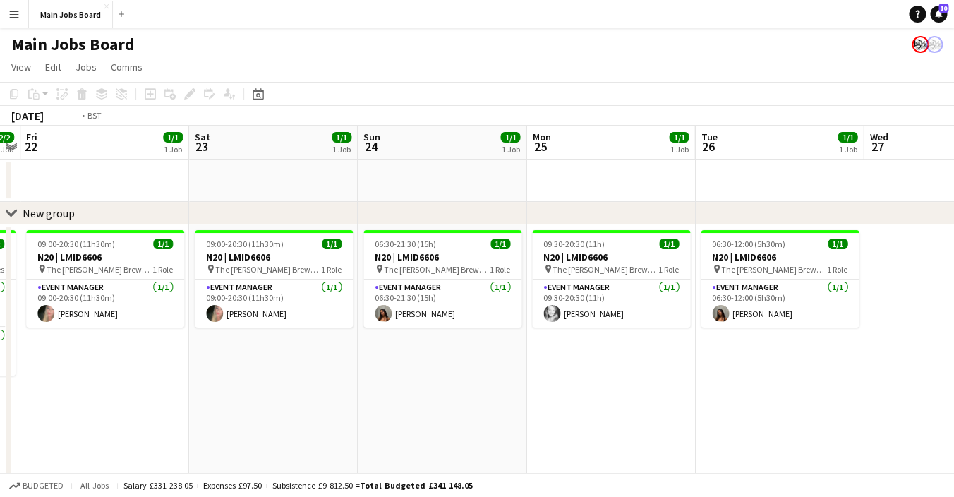
drag, startPoint x: 805, startPoint y: 286, endPoint x: 257, endPoint y: 287, distance: 547.6
click at [255, 286] on app-calendar-viewport "Tue 19 1/1 1 Job Wed 20 1/1 1 Job Thu 21 2/2 1 Job Fri 22 1/1 1 Job Sat 23 1/1 …" at bounding box center [477, 354] width 954 height 457
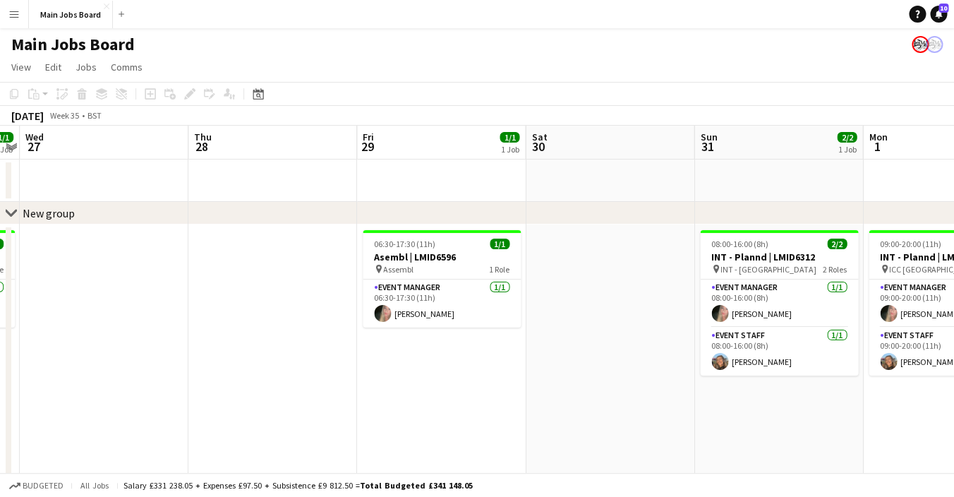
drag, startPoint x: 675, startPoint y: 343, endPoint x: 505, endPoint y: 327, distance: 171.5
click at [505, 327] on app-calendar-viewport "Sun 24 1/1 1 Job Mon 25 1/1 1 Job Tue 26 1/1 1 Job Wed 27 Thu 28 Fri 29 1/1 1 J…" at bounding box center [477, 354] width 954 height 457
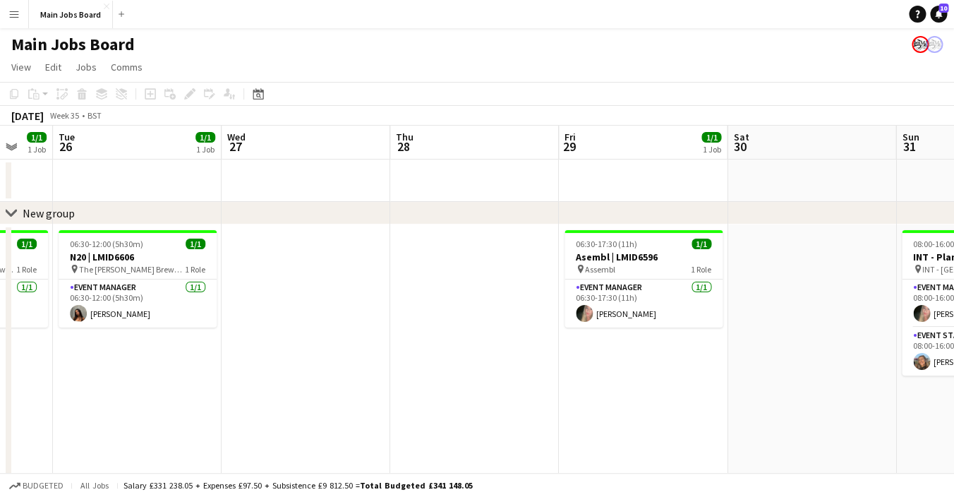
drag, startPoint x: 315, startPoint y: 262, endPoint x: 586, endPoint y: 262, distance: 271.7
click at [589, 262] on app-calendar-viewport "Sun 24 1/1 1 Job Mon 25 1/1 1 Job Tue 26 1/1 1 Job Wed 27 Thu 28 Fri 29 1/1 1 J…" at bounding box center [477, 354] width 954 height 457
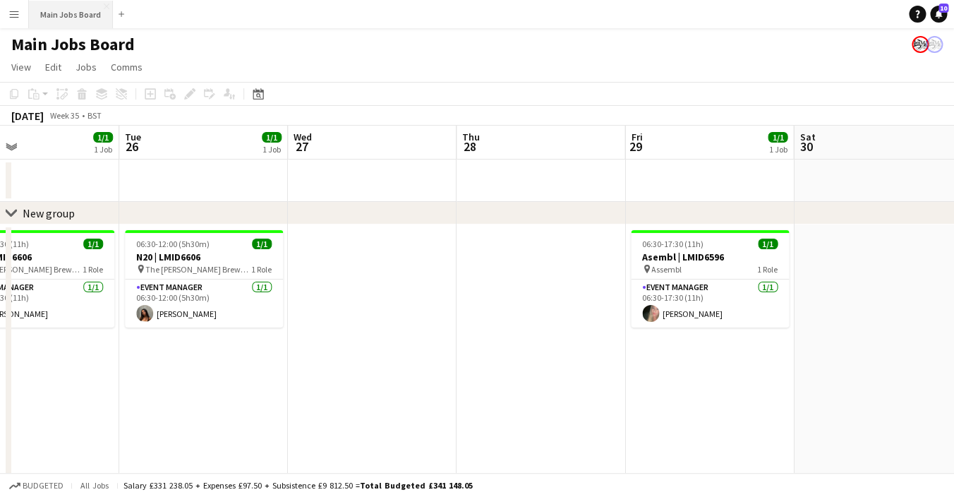
click at [80, 23] on button "Main Jobs Board Close" at bounding box center [71, 15] width 84 height 28
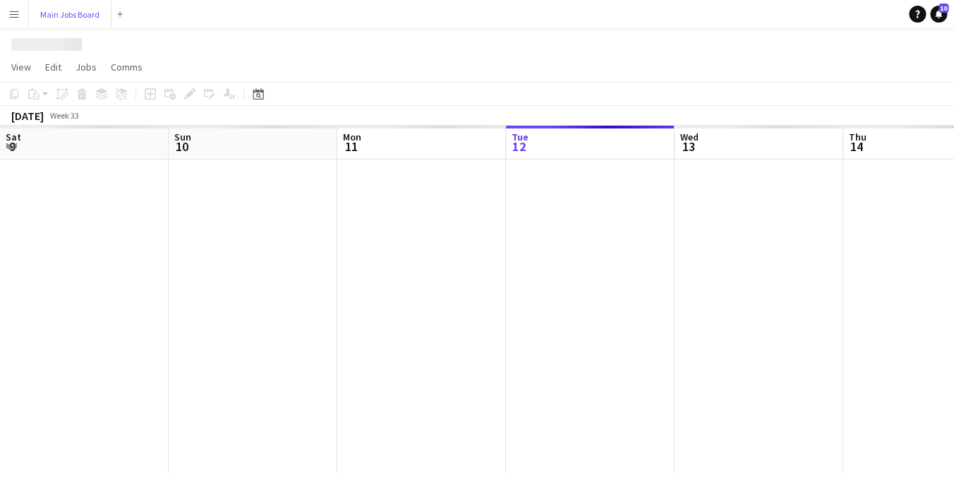
scroll to position [0, 337]
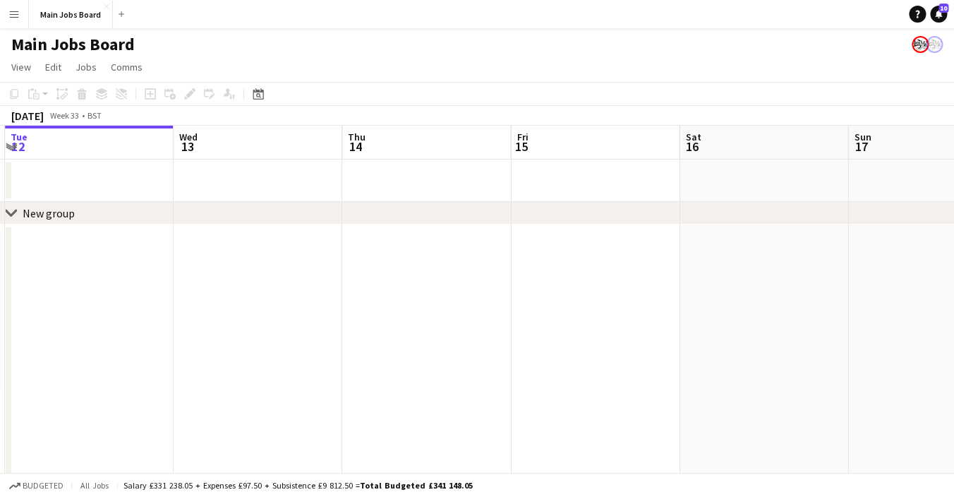
drag, startPoint x: 675, startPoint y: 227, endPoint x: 340, endPoint y: 229, distance: 335.2
click at [341, 229] on app-calendar-viewport "Sat 9 4/4 2 Jobs Sun 10 4/4 1 Job Mon 11 2/2 1 Job Tue 12 Wed 13 Thu 14 Fri 15 …" at bounding box center [477, 354] width 954 height 457
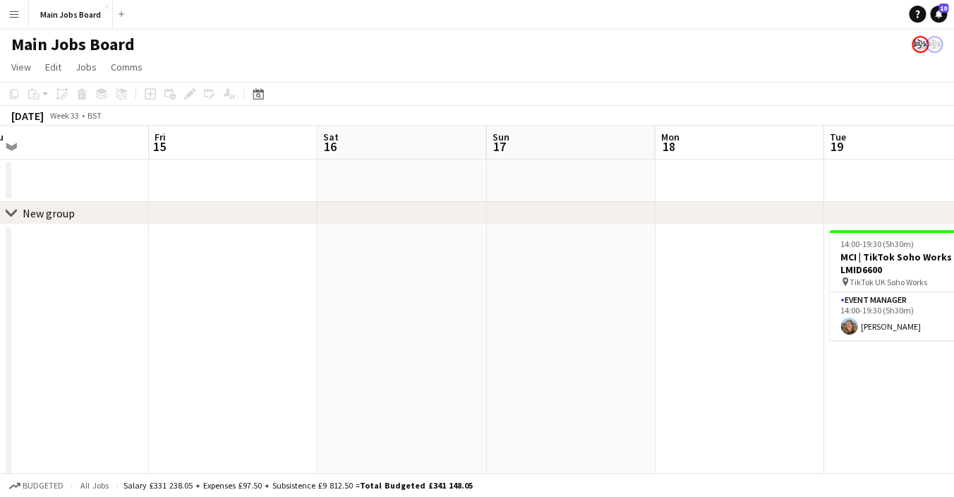
drag, startPoint x: 571, startPoint y: 313, endPoint x: 315, endPoint y: 313, distance: 256.2
click at [315, 313] on app-calendar-viewport "Mon 11 2/2 1 Job Tue 12 Wed 13 Thu 14 Fri 15 Sat 16 Sun 17 Mon 18 Tue 19 1/1 1 …" at bounding box center [477, 354] width 954 height 457
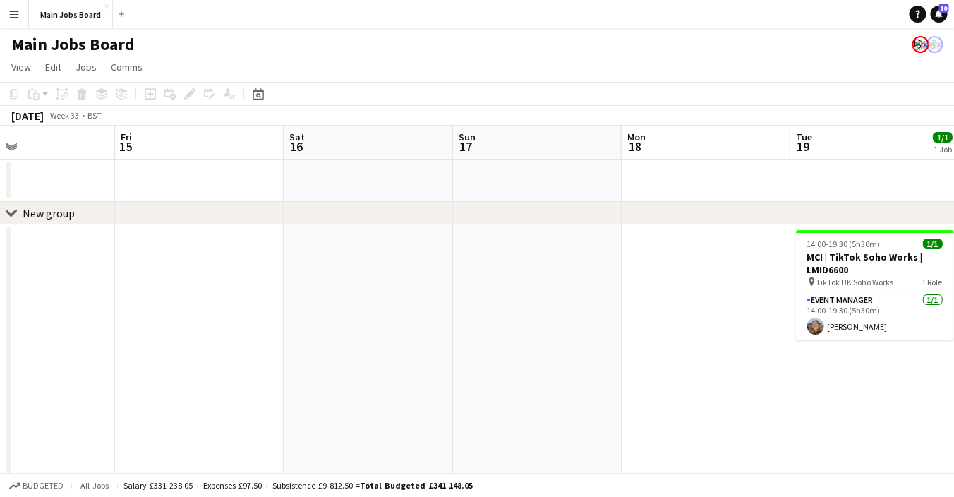
drag, startPoint x: 678, startPoint y: 433, endPoint x: 175, endPoint y: 433, distance: 503.2
click at [175, 433] on app-calendar-viewport "Mon 11 2/2 1 Job Tue 12 Wed 13 Thu 14 Fri 15 Sat 16 Sun 17 Mon 18 Tue 19 1/1 1 …" at bounding box center [477, 354] width 954 height 457
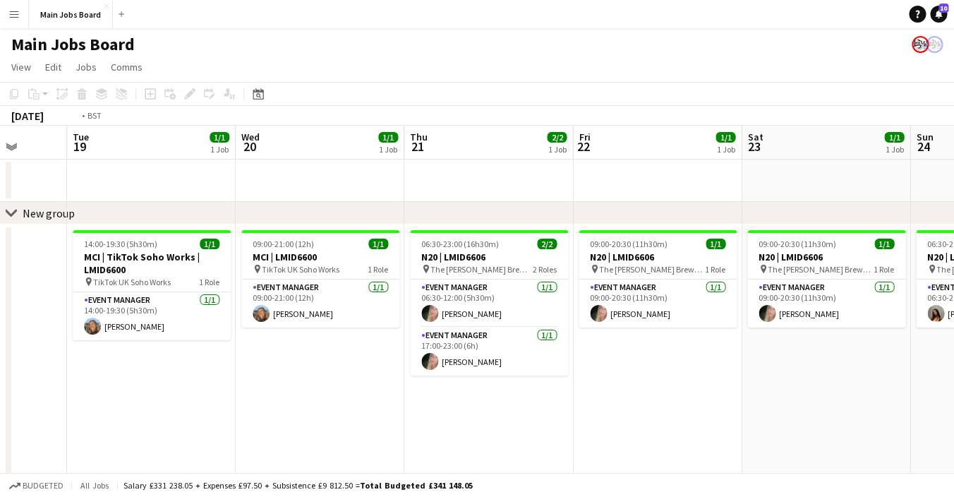
drag, startPoint x: 624, startPoint y: 385, endPoint x: 982, endPoint y: 370, distance: 358.1
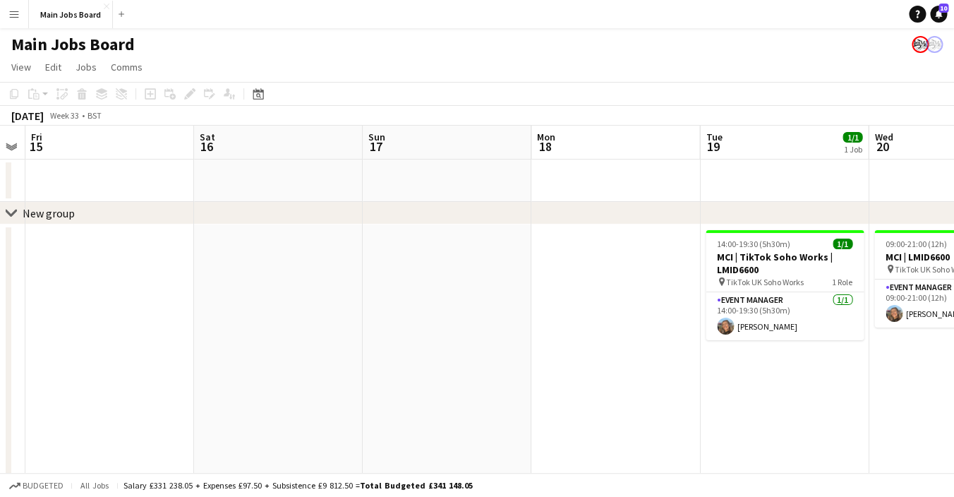
drag, startPoint x: 470, startPoint y: 359, endPoint x: 980, endPoint y: 351, distance: 509.6
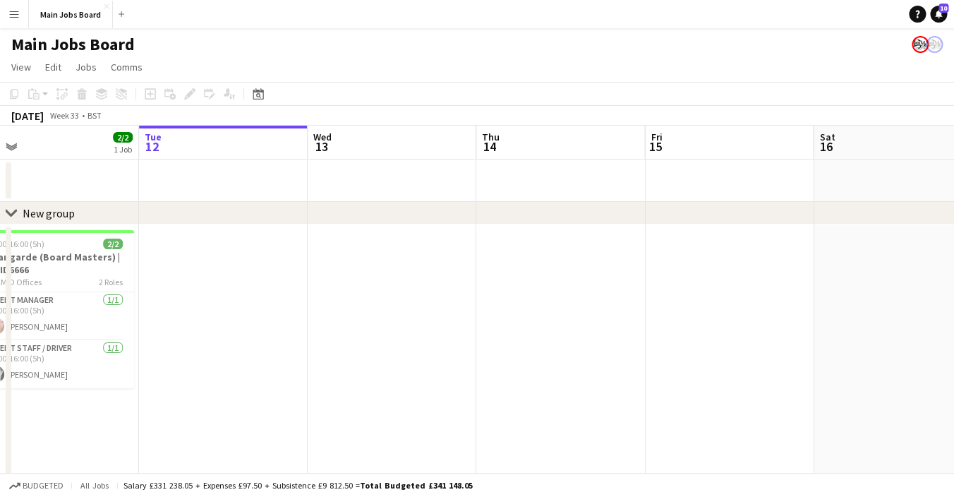
drag, startPoint x: 650, startPoint y: 360, endPoint x: 982, endPoint y: 359, distance: 331.7
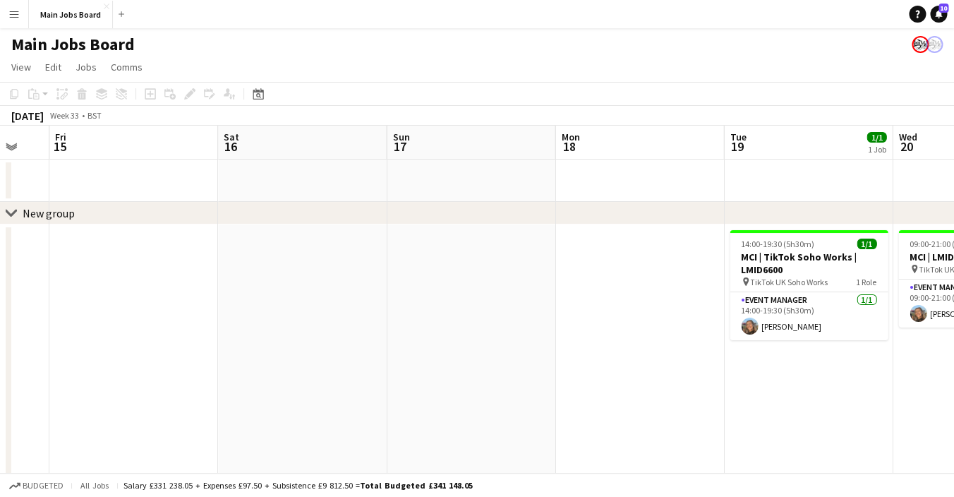
drag, startPoint x: 478, startPoint y: 320, endPoint x: -35, endPoint y: 346, distance: 513.0
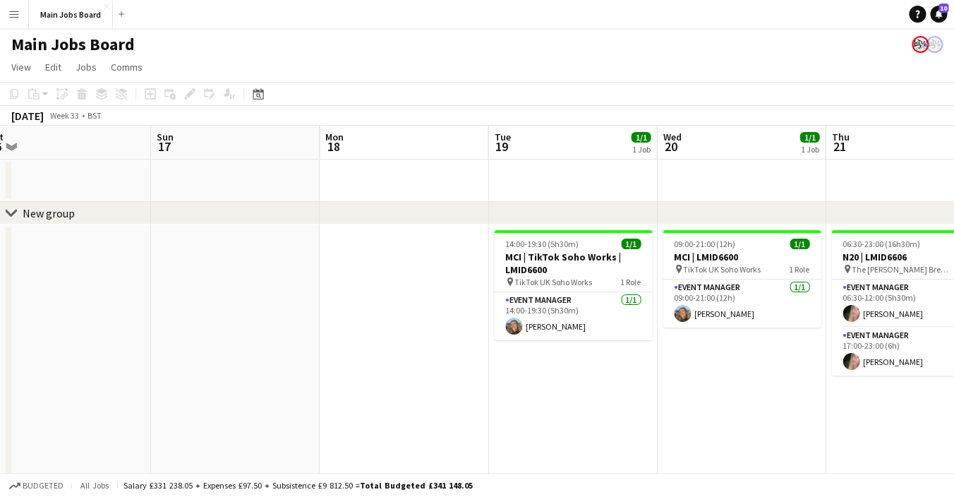
drag, startPoint x: 725, startPoint y: 292, endPoint x: 268, endPoint y: 321, distance: 458.2
click at [272, 320] on app-calendar-viewport "Wed 13 Thu 14 Fri 15 Sat 16 Sun 17 Mon 18 Tue 19 1/1 1 Job Wed 20 1/1 1 Job Thu…" at bounding box center [477, 354] width 954 height 457
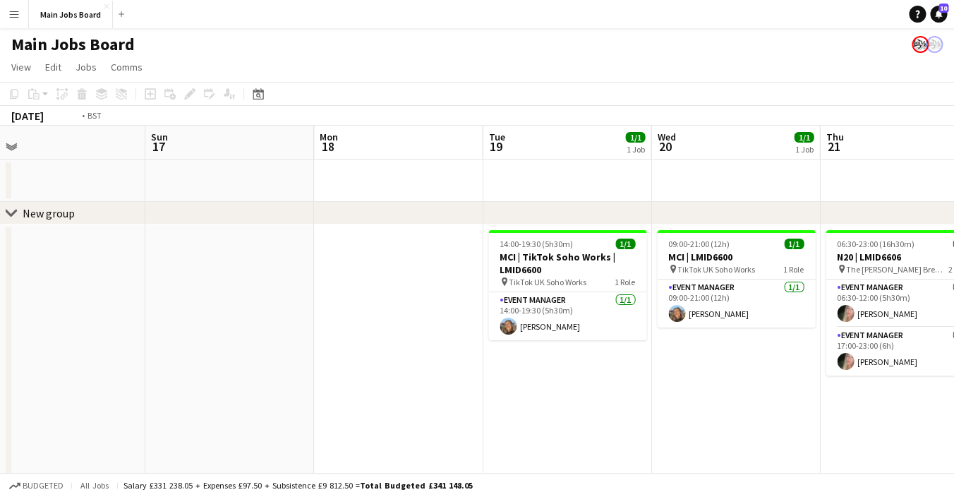
drag, startPoint x: 730, startPoint y: 380, endPoint x: 264, endPoint y: 380, distance: 466.5
click at [262, 380] on app-calendar-viewport "Wed 13 Thu 14 Fri 15 Sat 16 Sun 17 Mon 18 Tue 19 1/1 1 Job Wed 20 1/1 1 Job Thu…" at bounding box center [477, 354] width 954 height 457
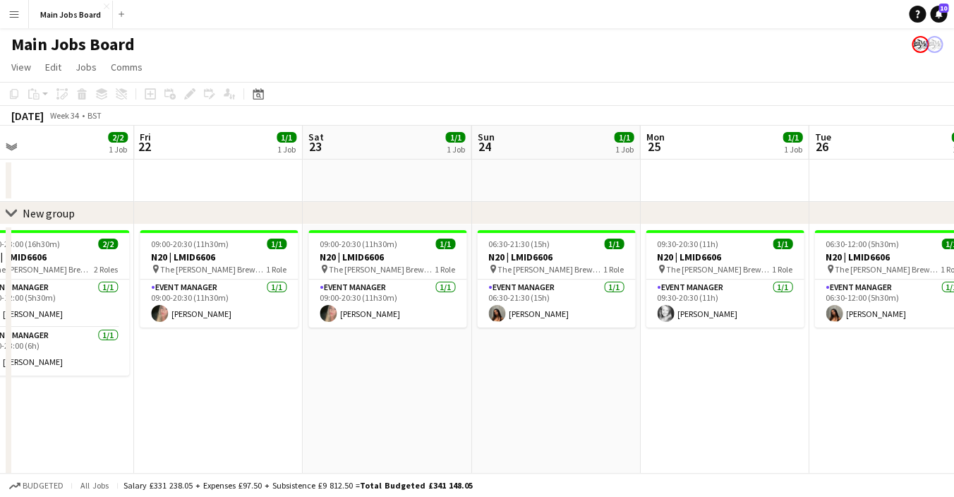
drag, startPoint x: 639, startPoint y: 370, endPoint x: 308, endPoint y: 397, distance: 332.1
click at [305, 397] on app-calendar-viewport "Mon 18 Tue 19 1/1 1 Job Wed 20 1/1 1 Job Thu 21 2/2 1 Job Fri 22 1/1 1 Job Sat …" at bounding box center [477, 354] width 954 height 457
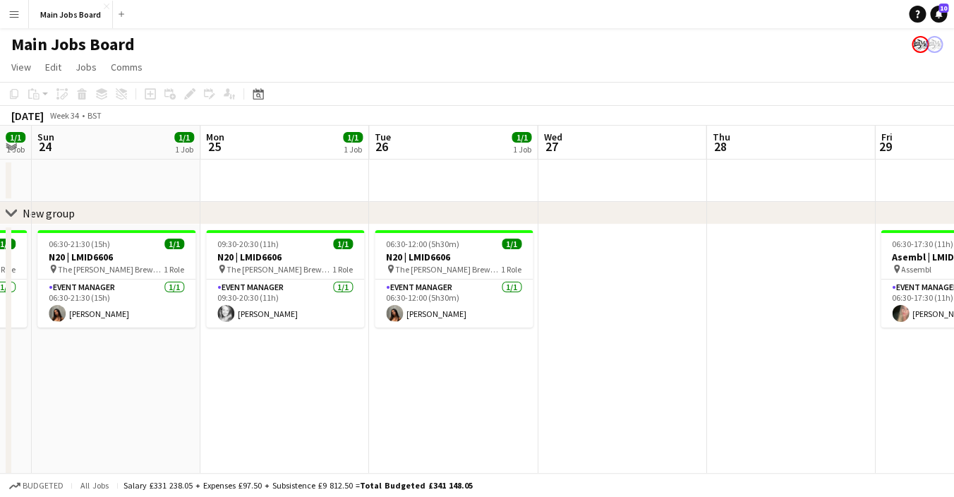
drag, startPoint x: 598, startPoint y: 379, endPoint x: 155, endPoint y: 393, distance: 443.4
click at [155, 393] on app-calendar-viewport "Thu 21 2/2 1 Job Fri 22 1/1 1 Job Sat 23 1/1 1 Job Sun 24 1/1 1 Job Mon 25 1/1 …" at bounding box center [477, 354] width 954 height 457
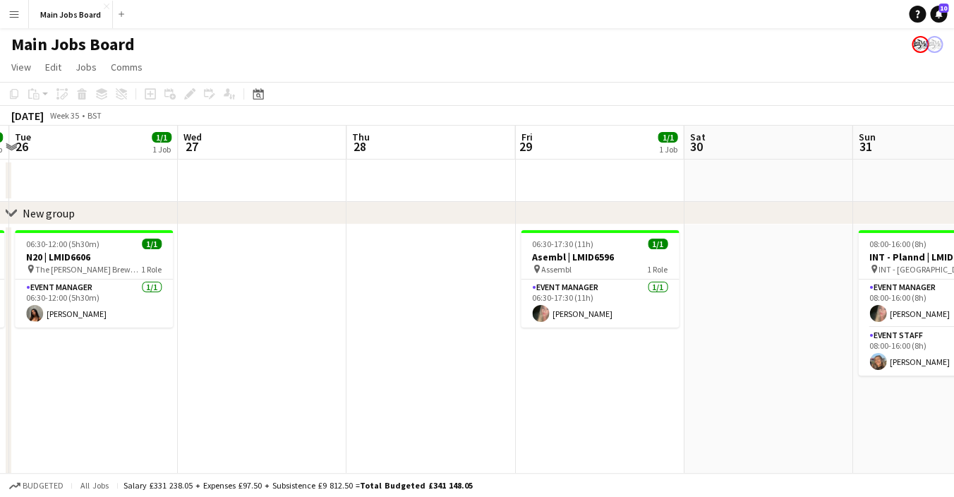
drag, startPoint x: 736, startPoint y: 342, endPoint x: 377, endPoint y: 361, distance: 359.8
click at [376, 363] on app-calendar-viewport "Sat 23 1/1 1 Job Sun 24 1/1 1 Job Mon 25 1/1 1 Job Tue 26 1/1 1 Job Wed 27 Thu …" at bounding box center [477, 354] width 954 height 457
click at [74, 2] on button "Main Jobs Board Close" at bounding box center [71, 15] width 84 height 28
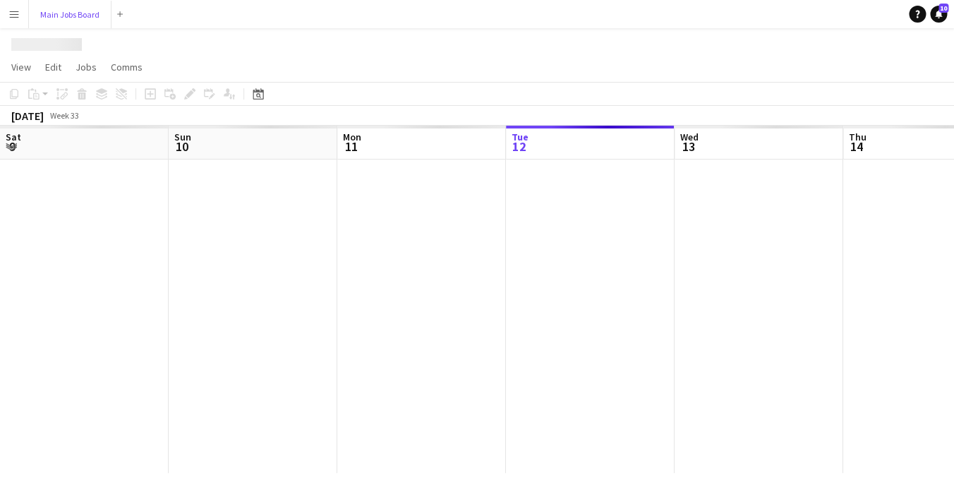
scroll to position [0, 337]
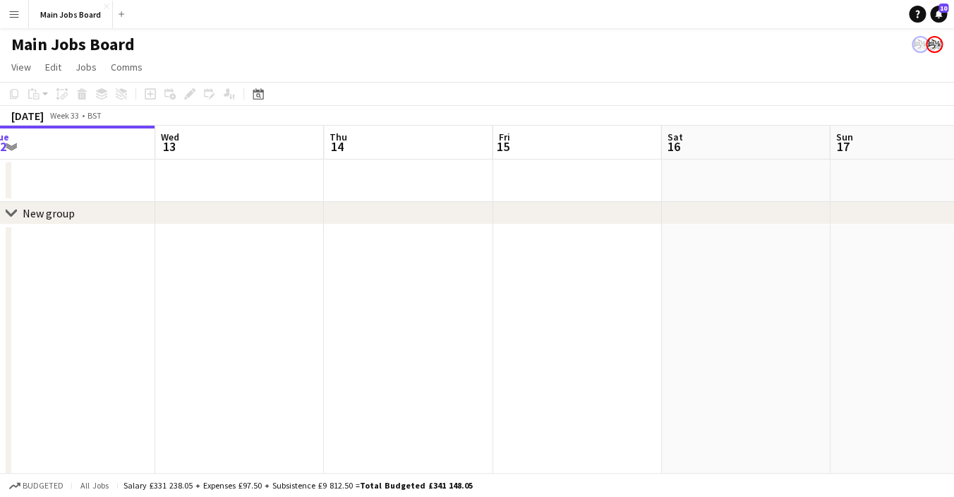
drag, startPoint x: 529, startPoint y: 352, endPoint x: 90, endPoint y: 351, distance: 439.0
click at [90, 351] on app-calendar-viewport "Sat 9 4/4 2 Jobs Sun 10 4/4 1 Job Mon 11 2/2 1 Job Tue 12 Wed 13 Thu 14 Fri 15 …" at bounding box center [477, 354] width 954 height 457
drag, startPoint x: 805, startPoint y: 342, endPoint x: 407, endPoint y: 341, distance: 398.0
click at [407, 341] on app-calendar-viewport "Sun 10 4/4 1 Job Mon 11 2/2 1 Job Tue 12 Wed 13 Thu 14 Fri 15 Sat 16 Sun 17 Mon…" at bounding box center [477, 354] width 954 height 457
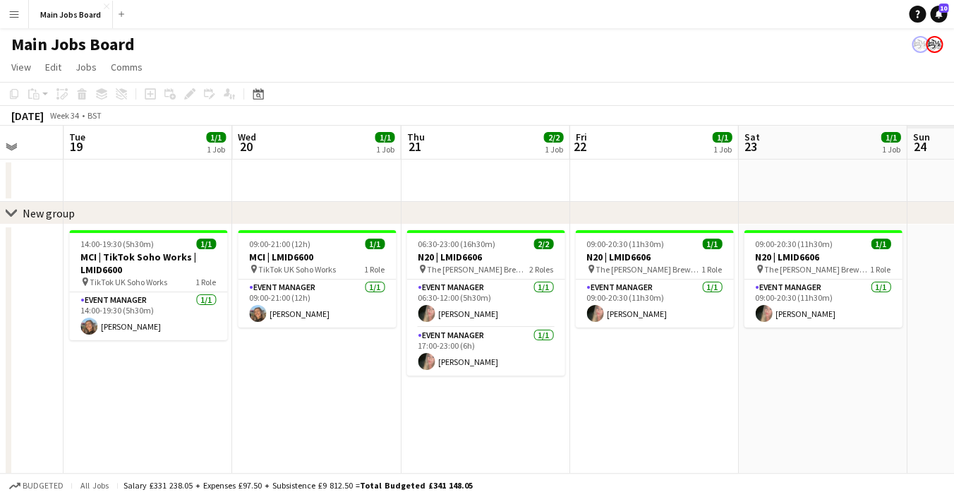
drag, startPoint x: 841, startPoint y: 372, endPoint x: 378, endPoint y: 372, distance: 462.3
click at [392, 372] on app-calendar-viewport "Fri 15 Sat 16 Sun 17 Mon 18 Tue 19 1/1 1 Job Wed 20 1/1 1 Job Thu 21 2/2 1 Job …" at bounding box center [477, 354] width 954 height 457
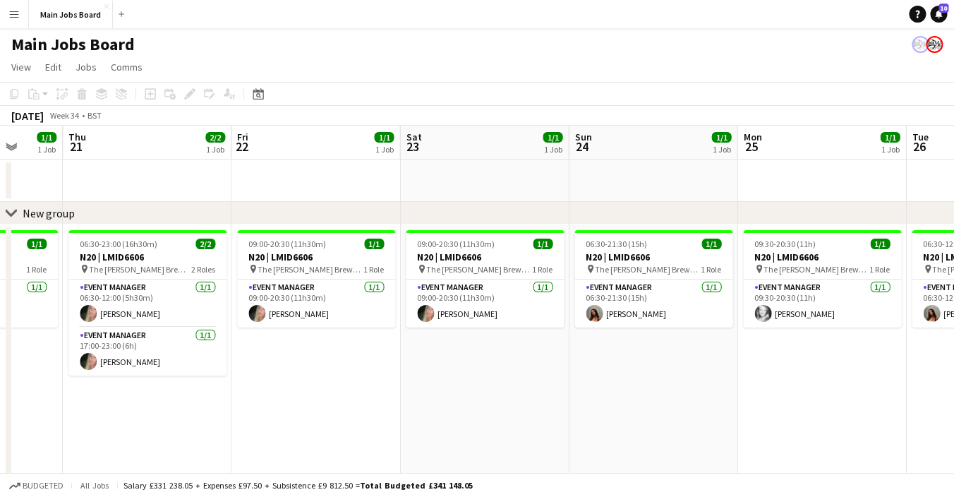
drag, startPoint x: 729, startPoint y: 378, endPoint x: 392, endPoint y: 402, distance: 337.5
click at [392, 402] on app-calendar-viewport "Sun 17 Mon 18 Tue 19 1/1 1 Job Wed 20 1/1 1 Job Thu 21 2/2 1 Job Fri 22 1/1 1 J…" at bounding box center [477, 354] width 954 height 457
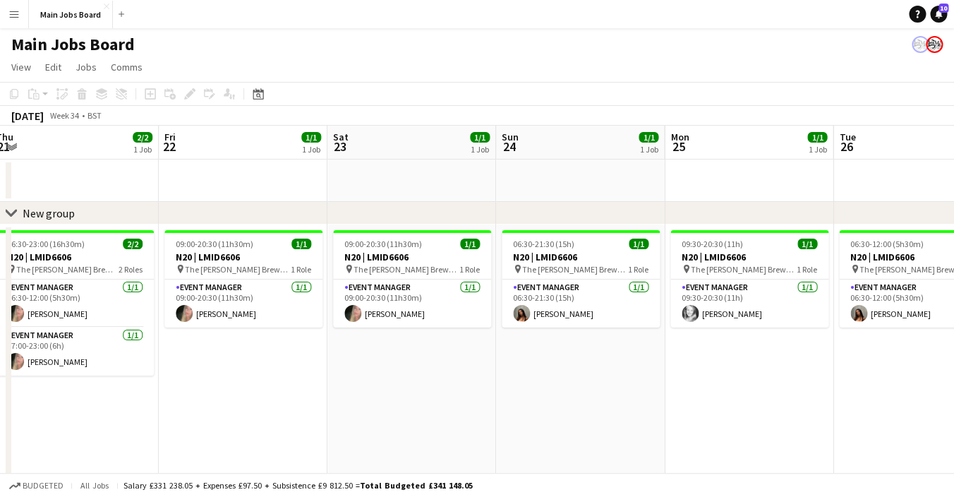
scroll to position [0, 285]
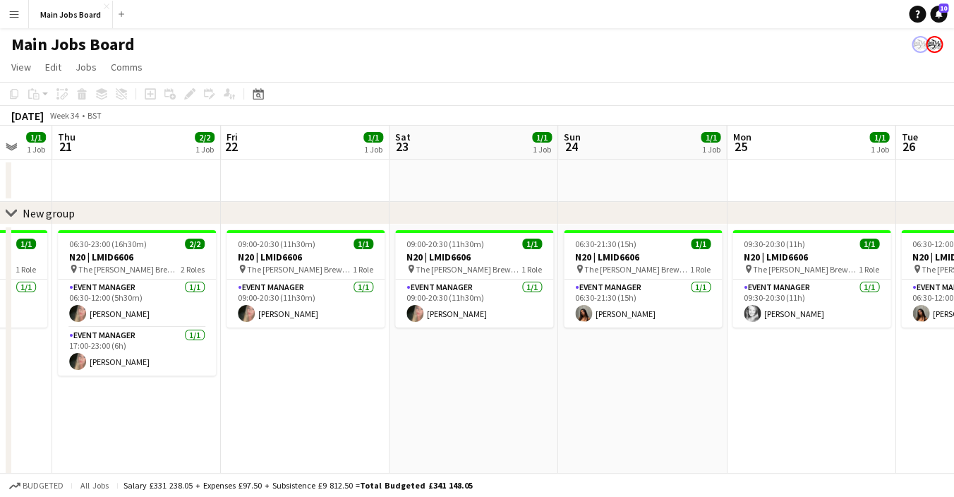
drag, startPoint x: 449, startPoint y: 404, endPoint x: 610, endPoint y: 336, distance: 174.6
click at [610, 336] on app-calendar-viewport "Tue 19 1/1 1 Job Wed 20 1/1 1 Job Thu 21 2/2 1 Job Fri 22 1/1 1 Job Sat 23 1/1 …" at bounding box center [477, 354] width 954 height 457
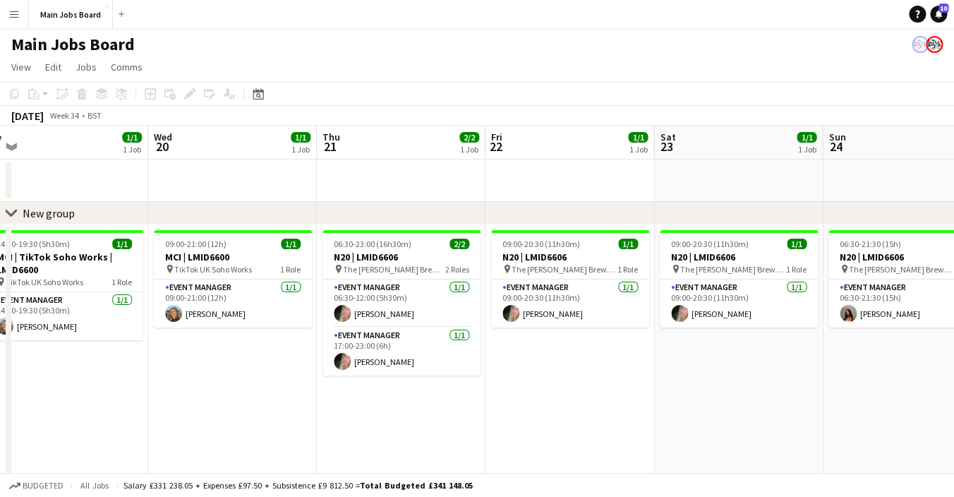
scroll to position [0, 357]
drag, startPoint x: 179, startPoint y: 371, endPoint x: 274, endPoint y: 375, distance: 94.7
click at [276, 375] on app-calendar-viewport "Sun 17 Mon 18 Tue 19 1/1 1 Job Wed 20 1/1 1 Job Thu 21 2/2 1 Job Fri 22 1/1 1 J…" at bounding box center [477, 354] width 954 height 457
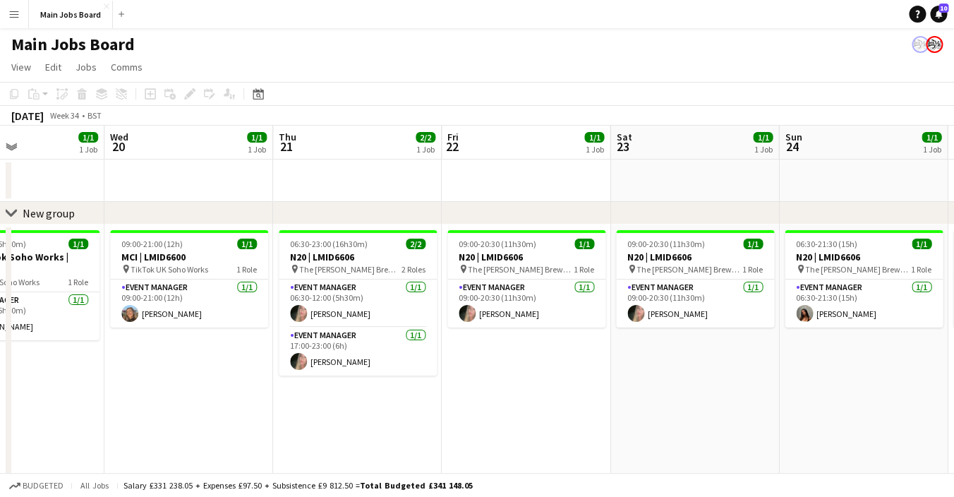
drag, startPoint x: 565, startPoint y: 383, endPoint x: 693, endPoint y: 372, distance: 128.2
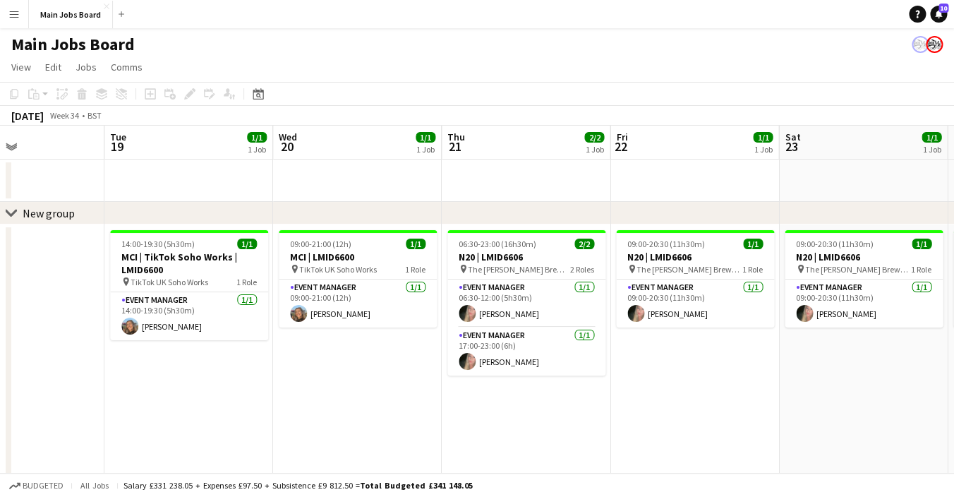
click at [693, 372] on app-calendar-viewport "Sat 16 Sun 17 Mon 18 Tue 19 1/1 1 Job Wed 20 1/1 1 Job Thu 21 2/2 1 Job Fri 22 …" at bounding box center [477, 354] width 954 height 457
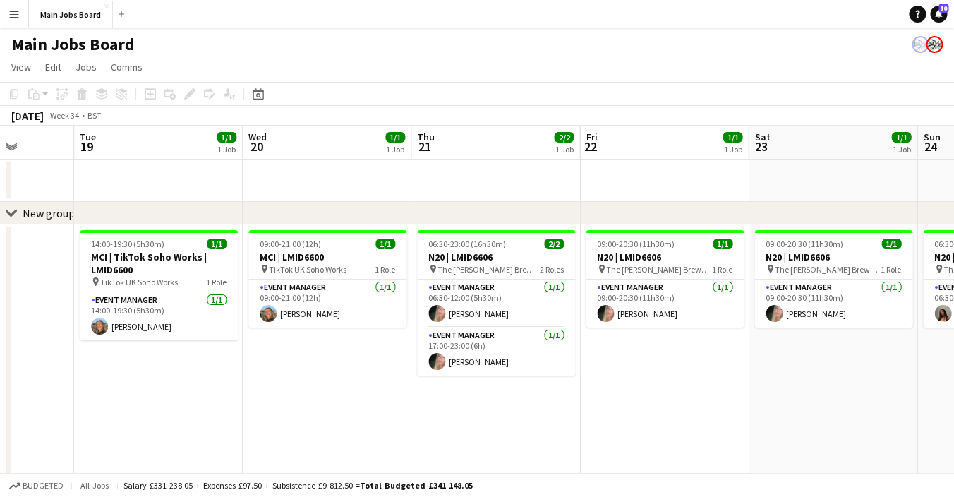
scroll to position [0, 454]
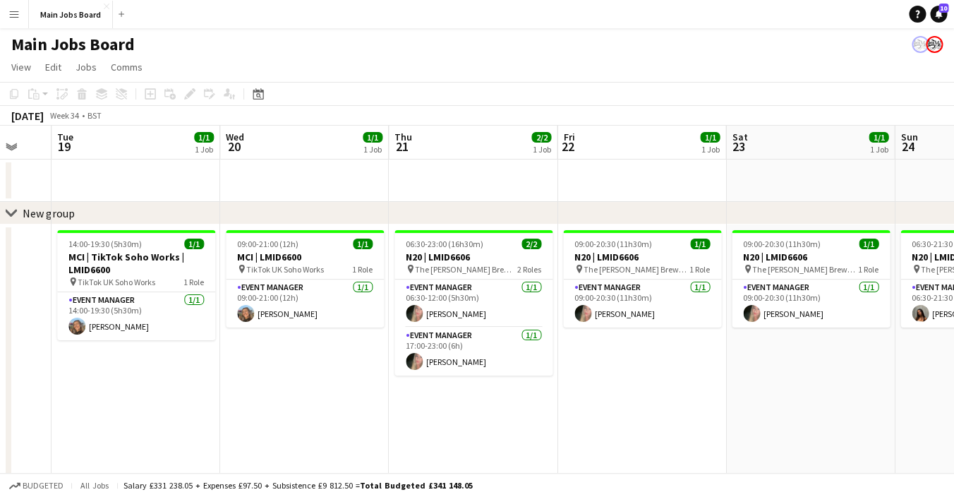
drag, startPoint x: 377, startPoint y: 362, endPoint x: 320, endPoint y: 361, distance: 56.5
click at [320, 361] on app-calendar-viewport "Sat 16 Sun 17 Mon 18 Tue 19 1/1 1 Job Wed 20 1/1 1 Job Thu 21 2/2 1 Job Fri 22 …" at bounding box center [477, 354] width 954 height 457
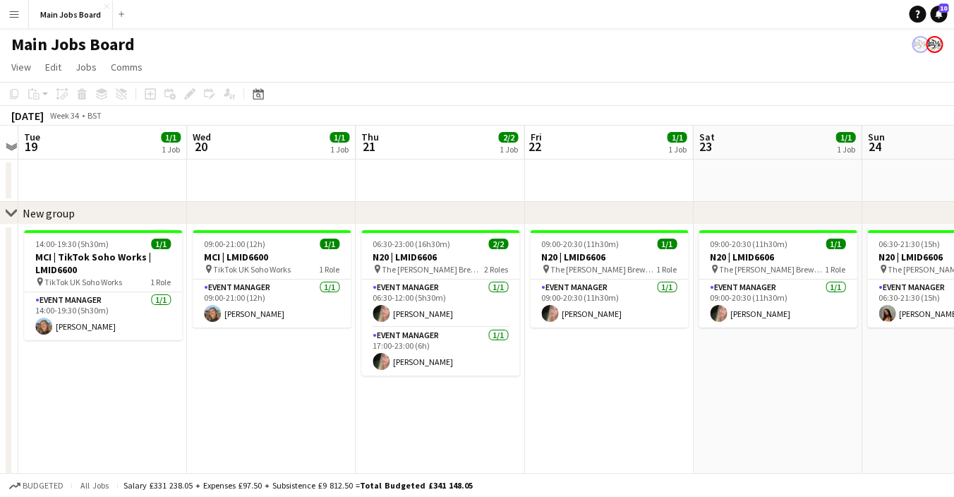
scroll to position [0, 507]
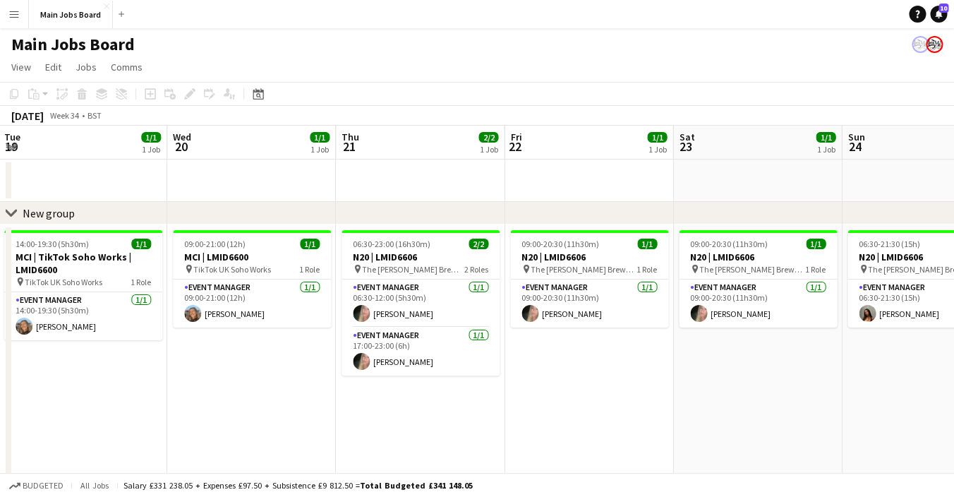
drag, startPoint x: 602, startPoint y: 395, endPoint x: 549, endPoint y: 395, distance: 52.9
click at [549, 395] on app-calendar-viewport "Sat 16 Sun 17 Mon 18 Tue 19 1/1 1 Job Wed 20 1/1 1 Job Thu 21 2/2 1 Job Fri 22 …" at bounding box center [477, 354] width 954 height 457
